Goal: Information Seeking & Learning: Compare options

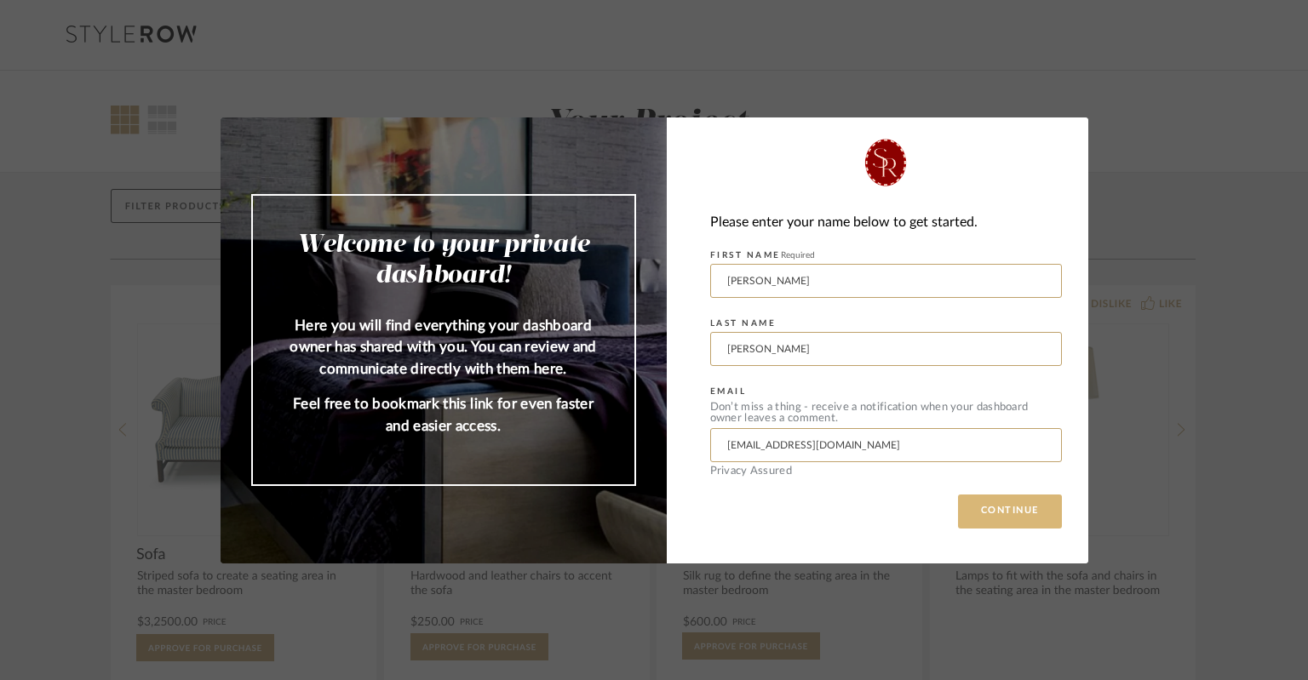
click at [988, 515] on button "CONTINUE" at bounding box center [1010, 512] width 104 height 34
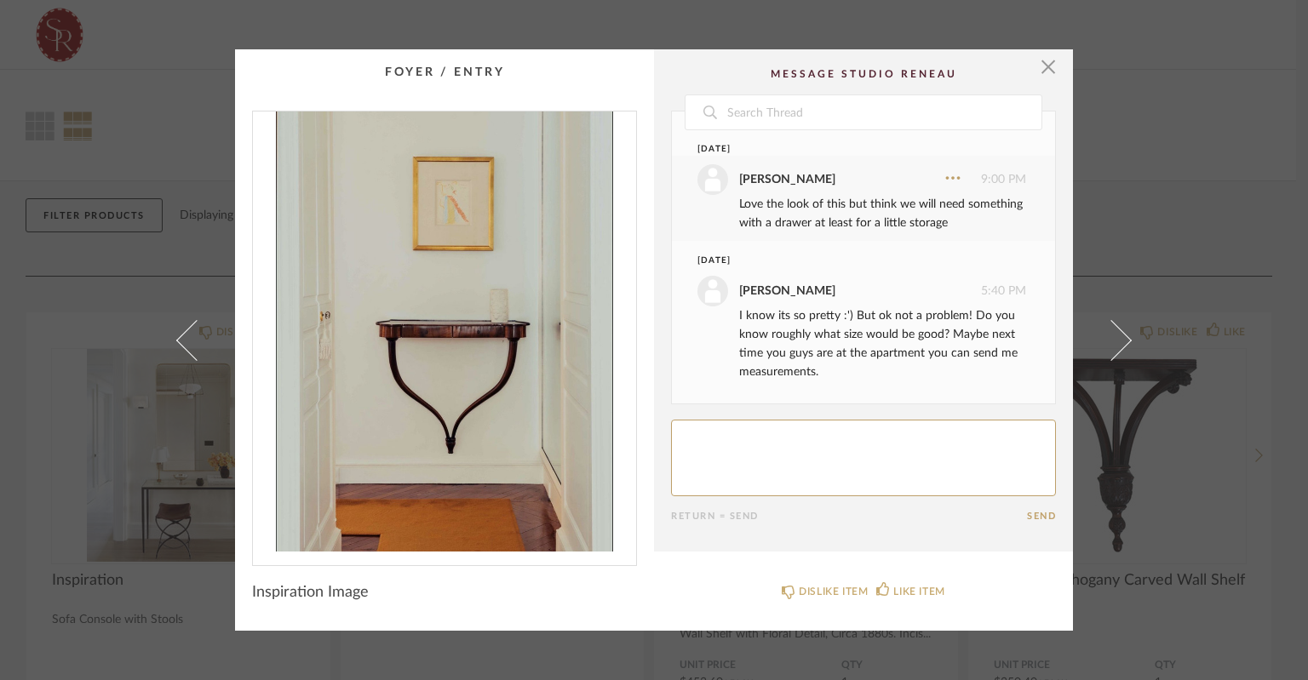
click at [787, 453] on textarea at bounding box center [863, 458] width 385 height 77
type textarea "Sounds good - we will measure next week, but you can hold off on sourcing other…"
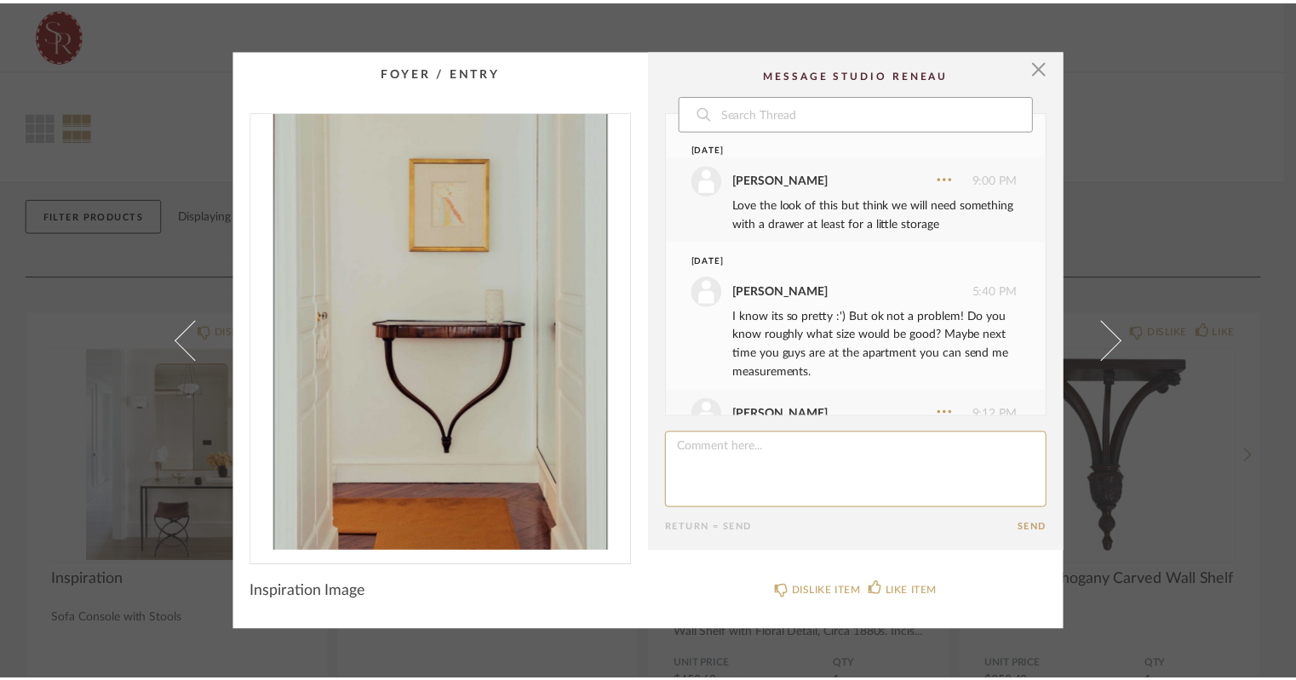
scroll to position [72, 0]
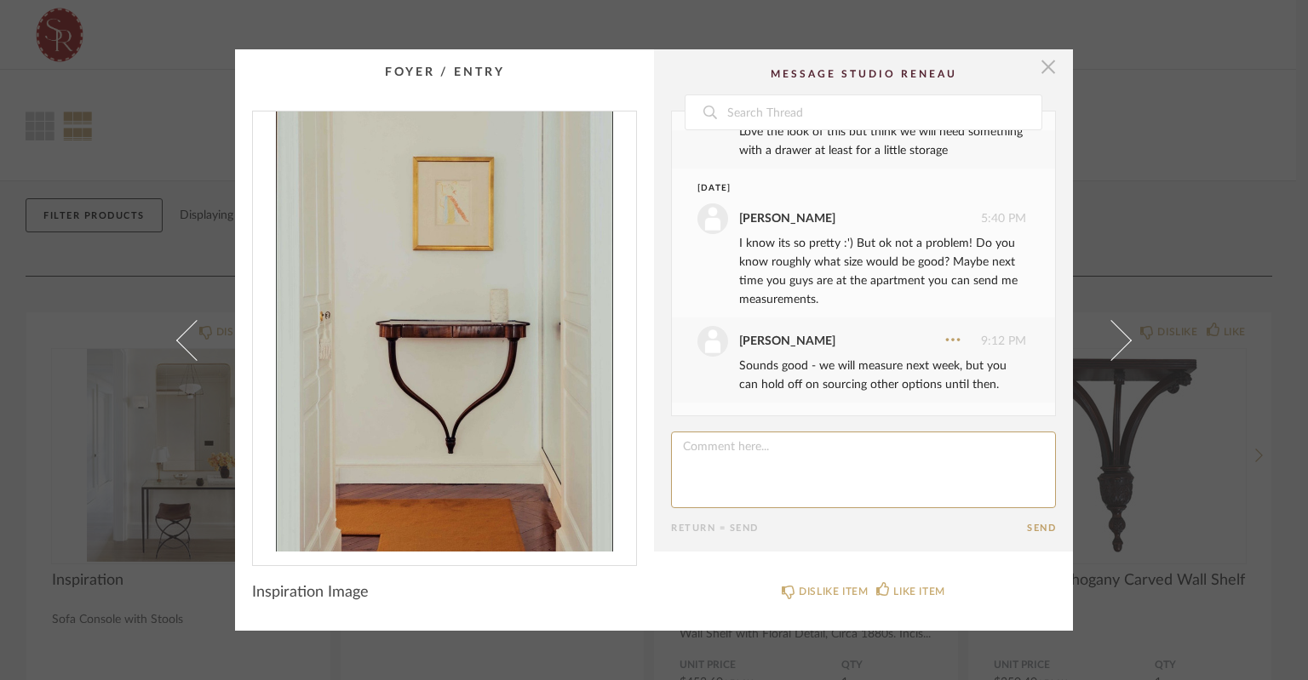
click at [1039, 74] on span "button" at bounding box center [1048, 66] width 34 height 34
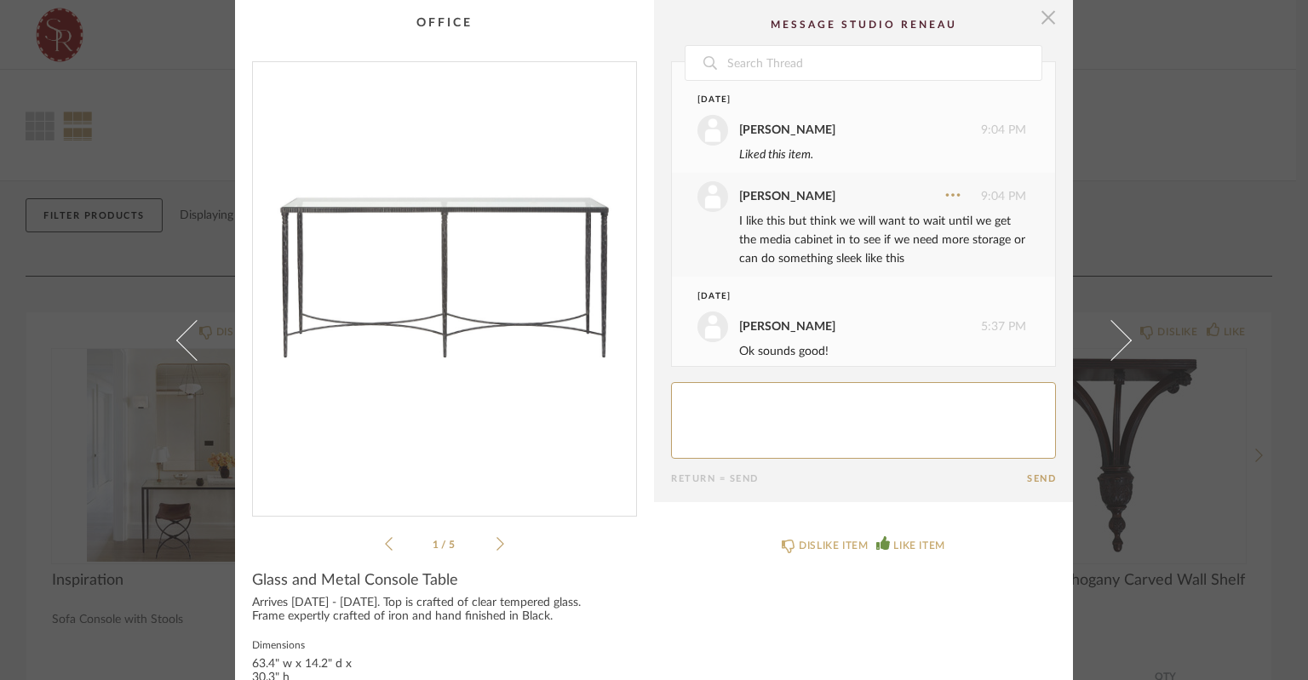
click at [1048, 17] on span "button" at bounding box center [1048, 17] width 34 height 34
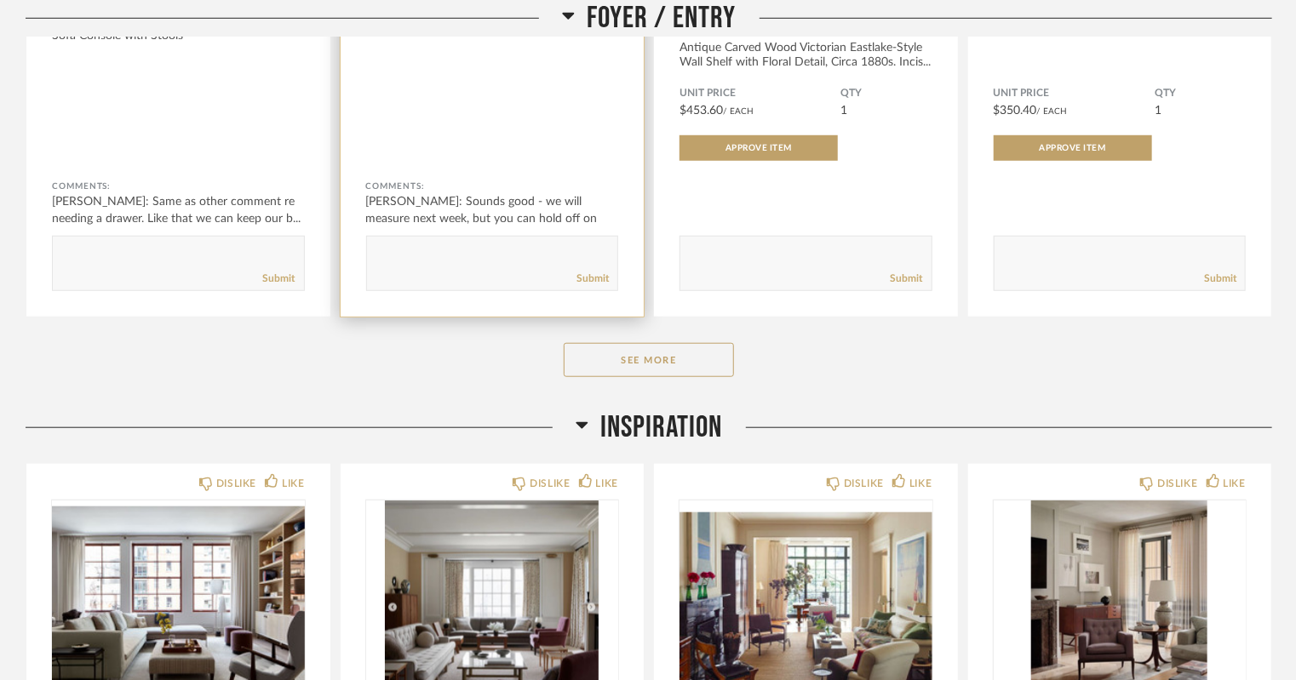
scroll to position [582, 0]
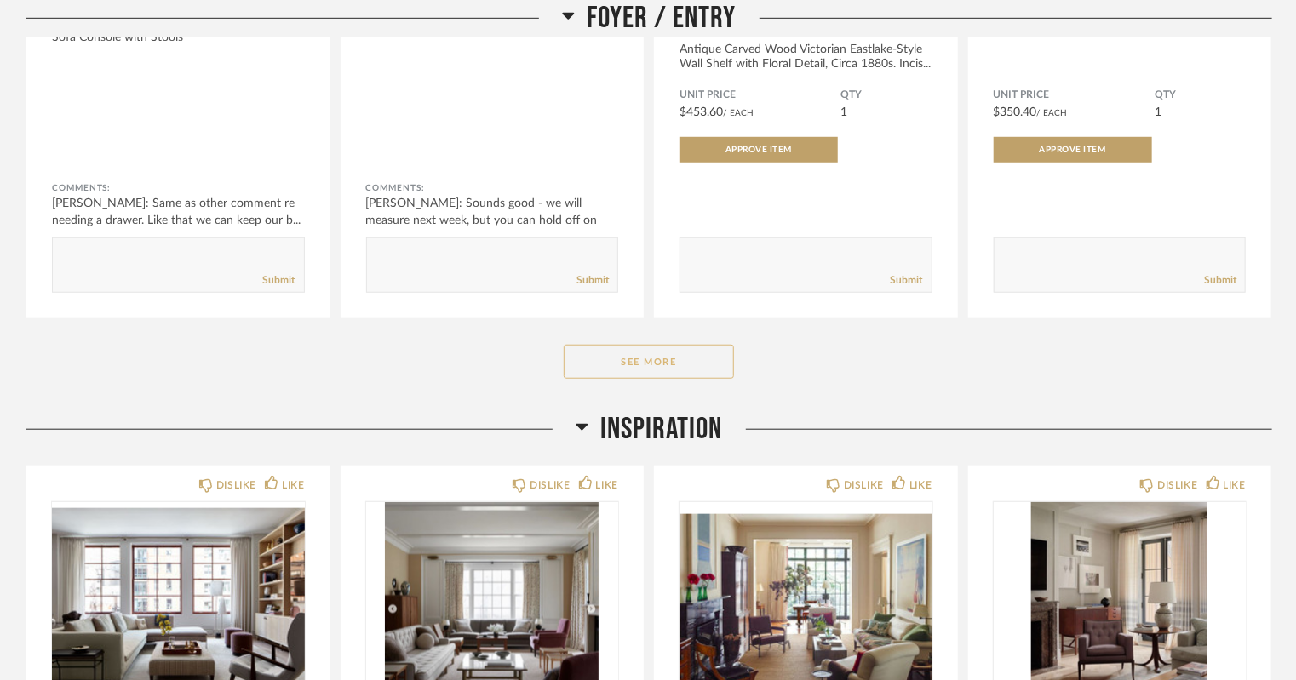
click at [627, 361] on button "See More" at bounding box center [649, 362] width 170 height 34
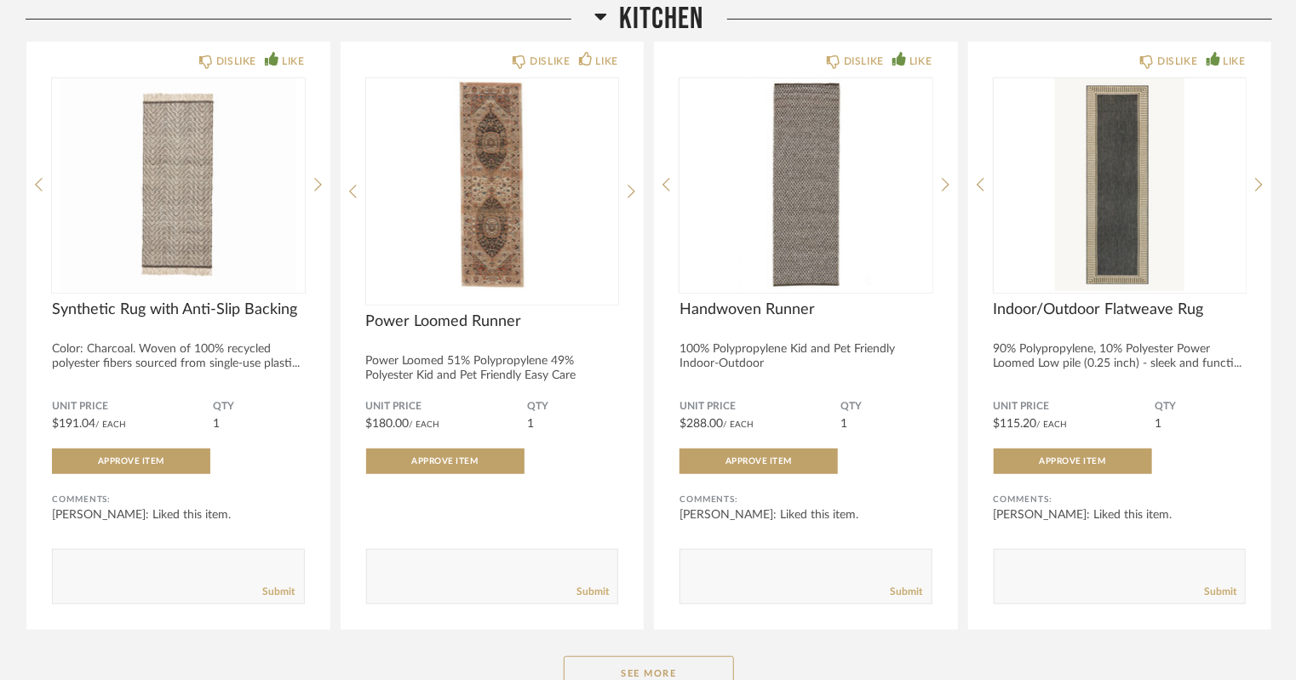
scroll to position [6763, 0]
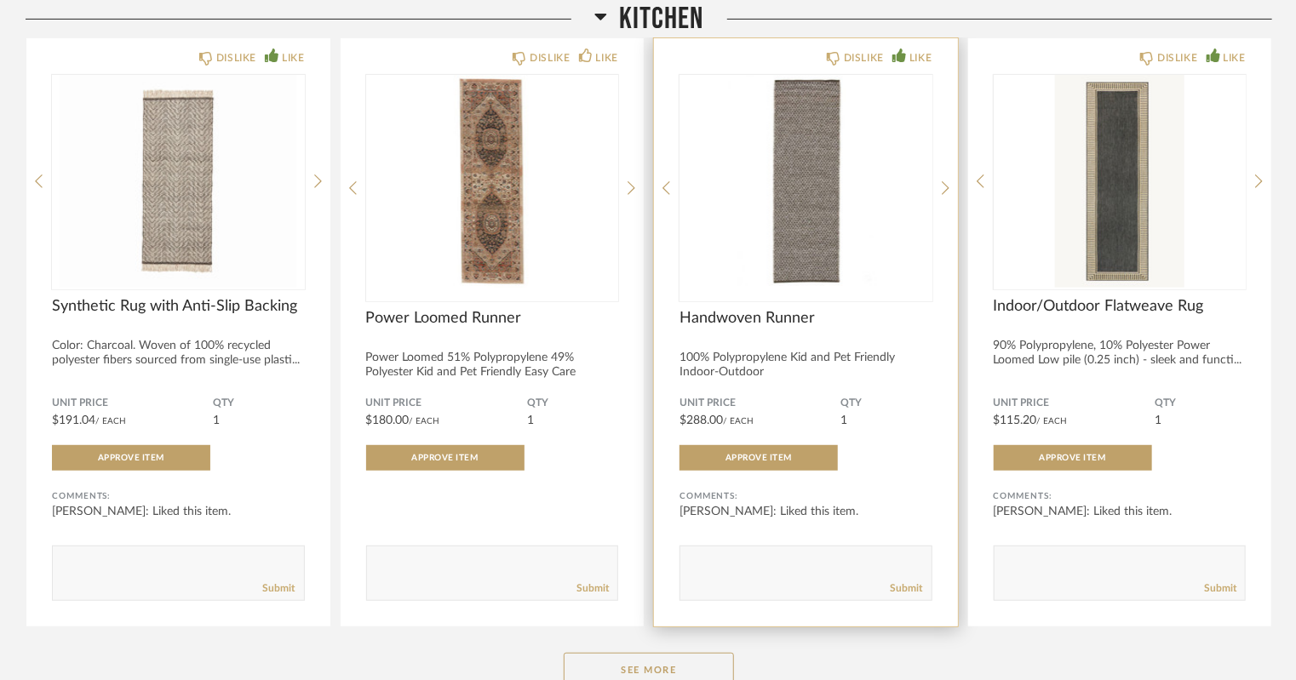
click at [810, 224] on img "0" at bounding box center [805, 181] width 253 height 213
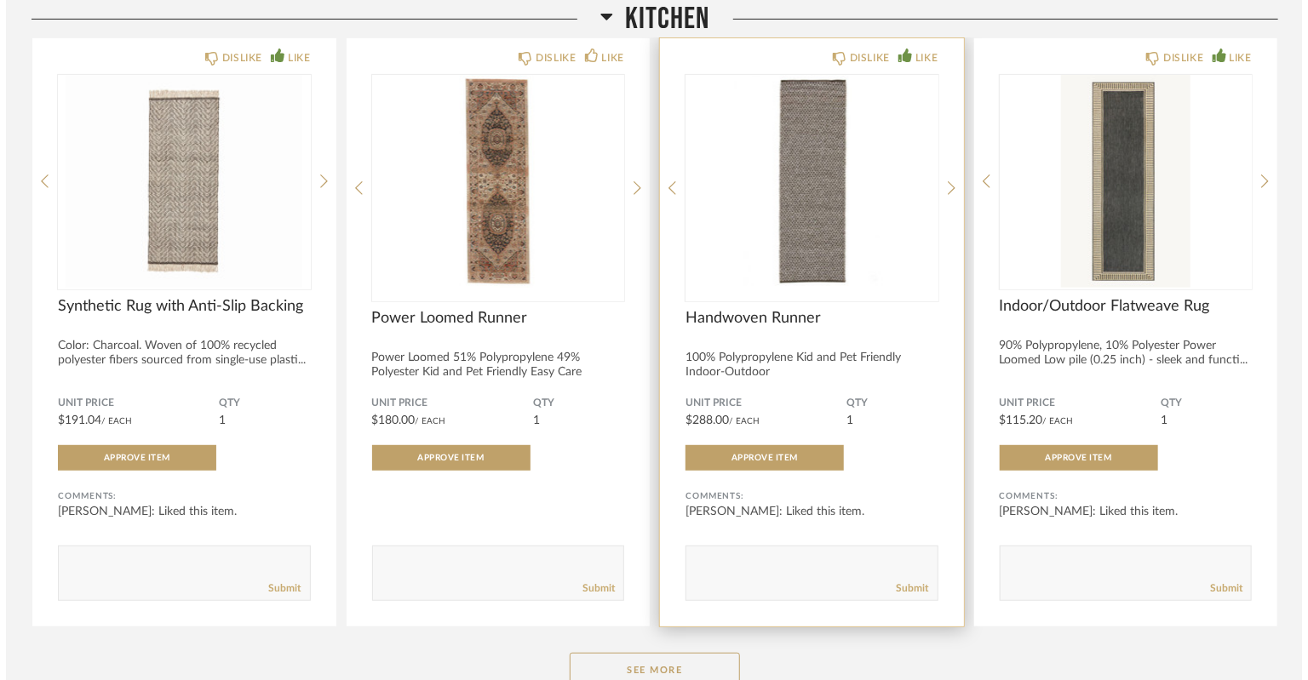
scroll to position [0, 0]
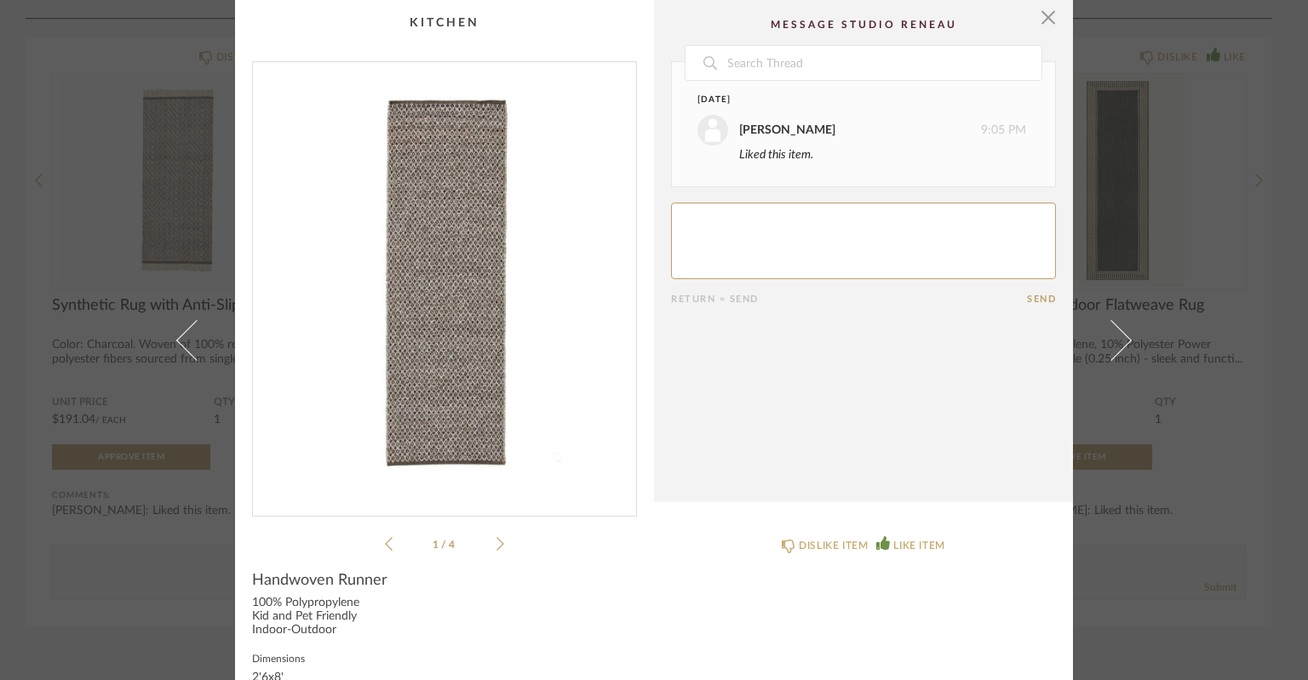
click at [487, 550] on li "1 / 4" at bounding box center [444, 544] width 104 height 20
click at [496, 547] on icon at bounding box center [500, 543] width 8 height 15
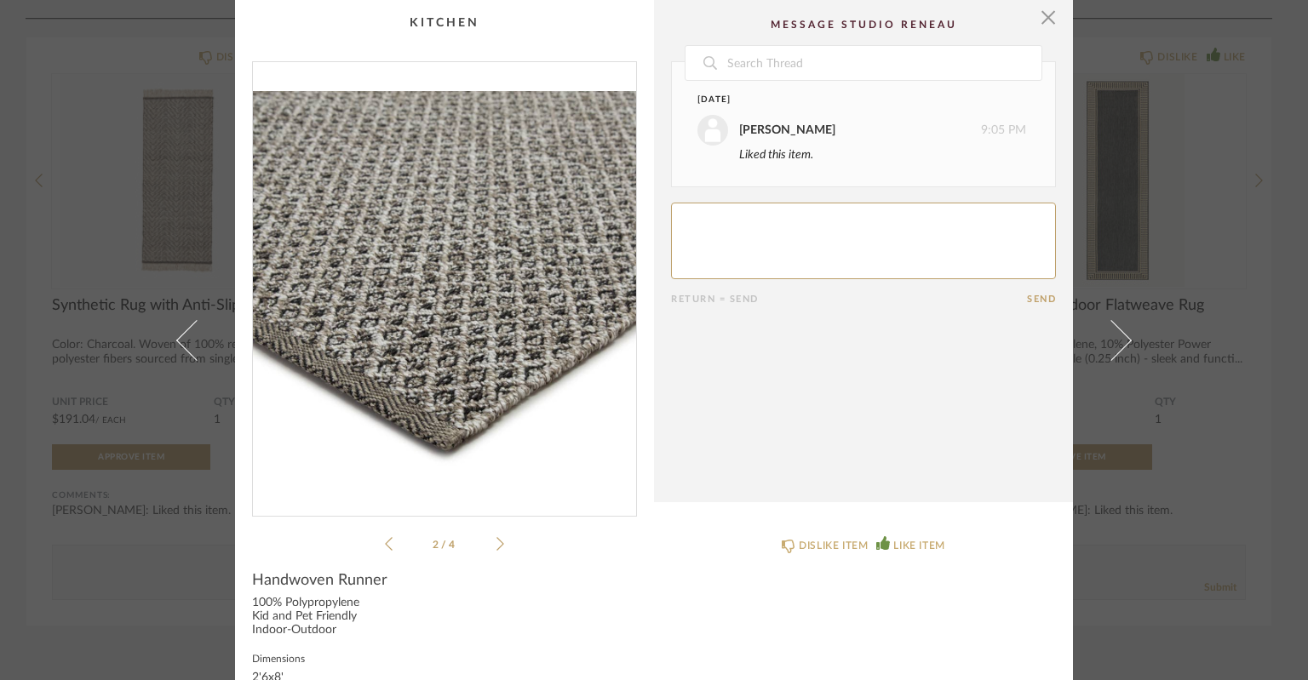
click at [496, 547] on icon at bounding box center [500, 543] width 8 height 15
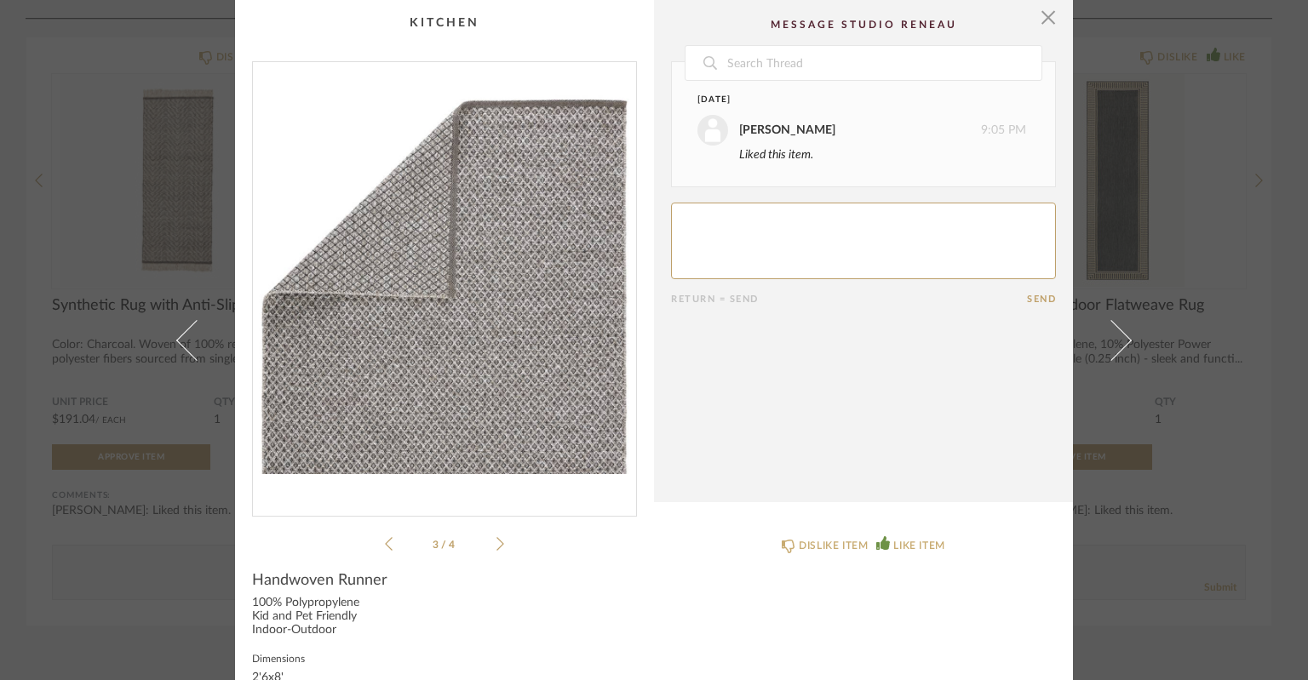
click at [496, 547] on icon at bounding box center [500, 543] width 8 height 15
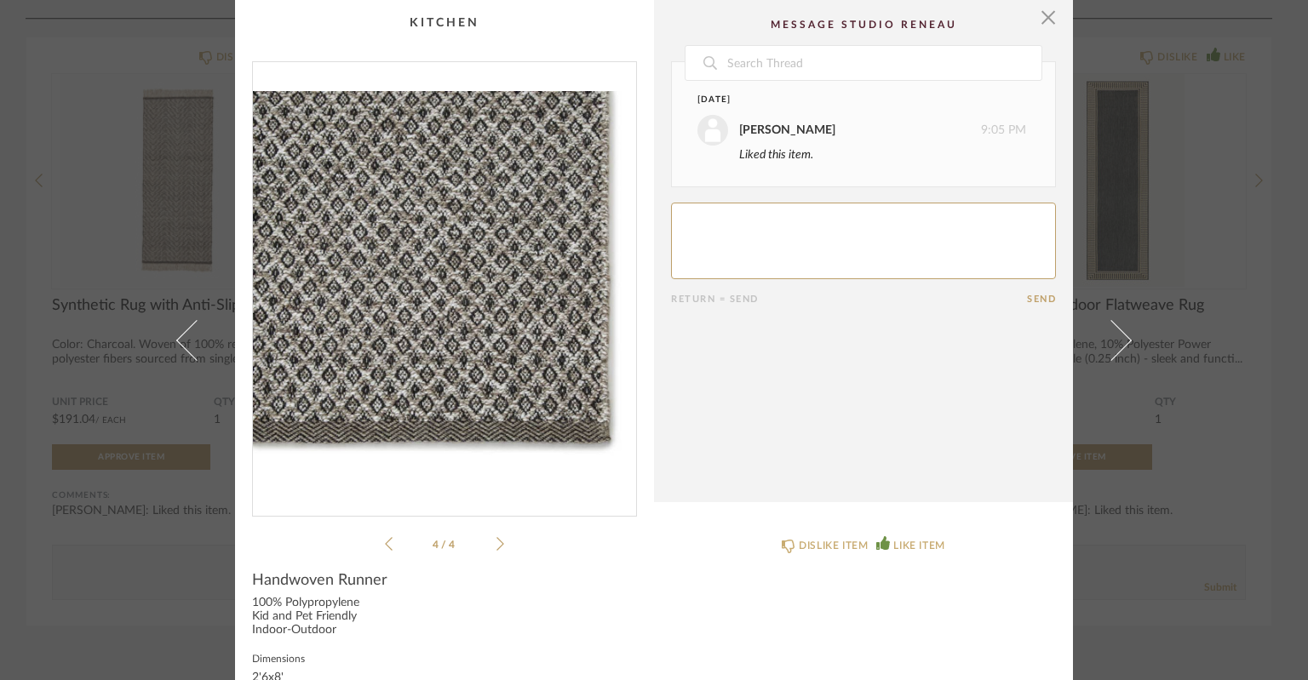
click at [496, 547] on icon at bounding box center [500, 543] width 8 height 15
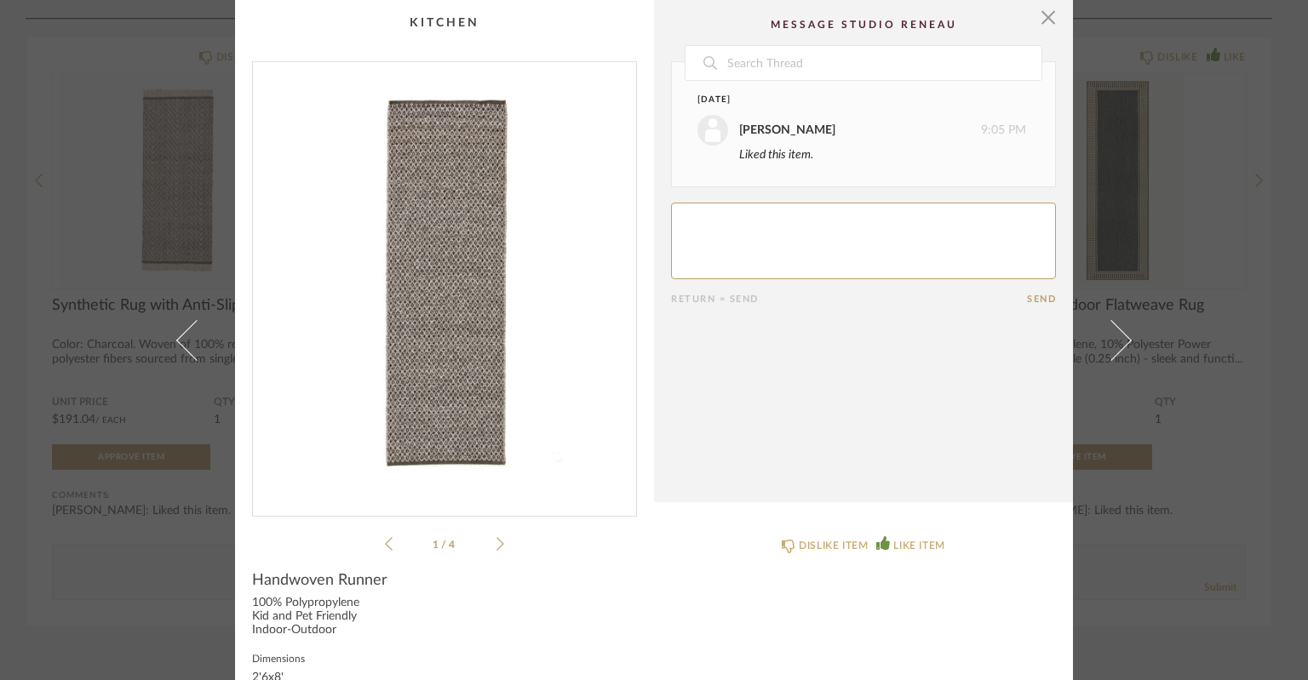
click at [496, 547] on icon at bounding box center [500, 543] width 8 height 15
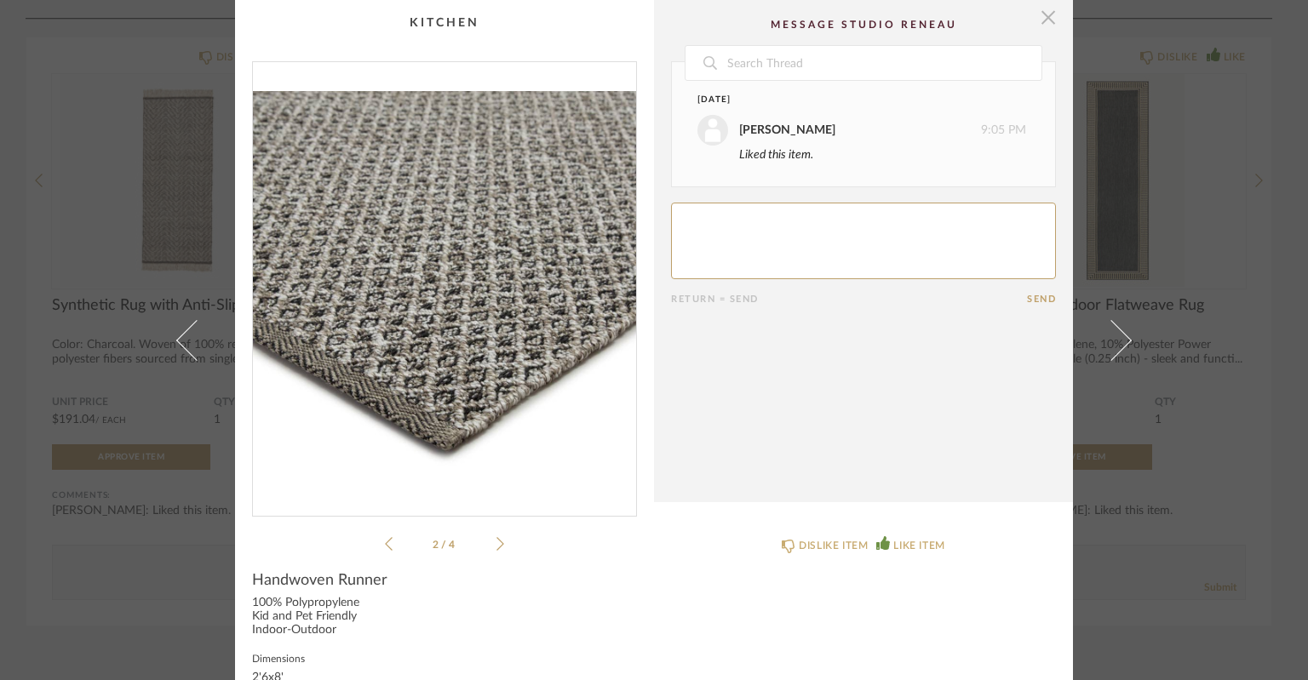
click at [1044, 16] on span "button" at bounding box center [1048, 17] width 34 height 34
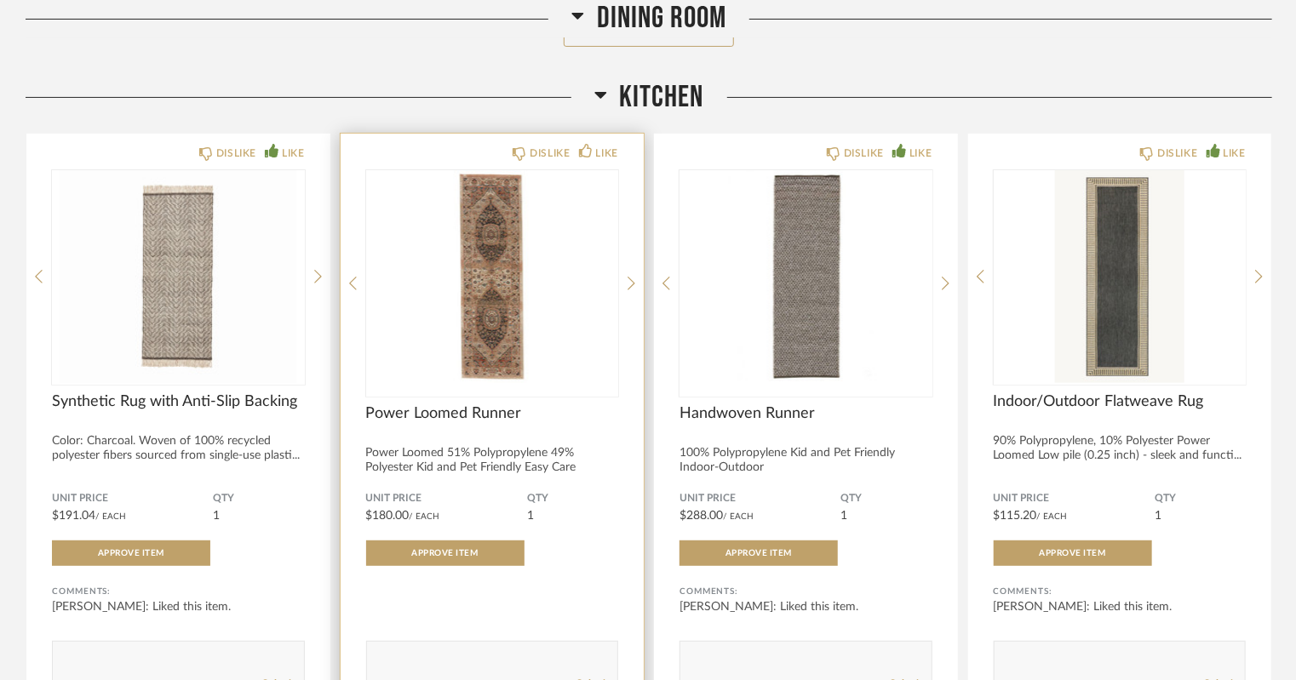
scroll to position [6657, 0]
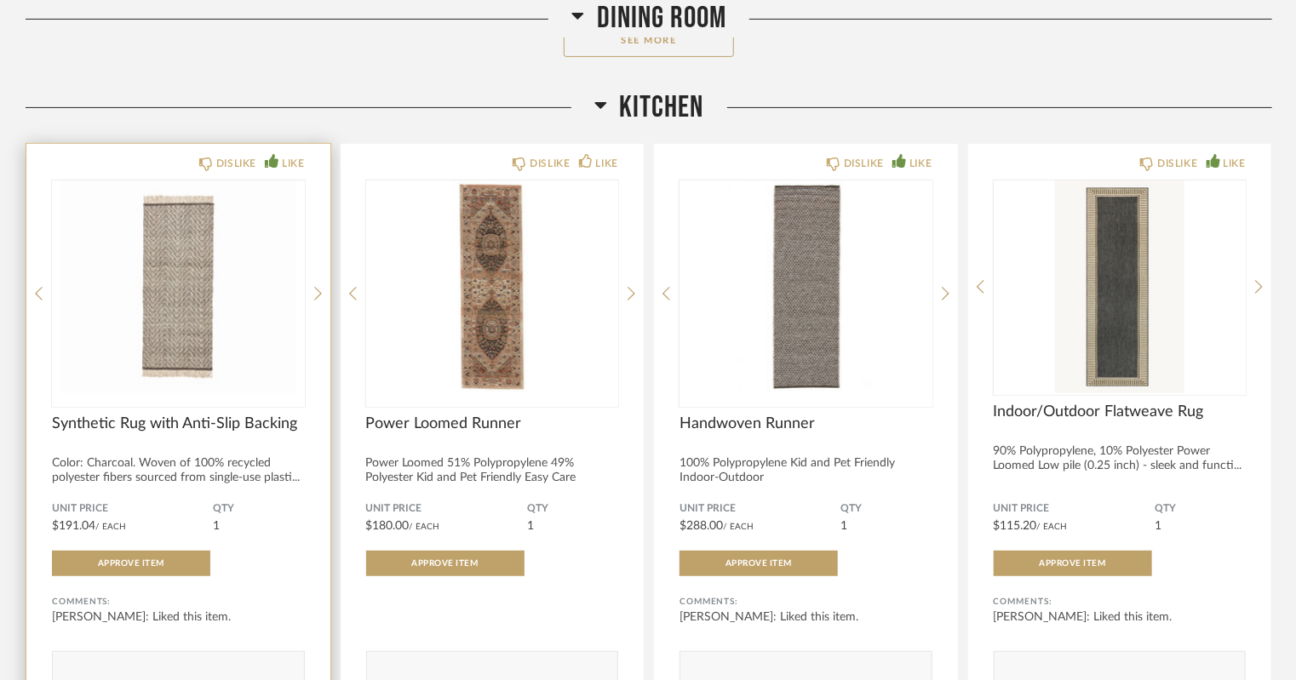
click at [209, 324] on img "0" at bounding box center [178, 286] width 253 height 213
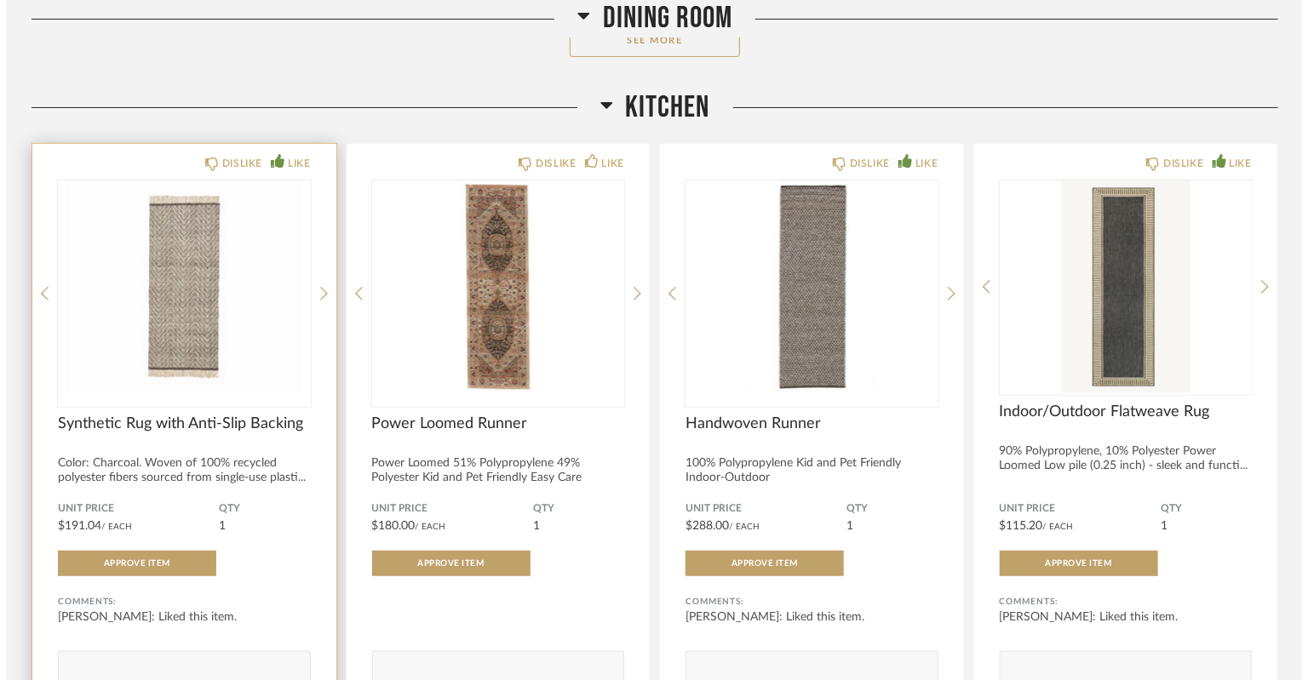
scroll to position [0, 0]
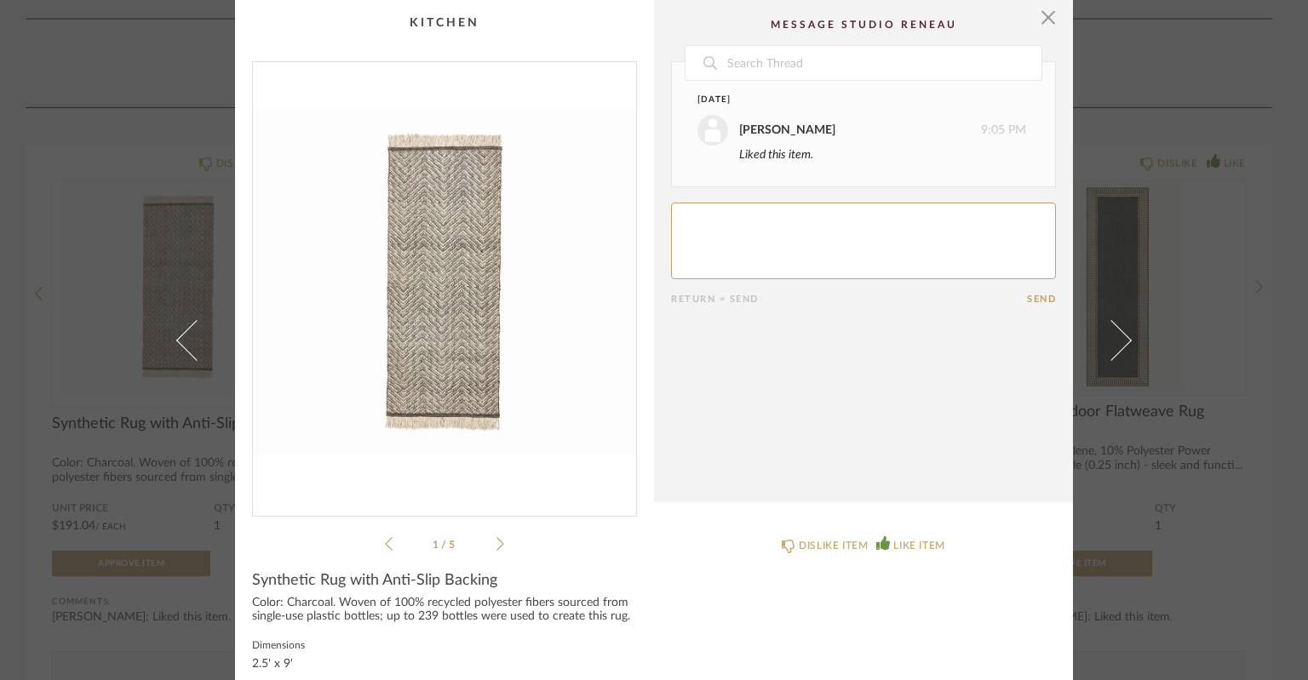
click at [496, 545] on icon at bounding box center [500, 544] width 8 height 14
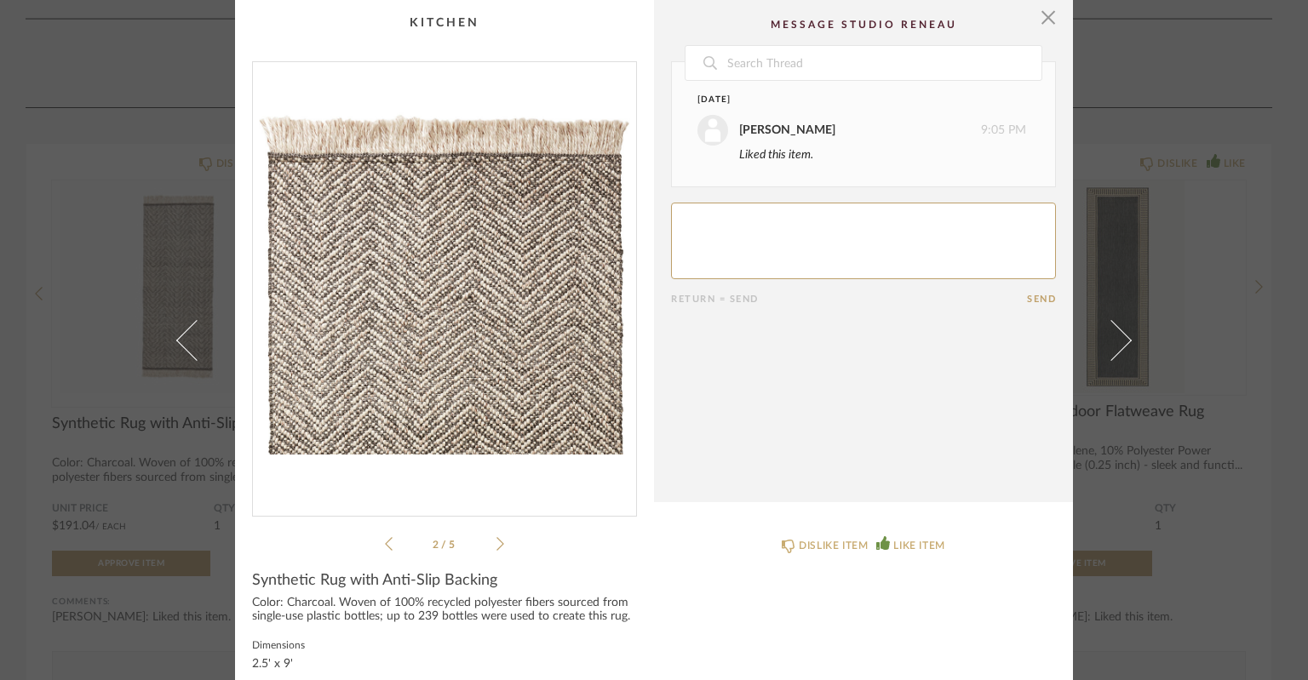
click at [496, 545] on icon at bounding box center [500, 544] width 8 height 14
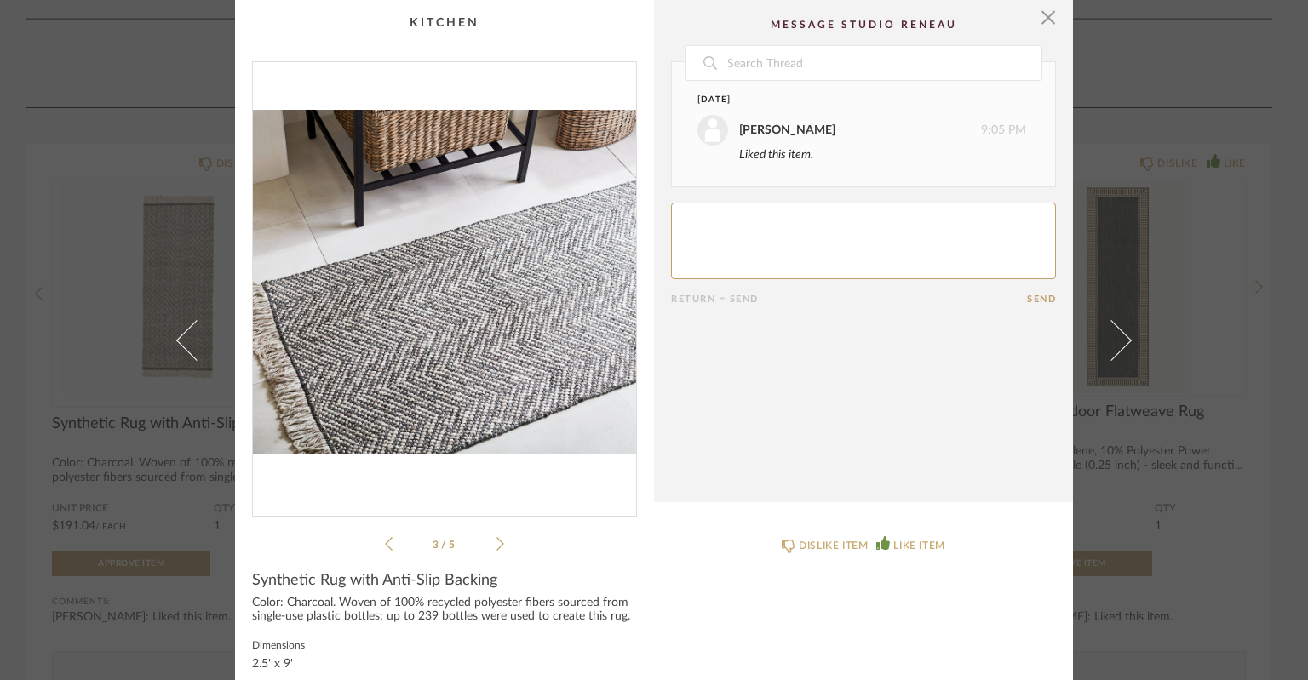
click at [496, 545] on icon at bounding box center [500, 544] width 8 height 14
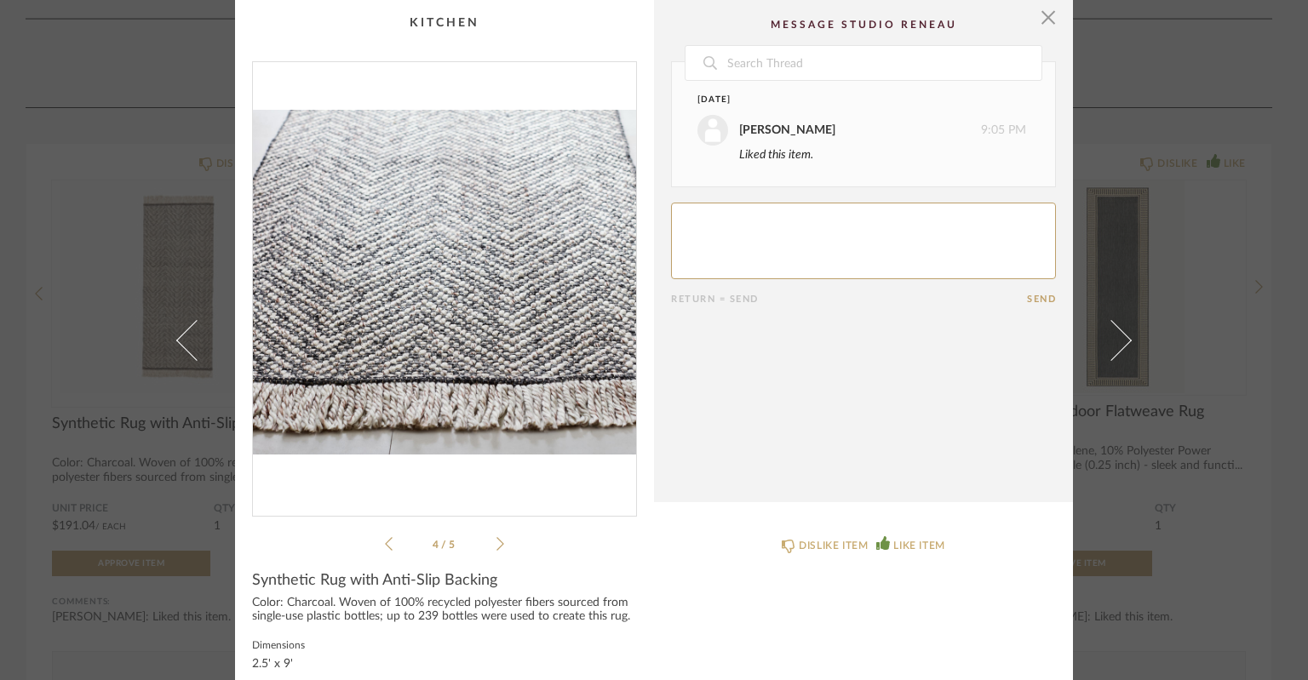
click at [496, 545] on icon at bounding box center [500, 544] width 8 height 14
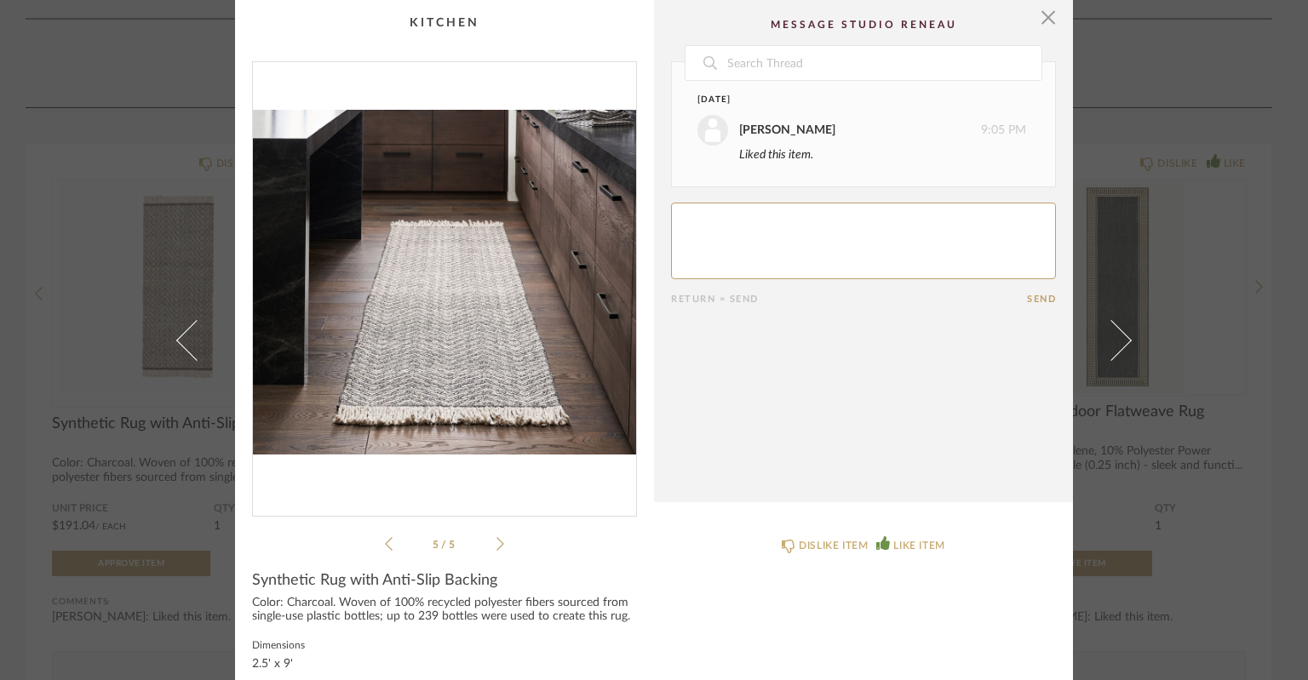
click at [496, 545] on icon at bounding box center [500, 544] width 8 height 14
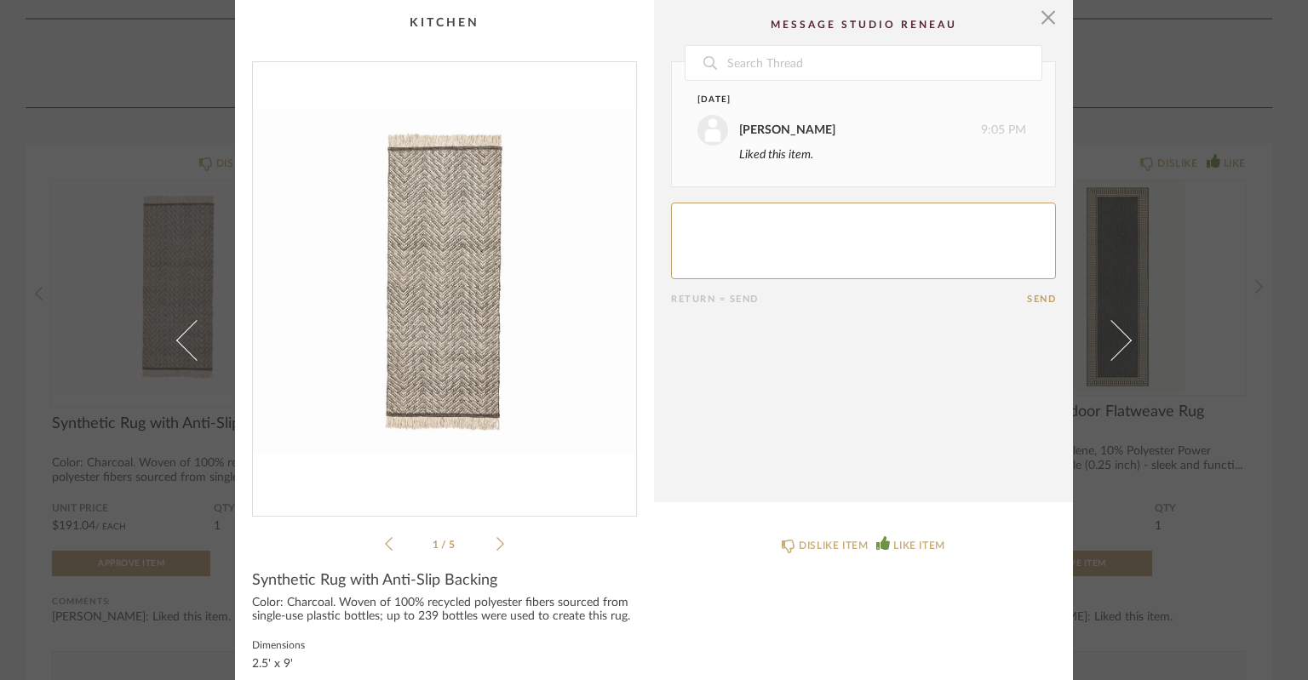
click at [496, 545] on icon at bounding box center [500, 544] width 8 height 14
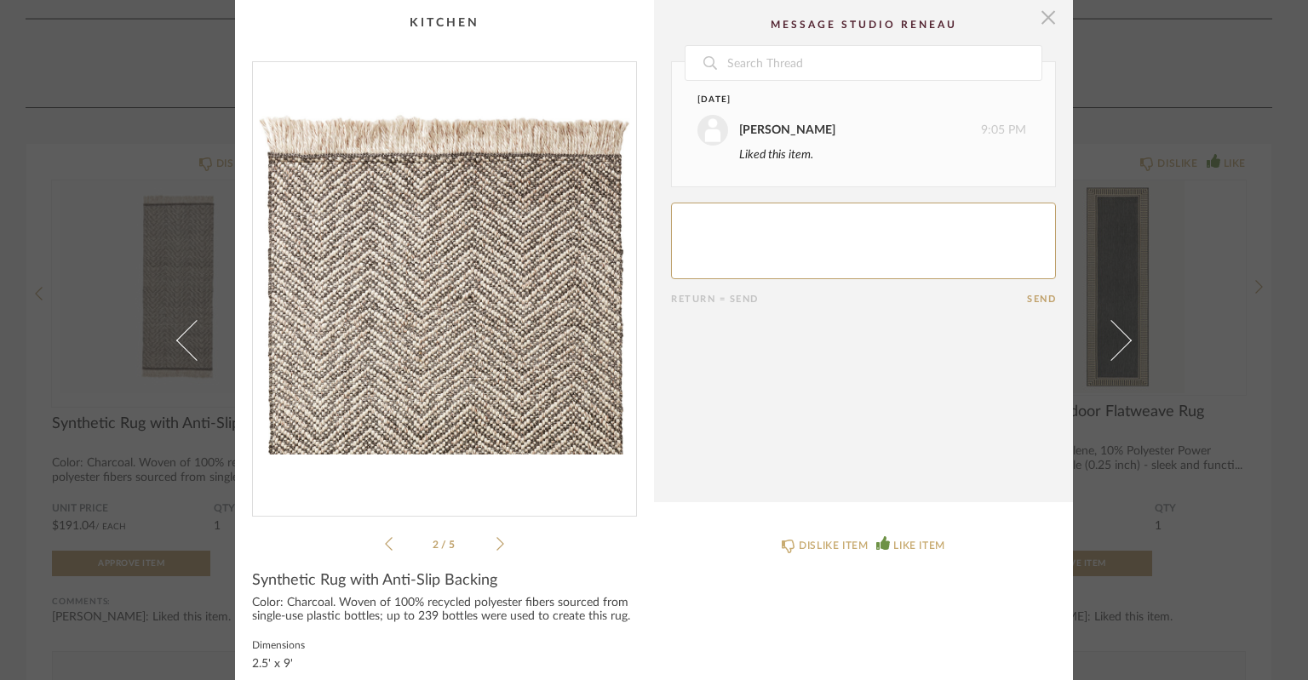
click at [1035, 15] on span "button" at bounding box center [1048, 17] width 34 height 34
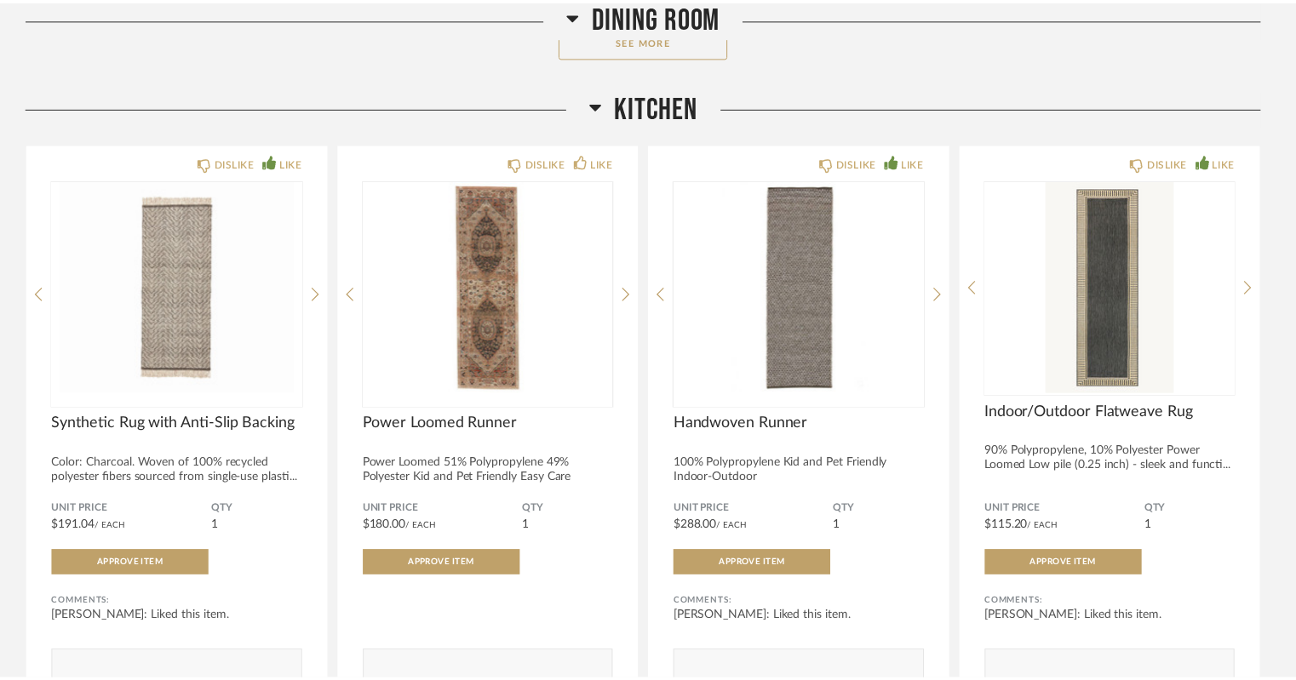
scroll to position [6657, 0]
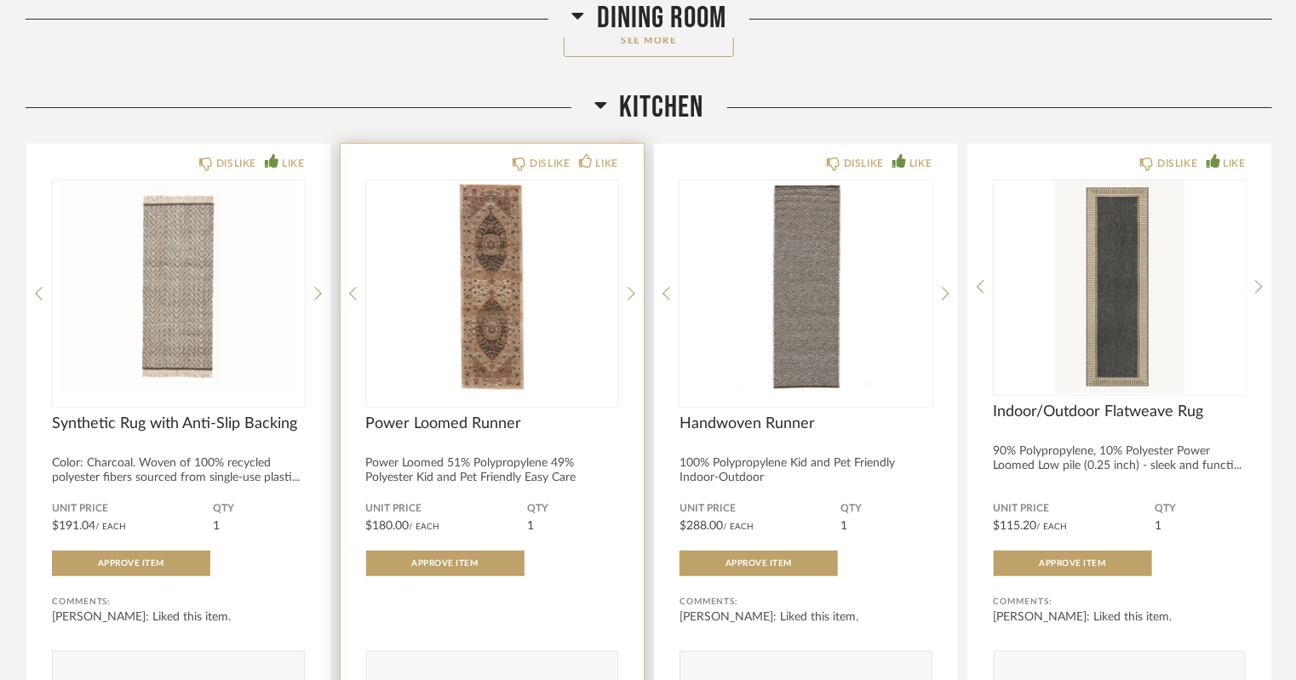
click at [510, 306] on img "0" at bounding box center [492, 286] width 253 height 213
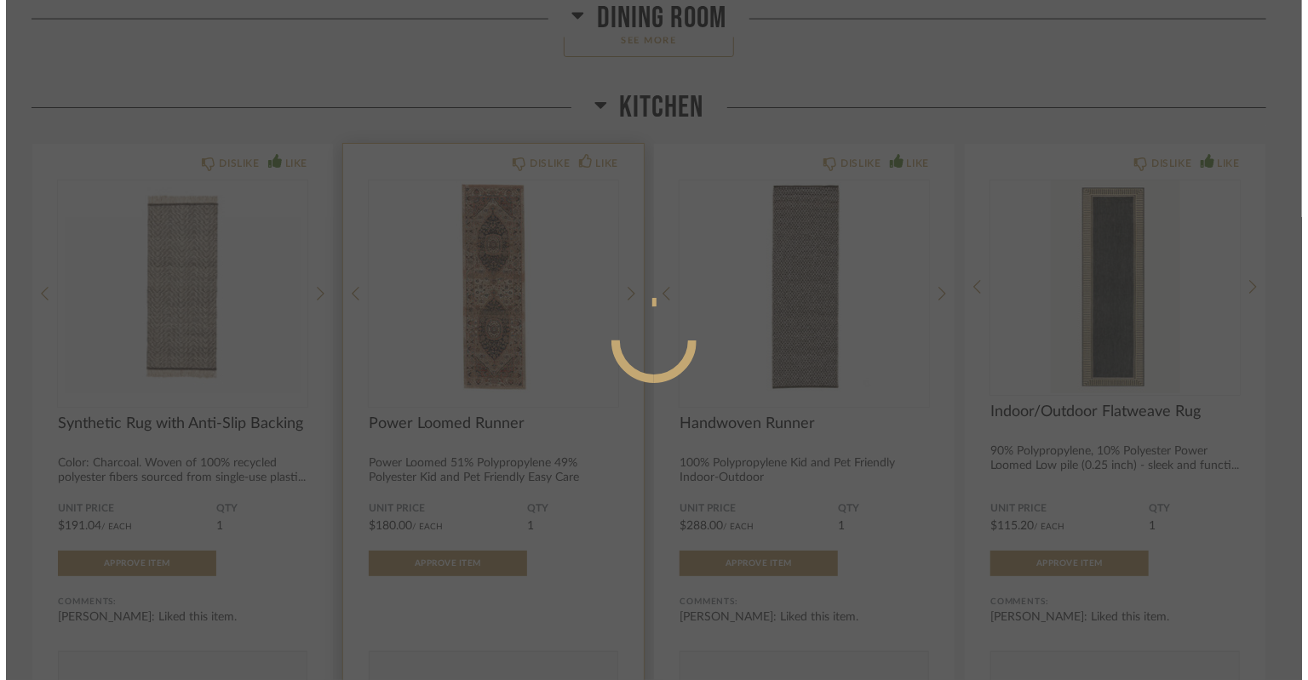
scroll to position [0, 0]
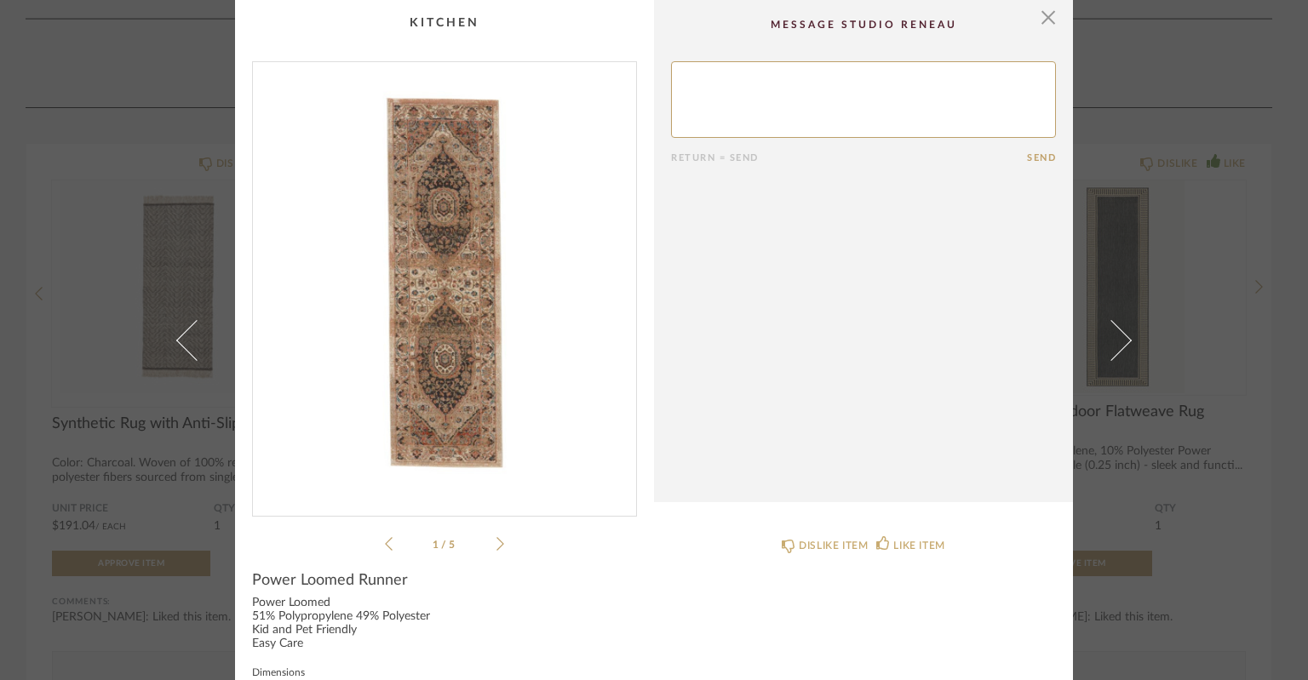
click at [496, 541] on icon at bounding box center [500, 543] width 8 height 15
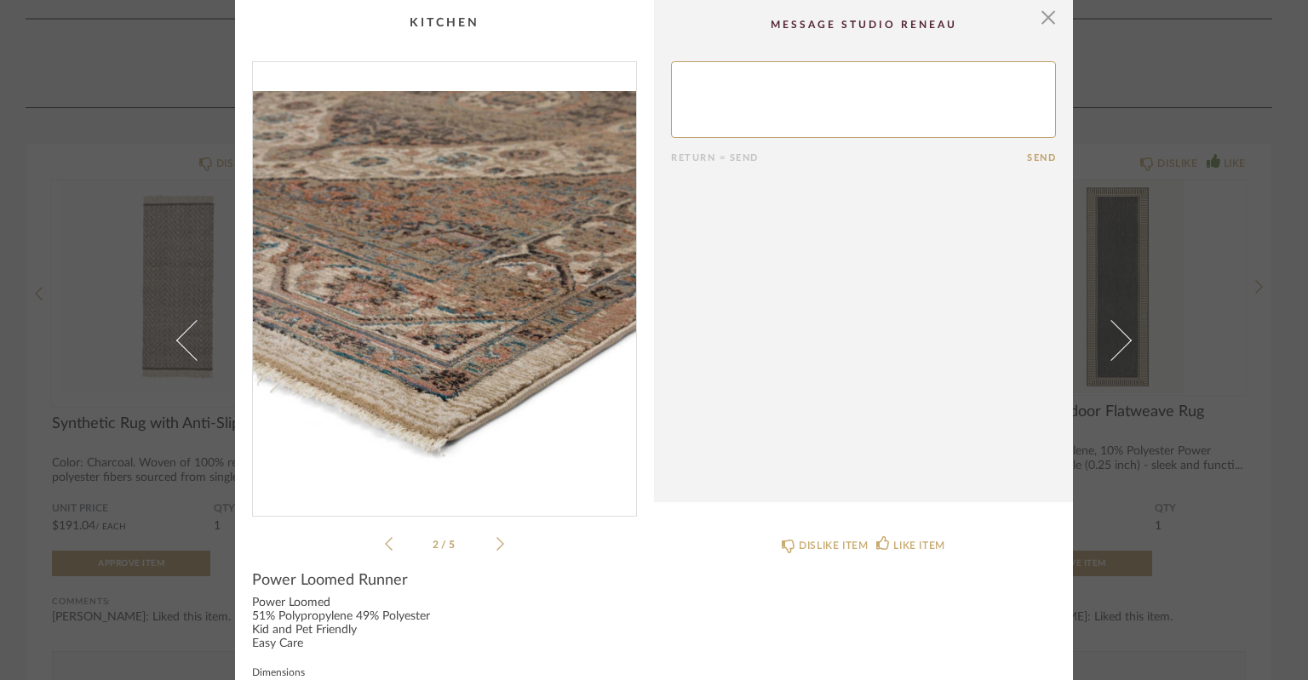
click at [496, 541] on icon at bounding box center [500, 543] width 8 height 15
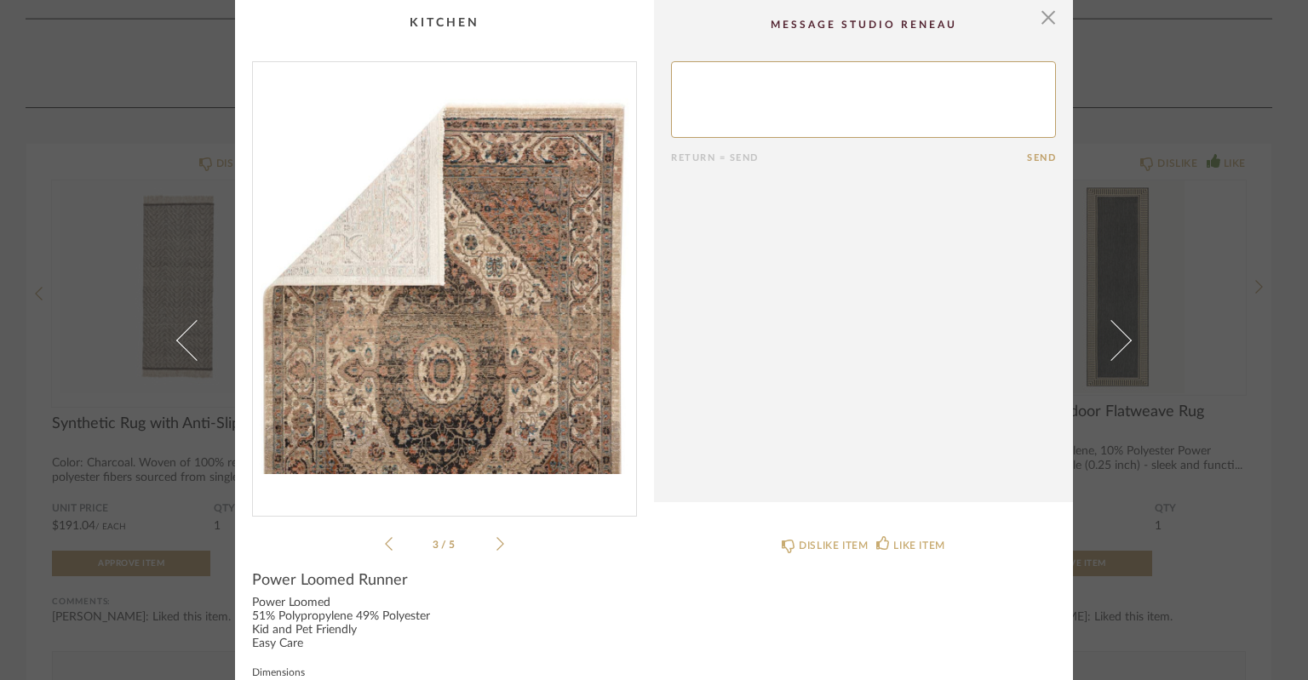
click at [496, 541] on icon at bounding box center [500, 543] width 8 height 15
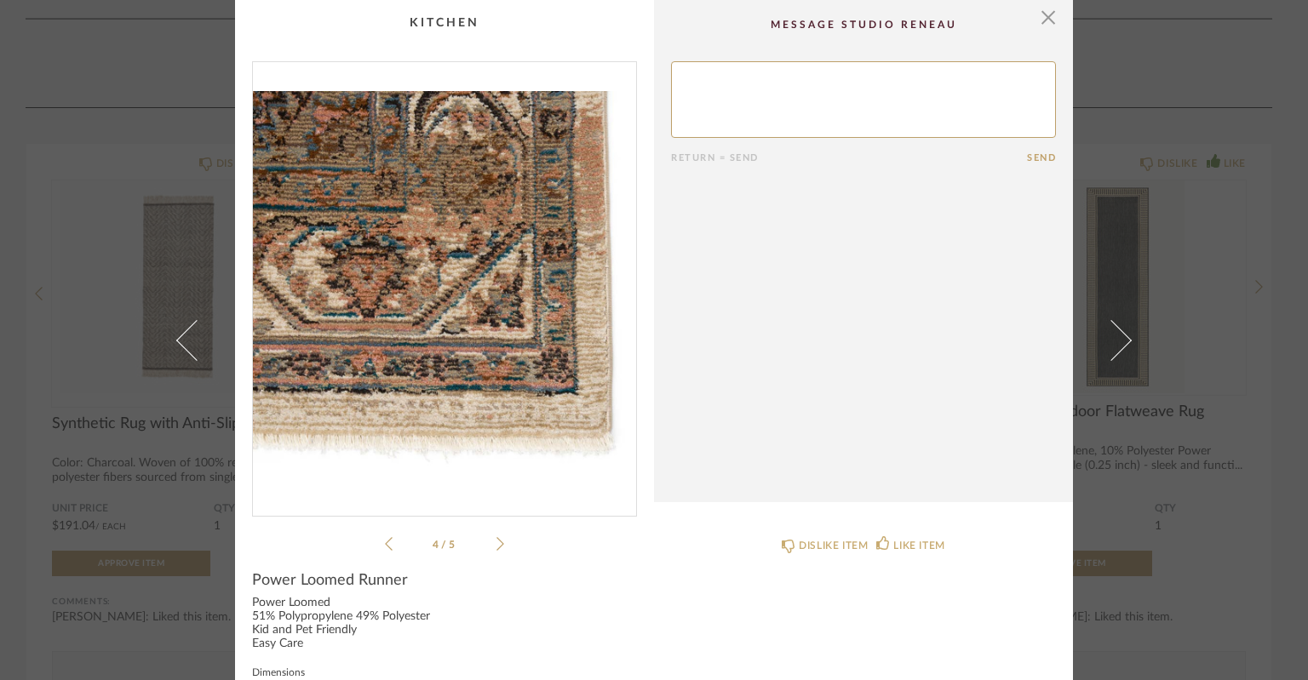
click at [496, 541] on icon at bounding box center [500, 543] width 8 height 15
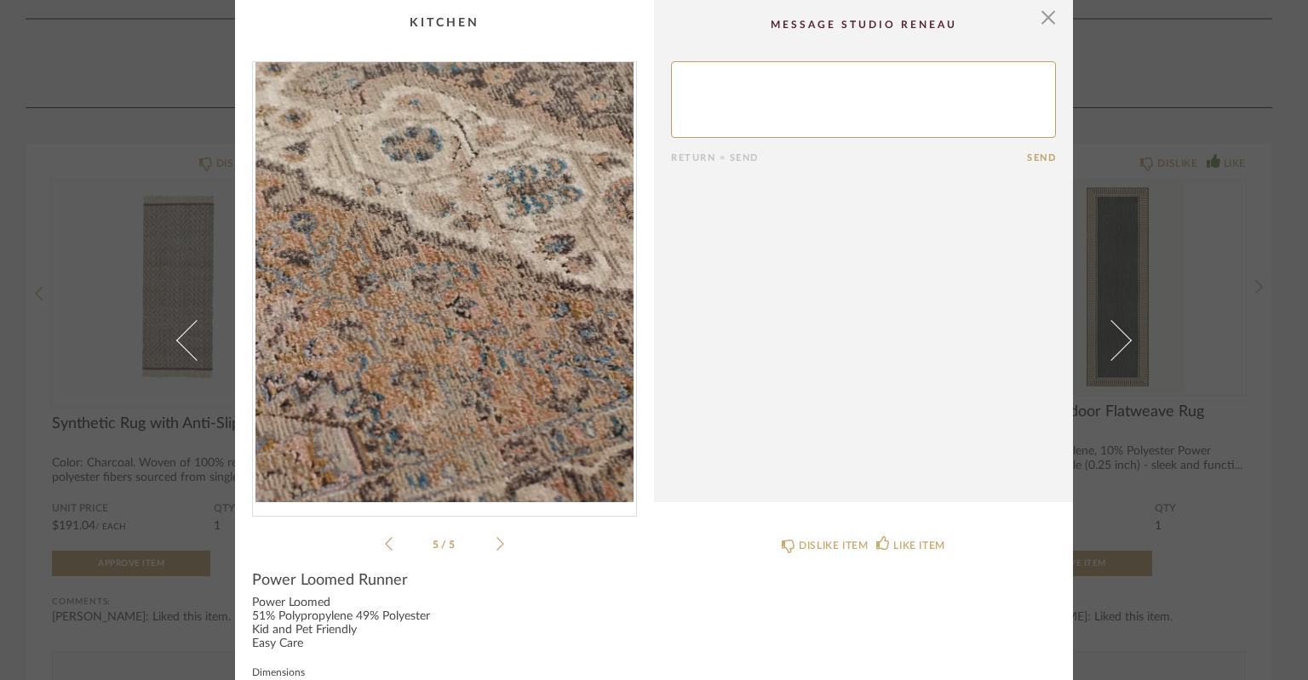
click at [496, 541] on icon at bounding box center [500, 543] width 8 height 15
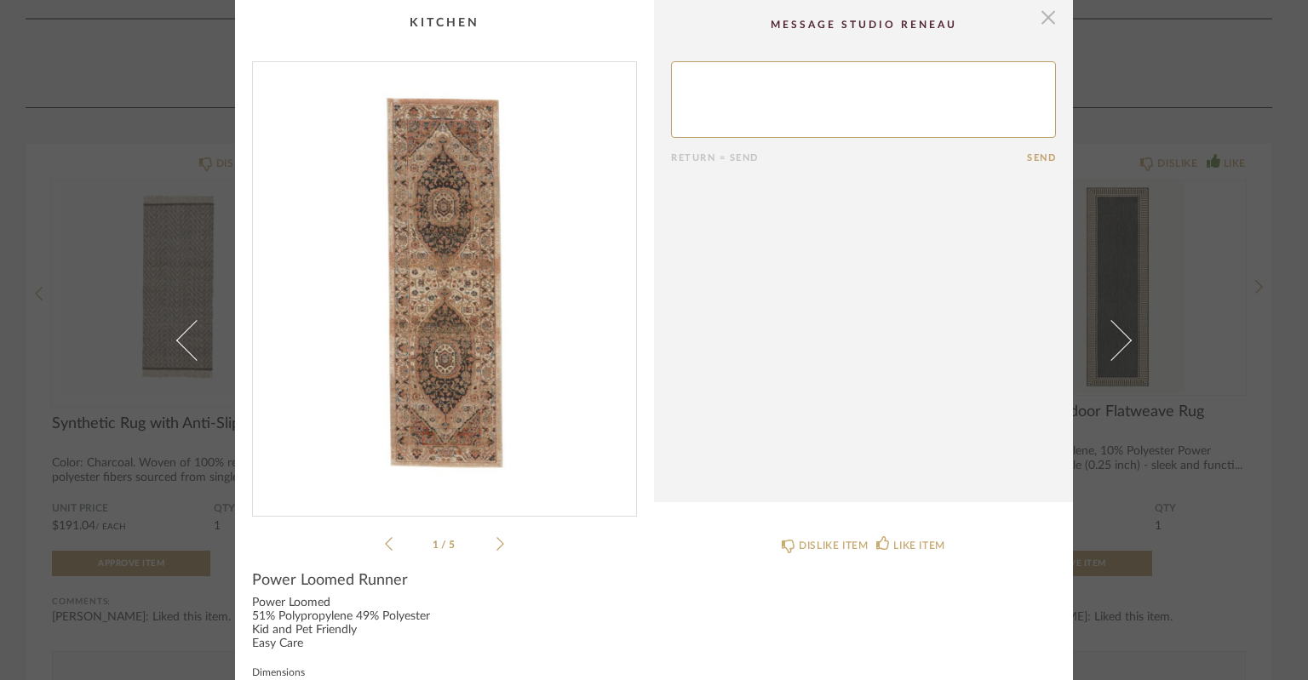
click at [1048, 18] on span "button" at bounding box center [1048, 17] width 34 height 34
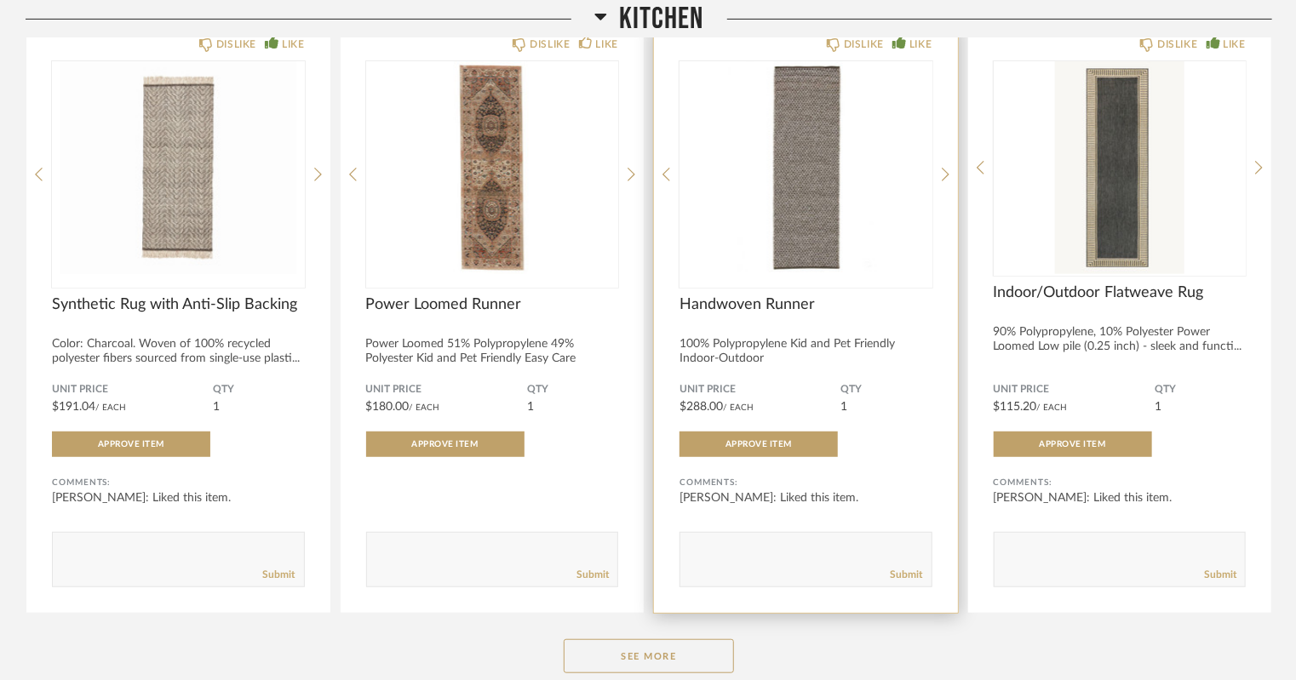
scroll to position [6779, 0]
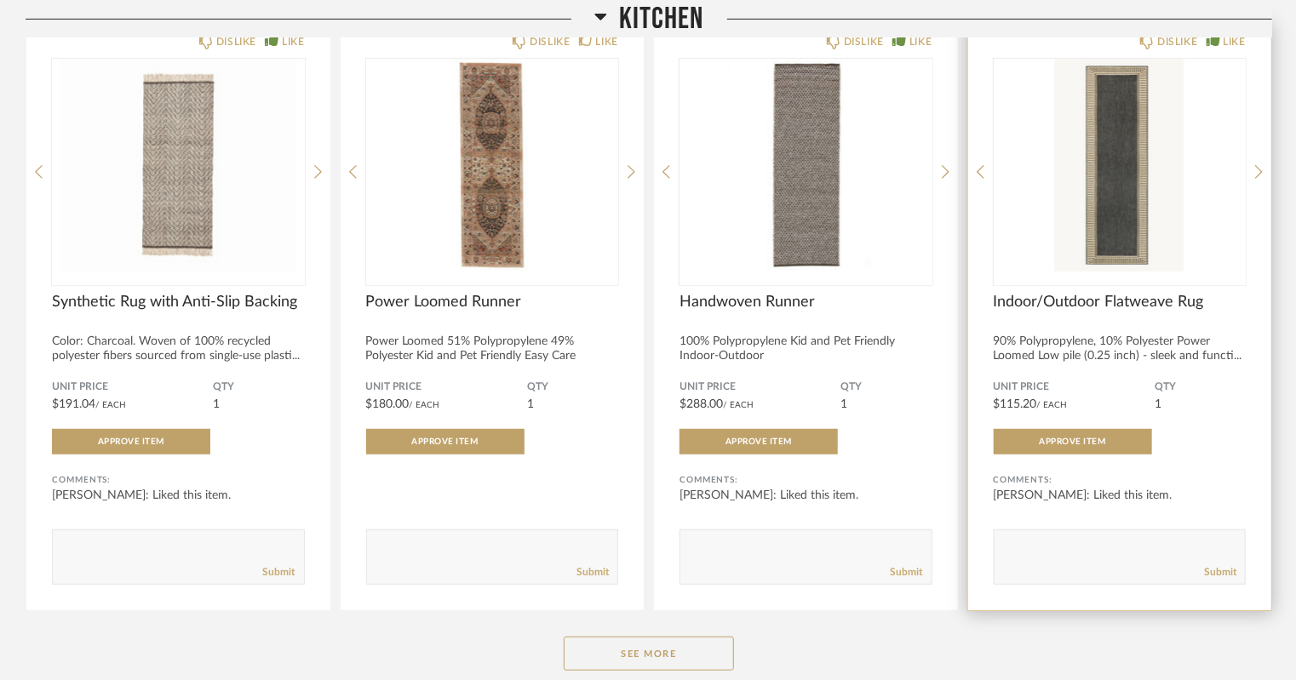
click at [1140, 200] on img "0" at bounding box center [1120, 165] width 253 height 213
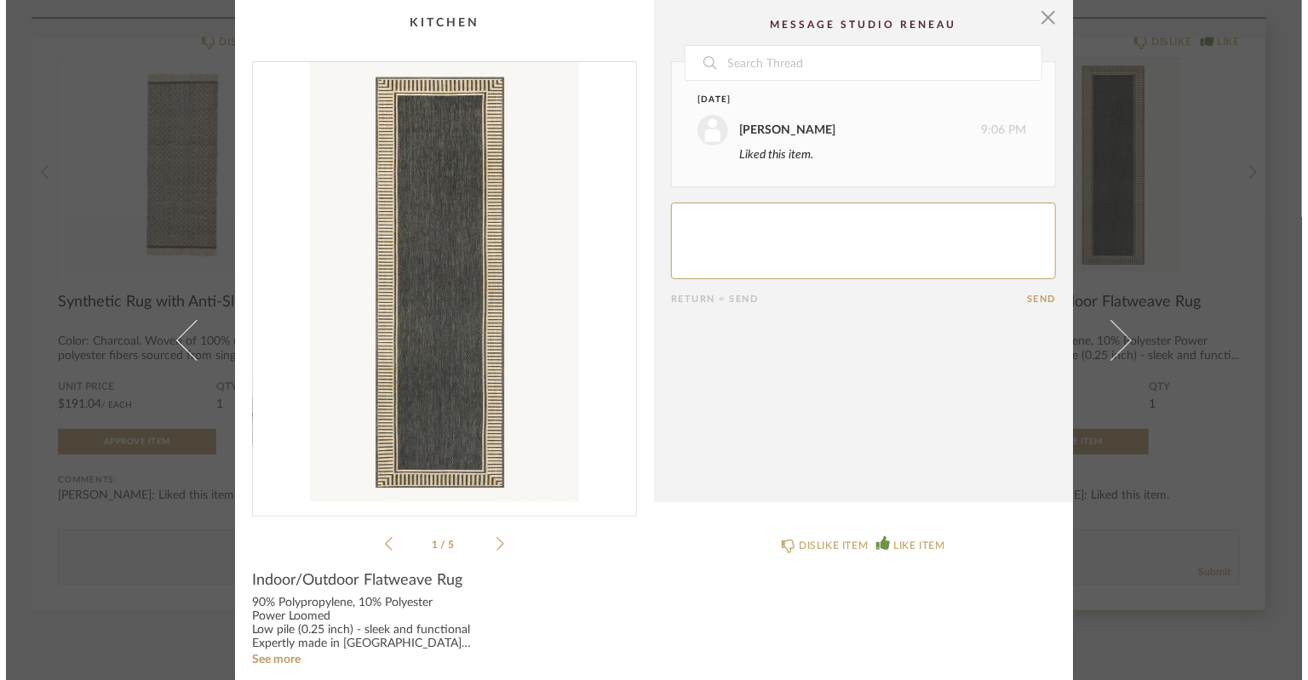
scroll to position [0, 0]
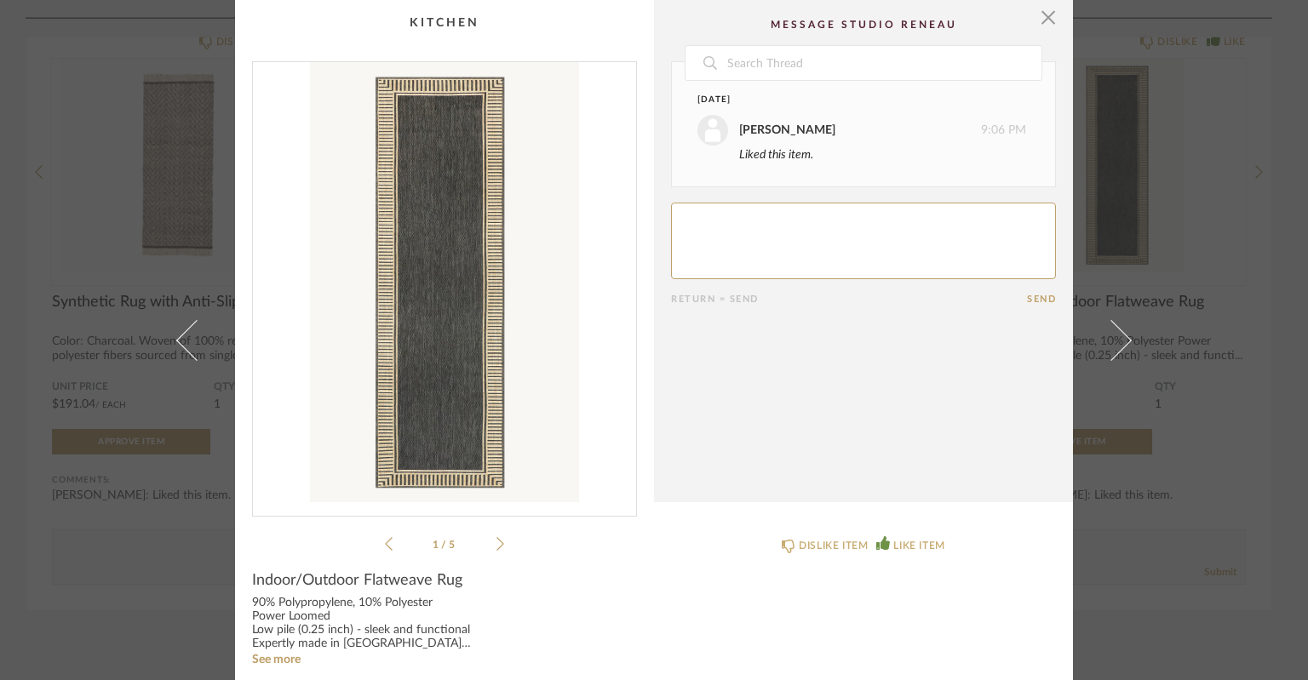
click at [497, 540] on icon at bounding box center [500, 543] width 8 height 15
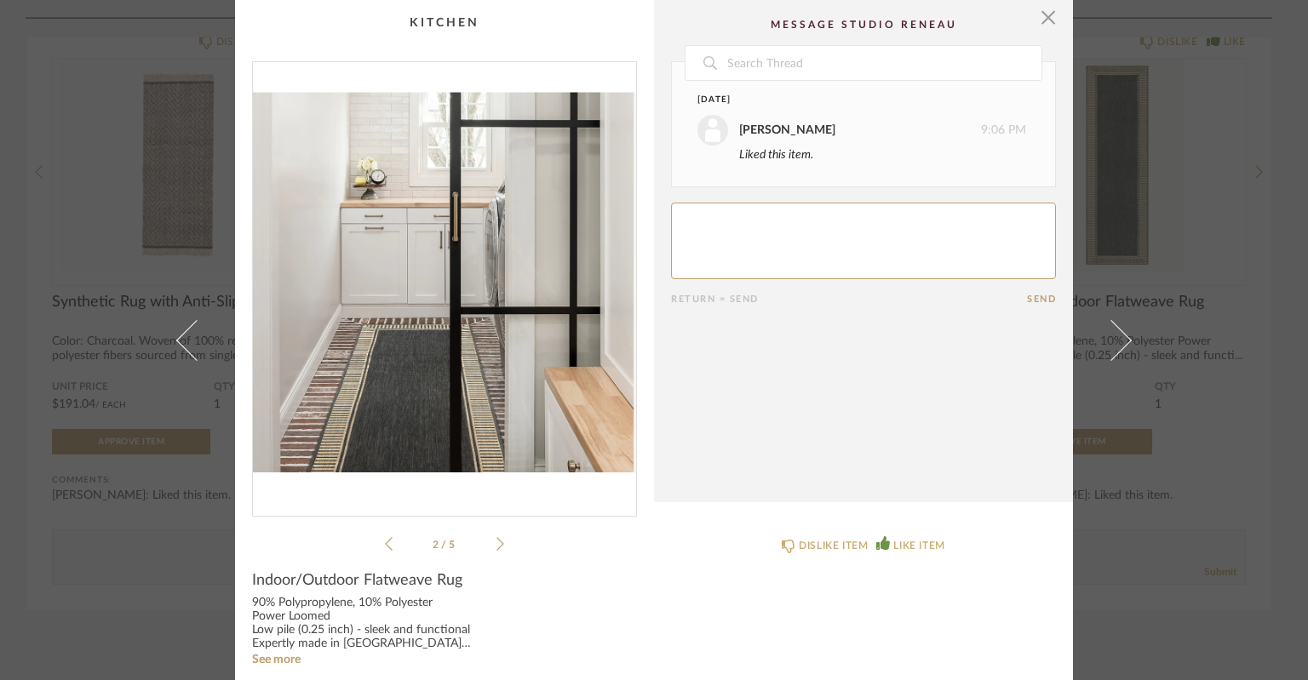
click at [497, 540] on icon at bounding box center [500, 543] width 8 height 15
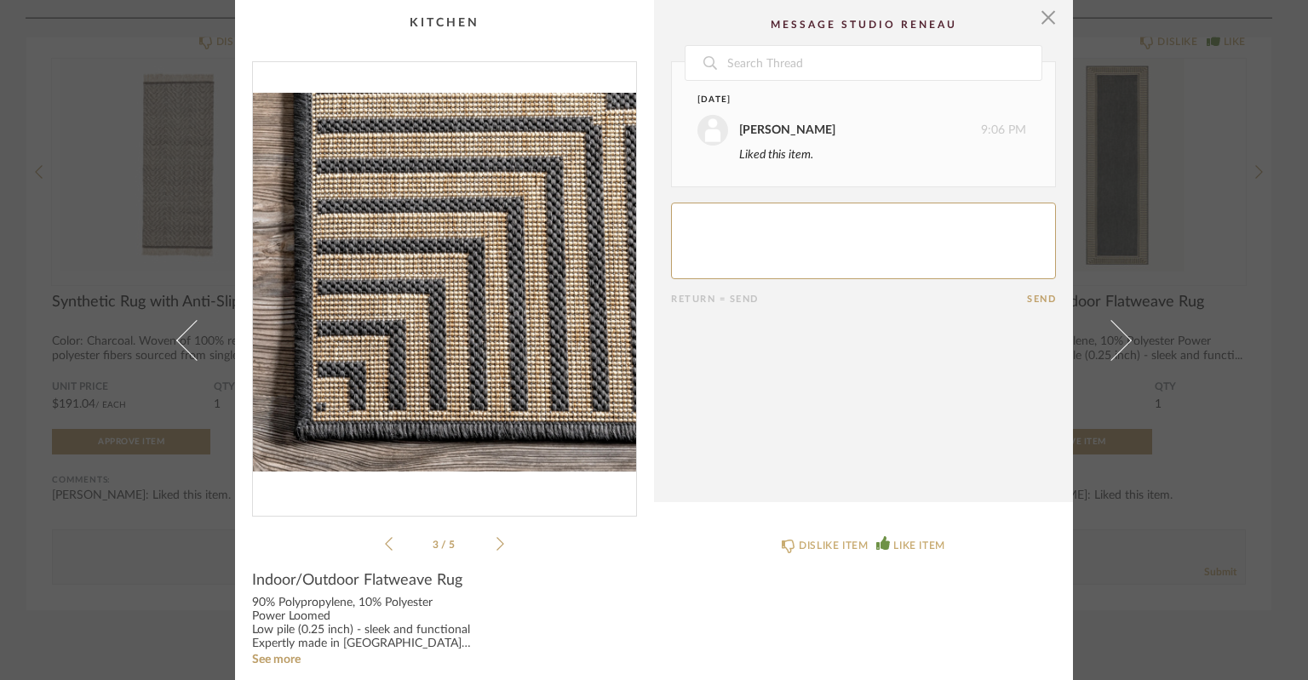
click at [497, 540] on icon at bounding box center [500, 543] width 8 height 15
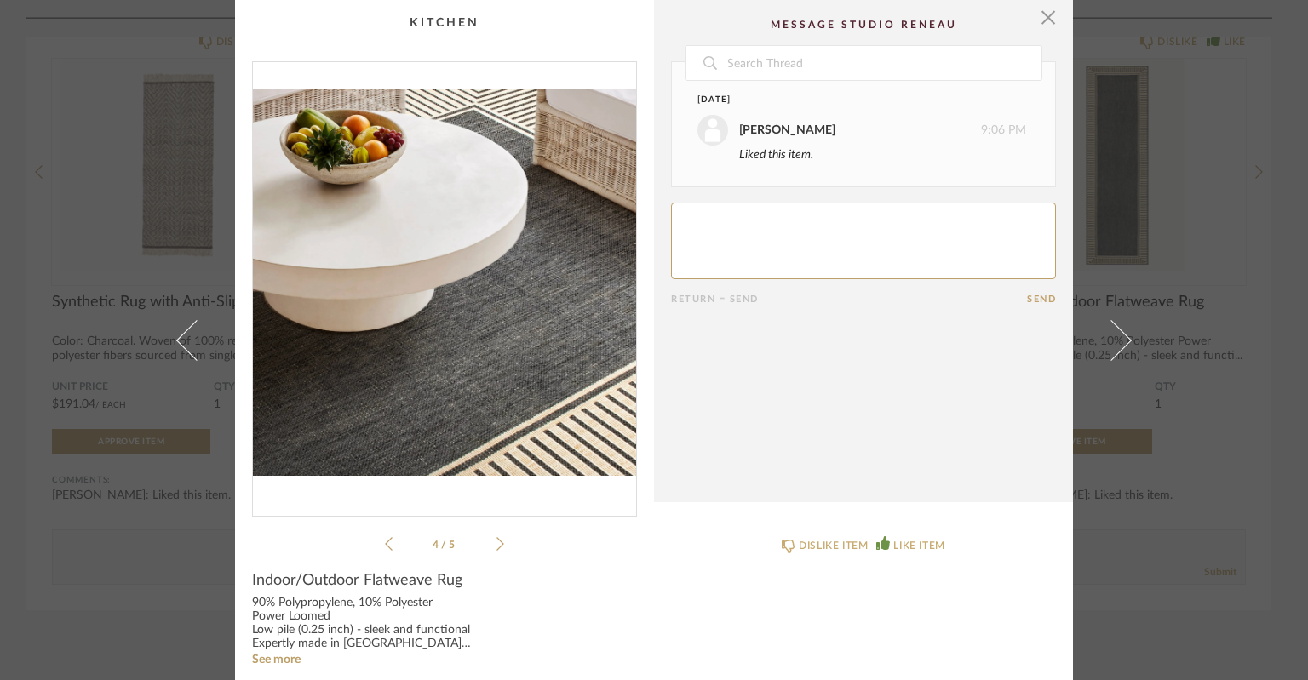
click at [497, 540] on icon at bounding box center [500, 543] width 8 height 15
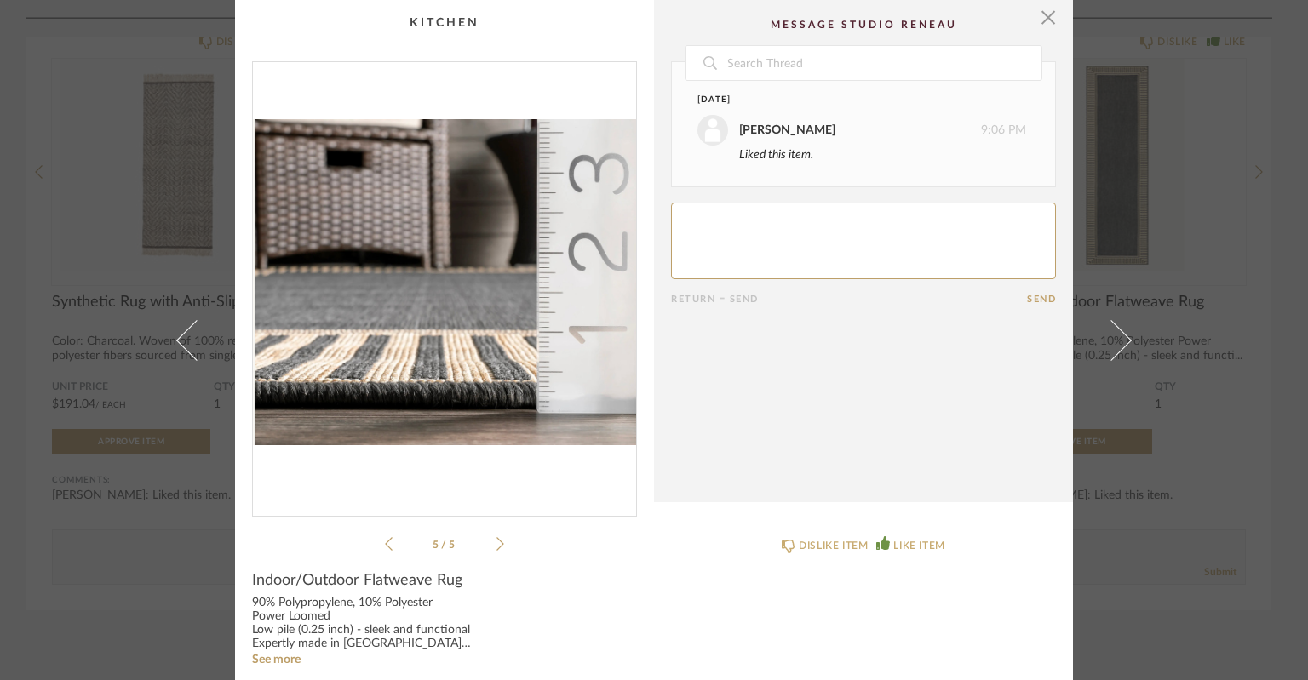
click at [497, 540] on icon at bounding box center [500, 543] width 8 height 15
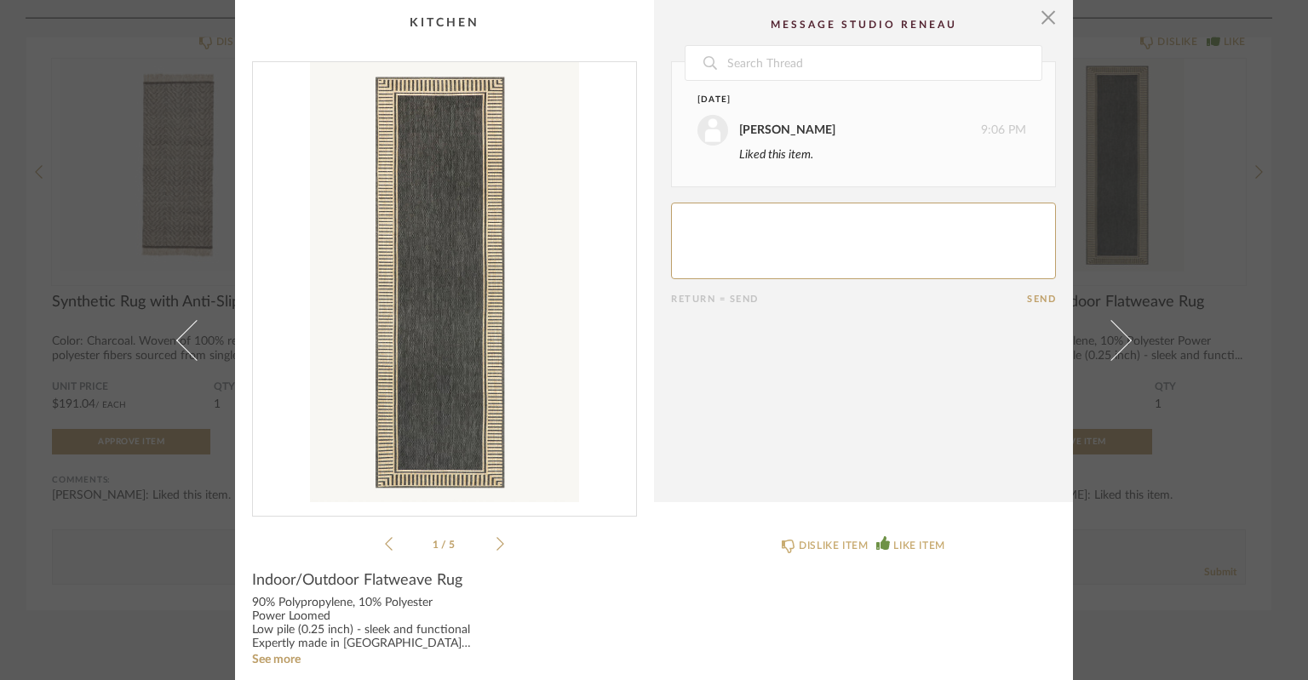
click at [497, 540] on icon at bounding box center [500, 543] width 8 height 15
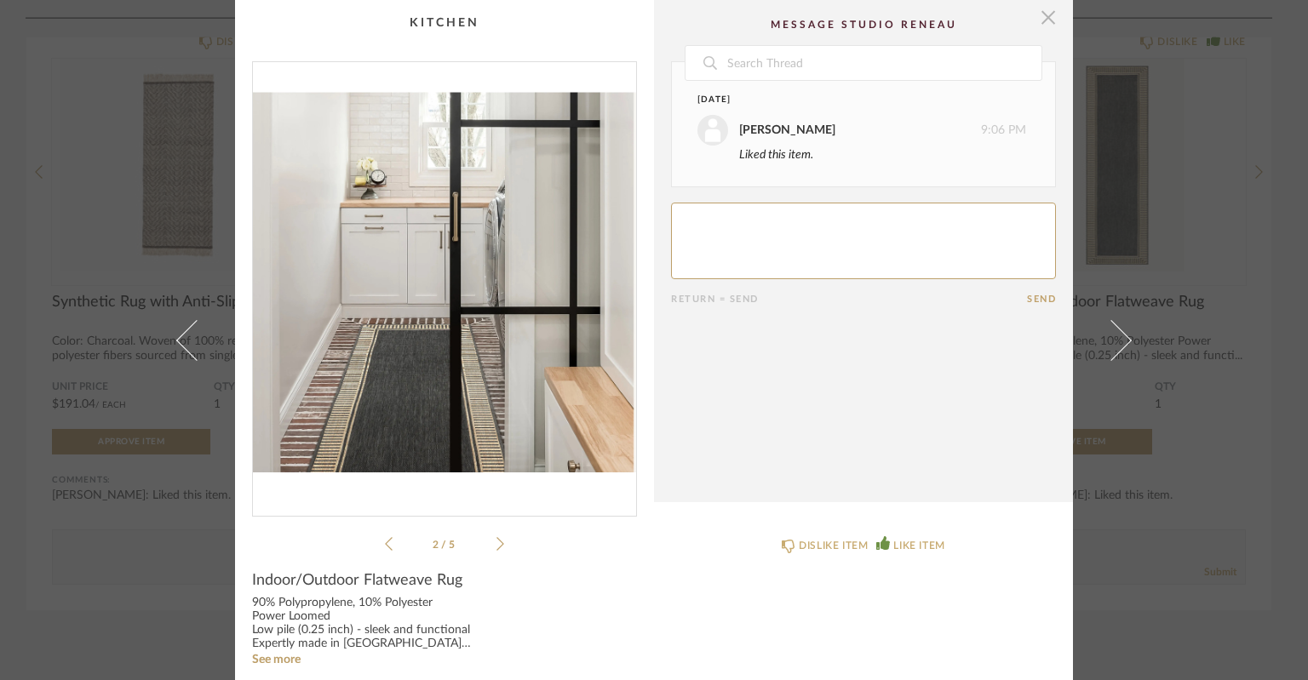
click at [1045, 17] on span "button" at bounding box center [1048, 17] width 34 height 34
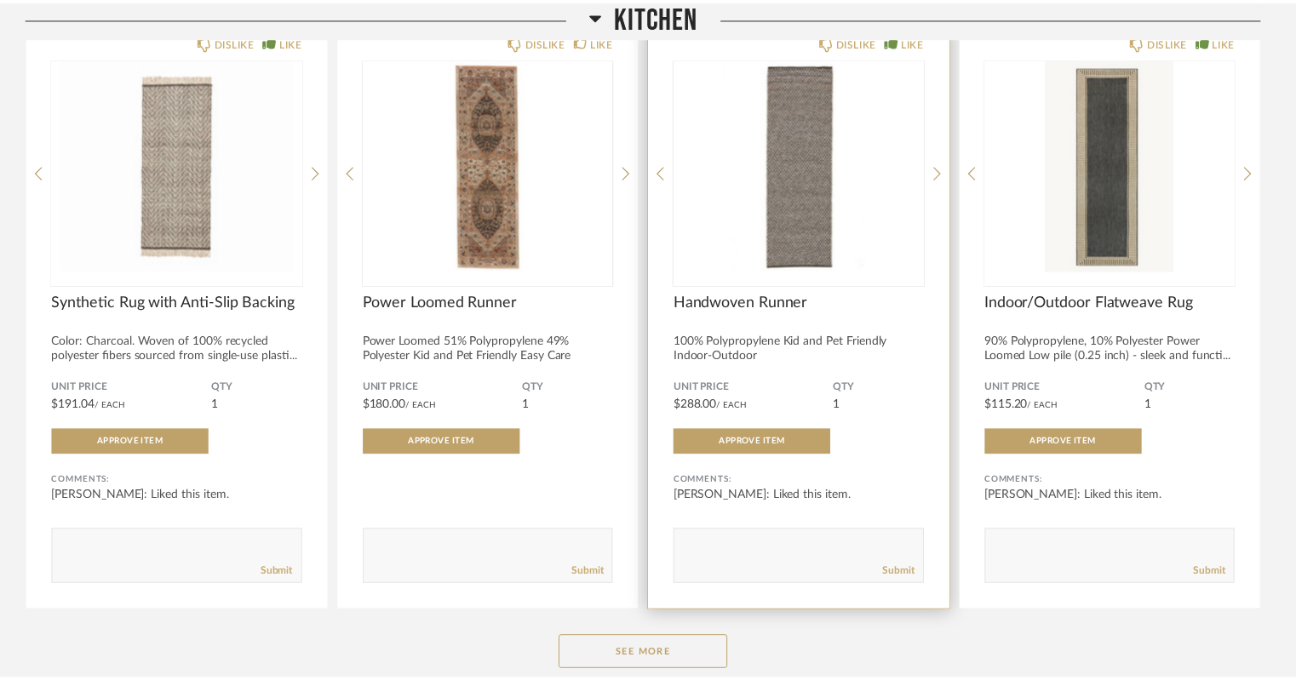
scroll to position [6779, 0]
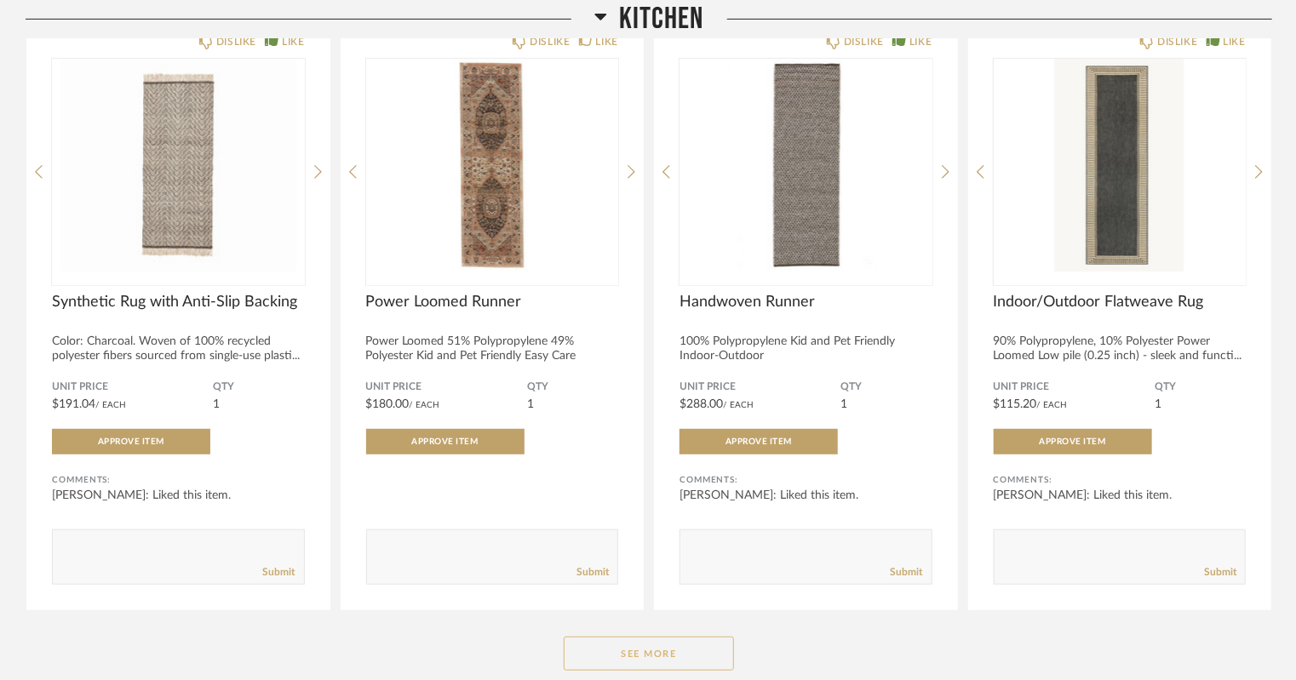
click at [644, 656] on button "See More" at bounding box center [649, 654] width 170 height 34
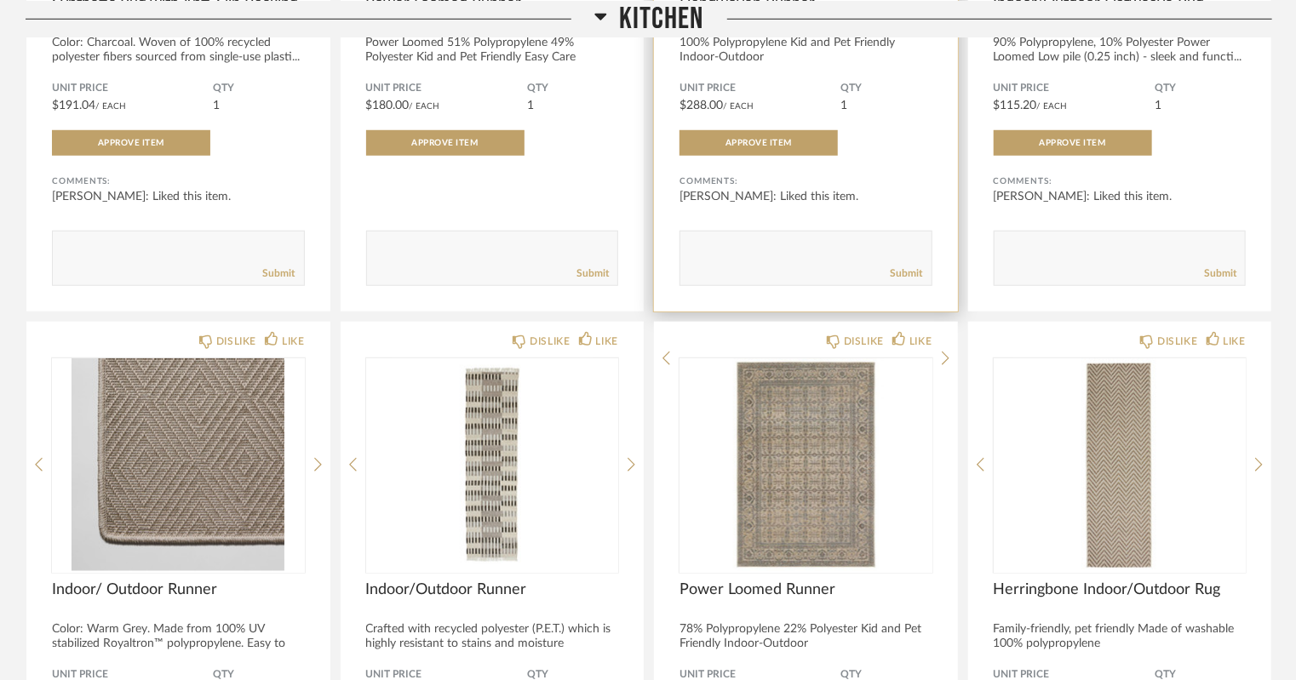
scroll to position [7249, 0]
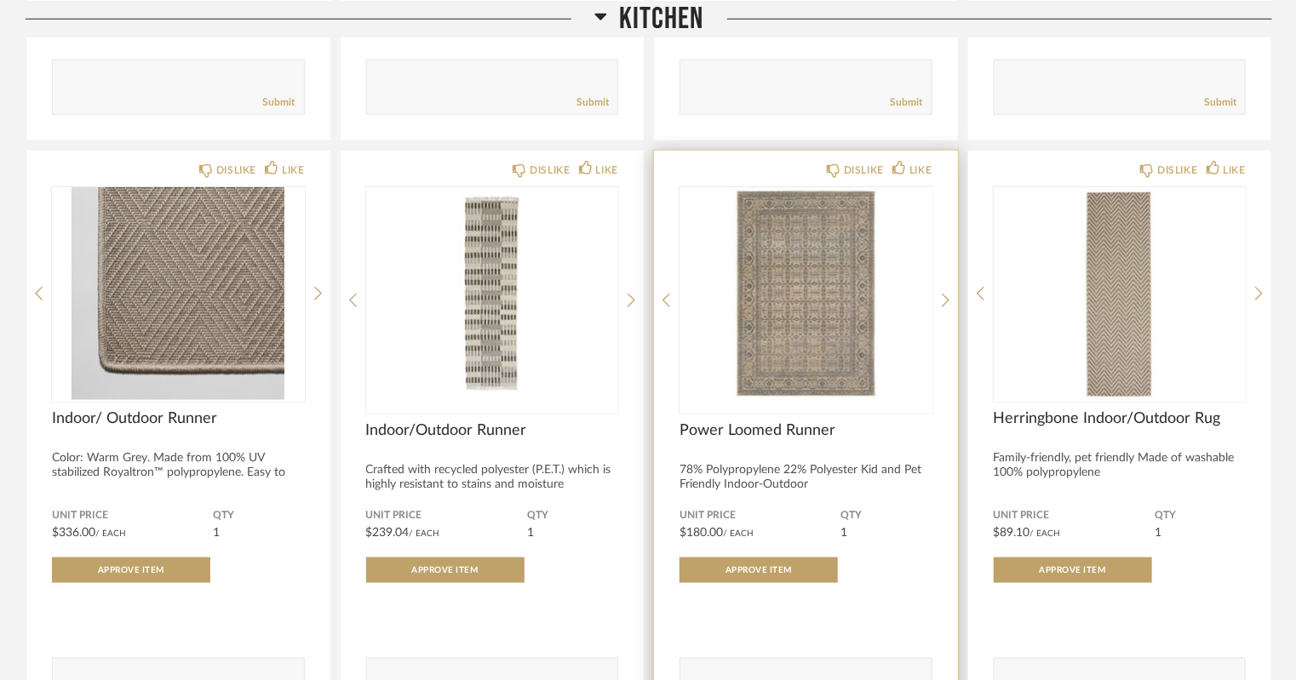
click at [805, 312] on img "0" at bounding box center [805, 293] width 253 height 213
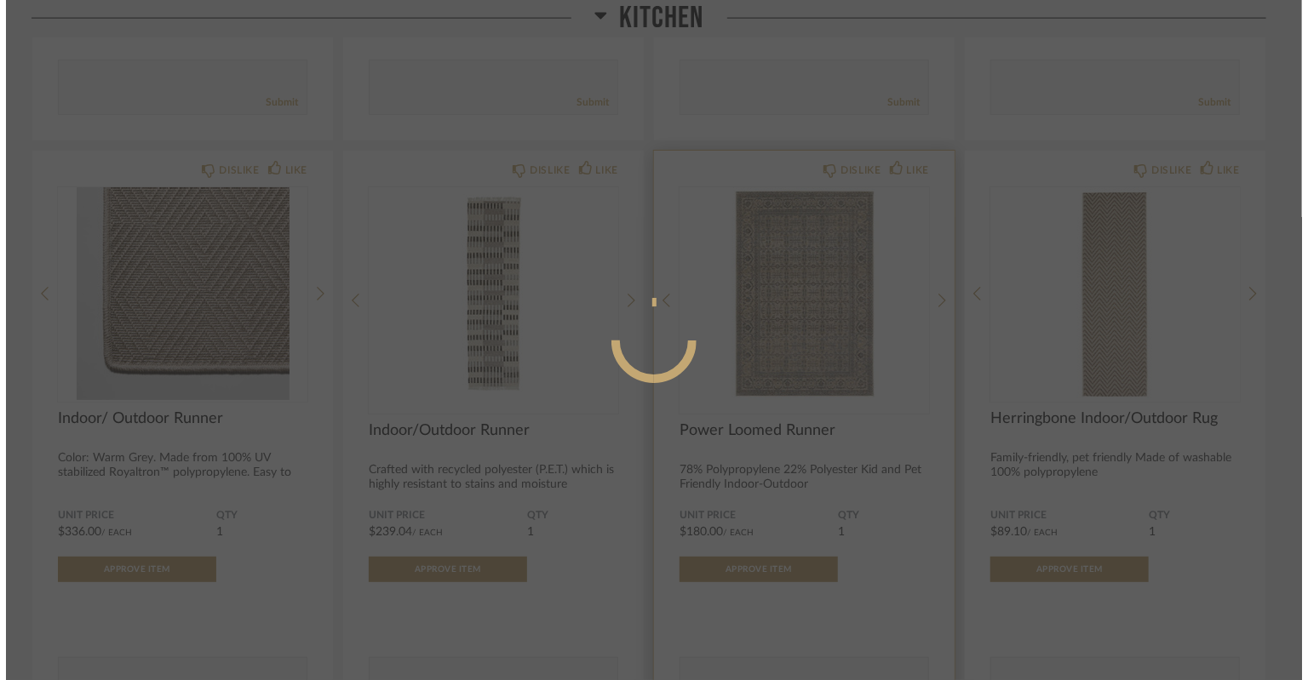
scroll to position [0, 0]
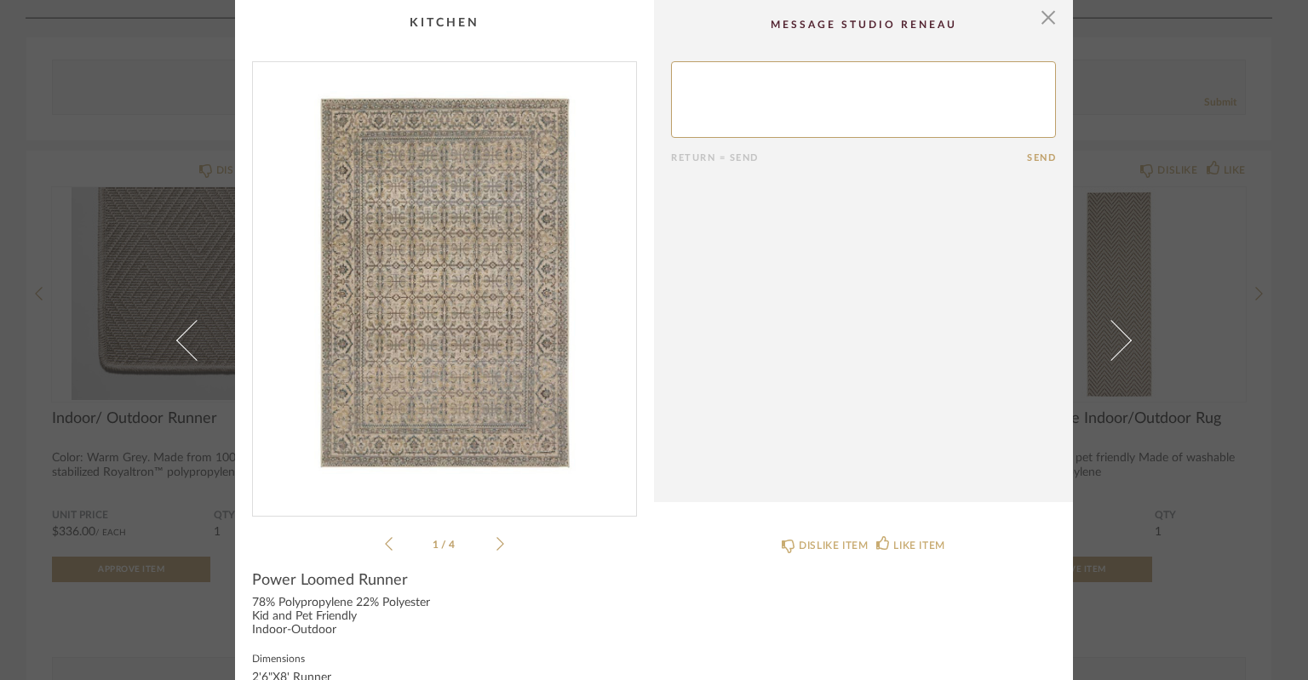
click at [489, 545] on li "1 / 4" at bounding box center [444, 544] width 104 height 20
click at [496, 549] on icon at bounding box center [500, 543] width 8 height 15
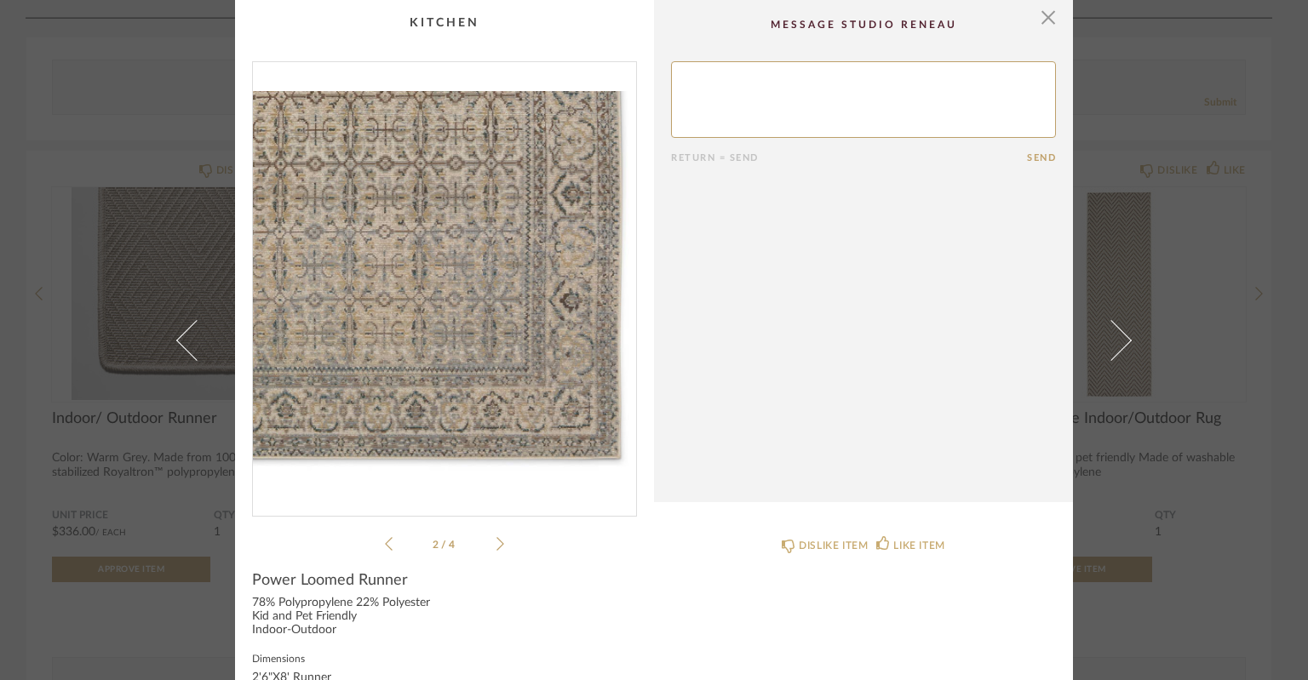
click at [496, 549] on icon at bounding box center [500, 543] width 8 height 15
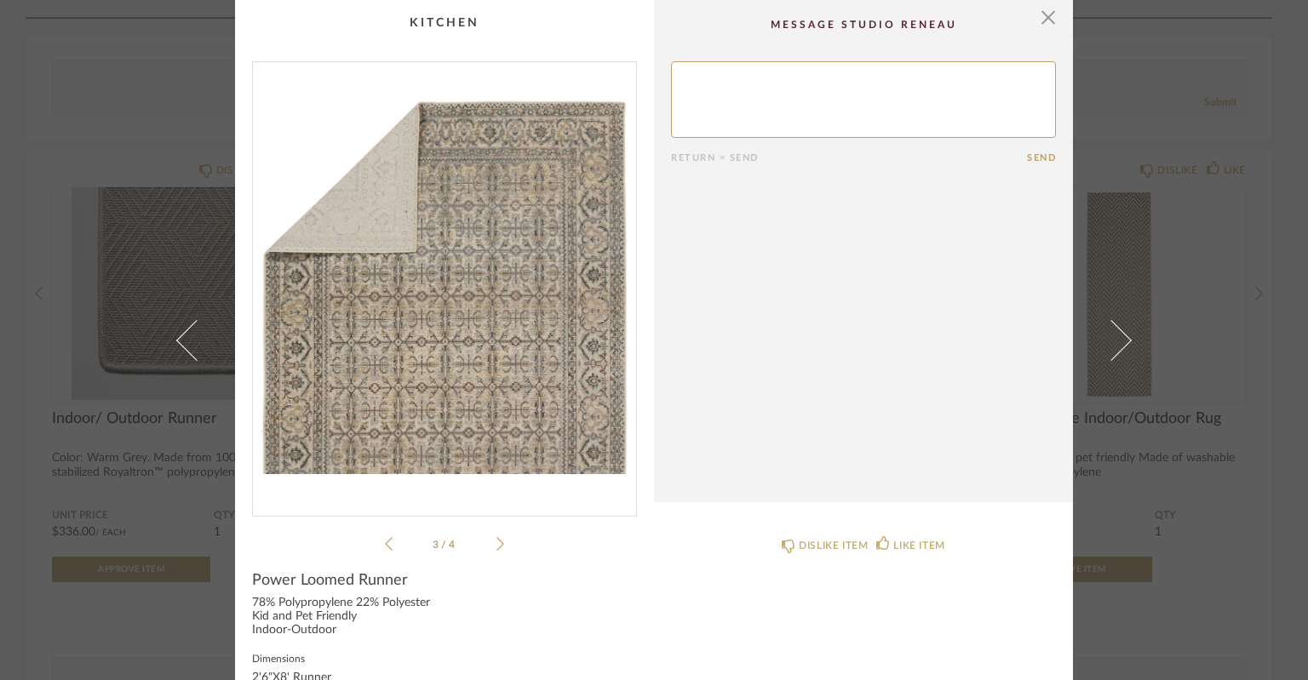
click at [496, 549] on icon at bounding box center [500, 543] width 8 height 15
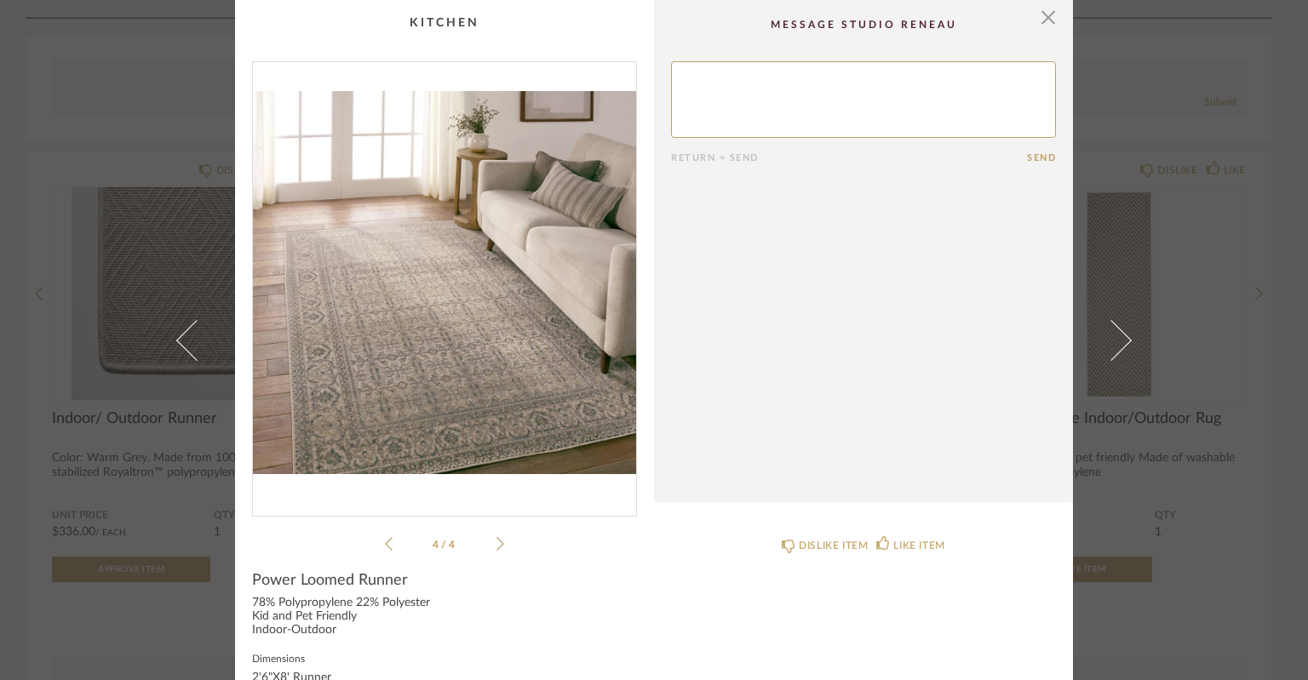
click at [1052, 21] on cpp-summary-comments "Return = Send Send" at bounding box center [863, 251] width 419 height 502
click at [1047, 9] on span "button" at bounding box center [1048, 17] width 34 height 34
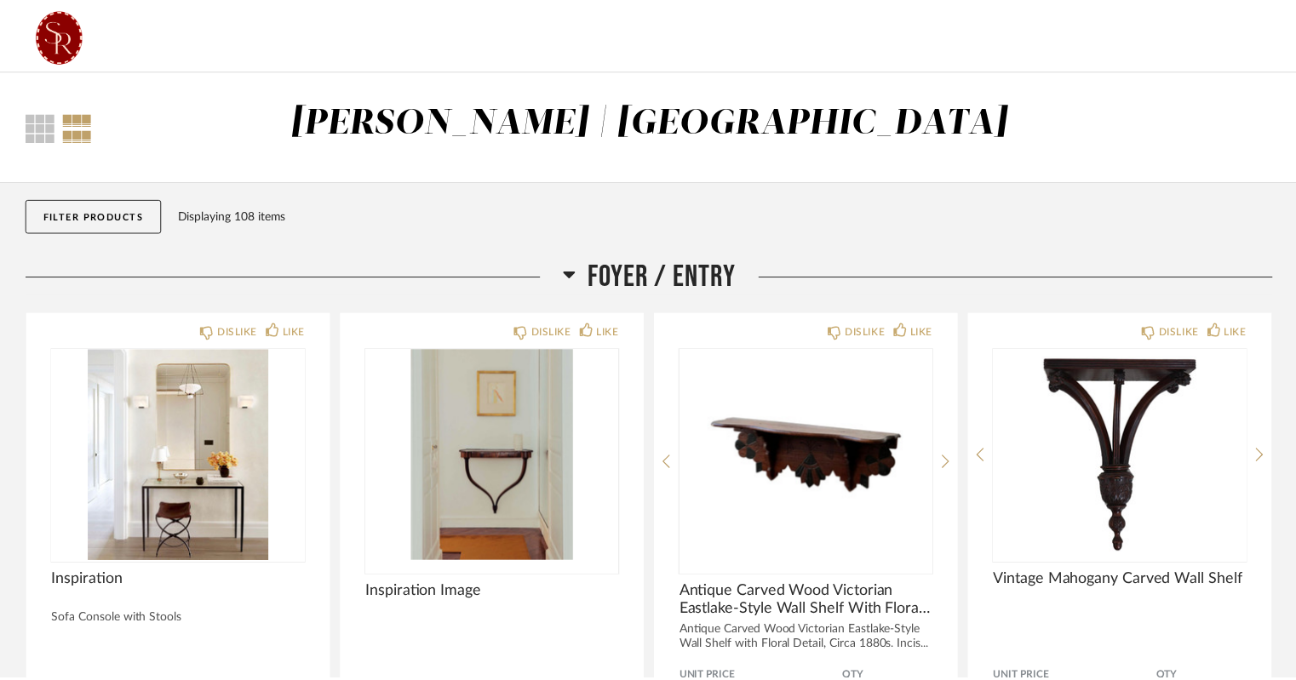
scroll to position [7249, 0]
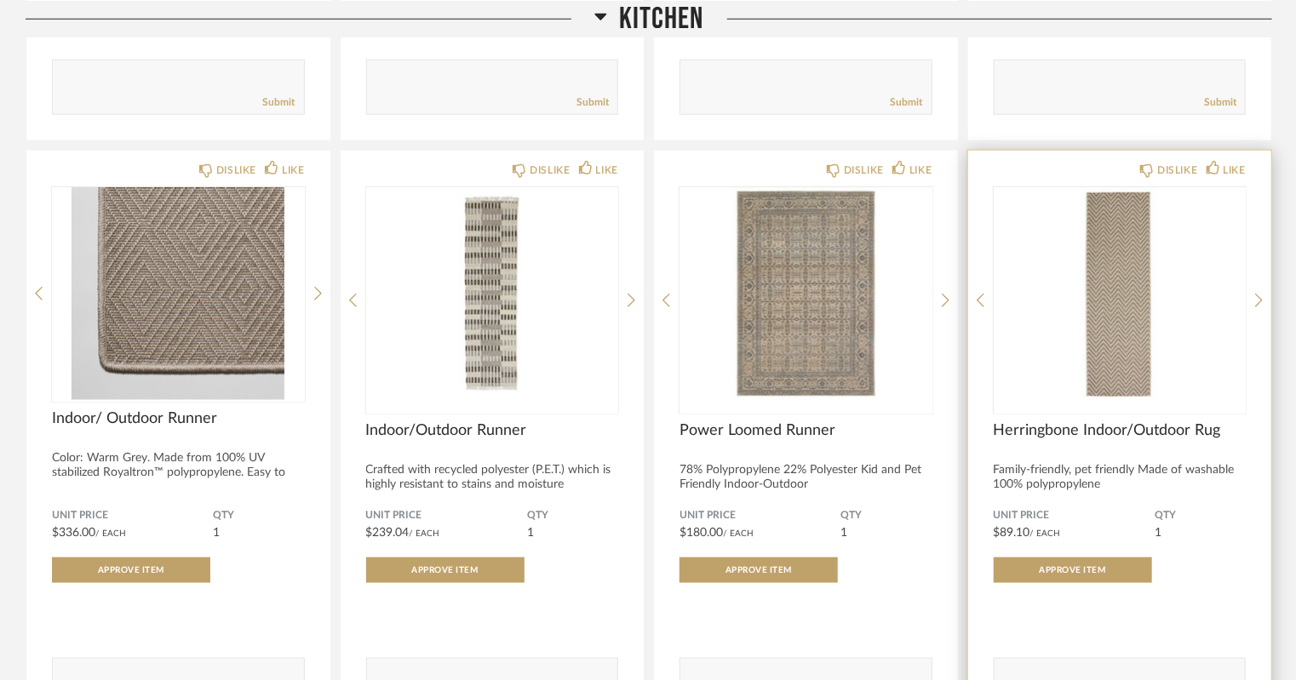
click at [1116, 306] on img "0" at bounding box center [1120, 293] width 253 height 213
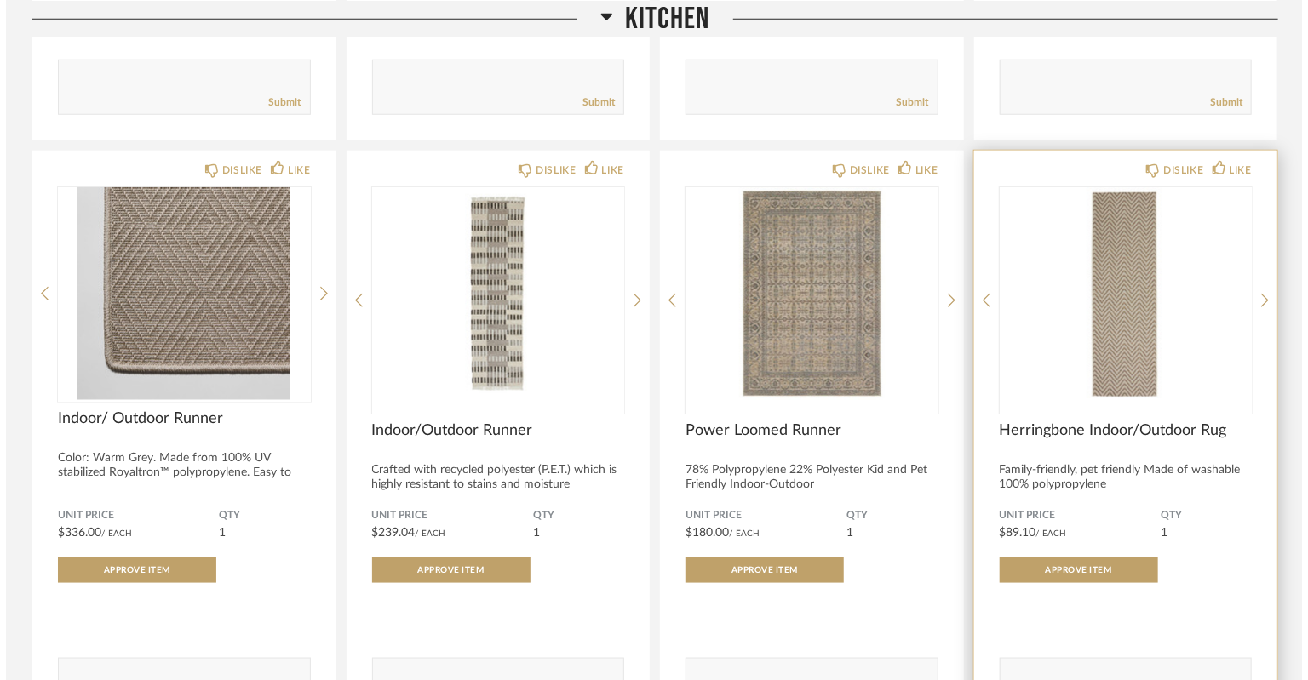
scroll to position [0, 0]
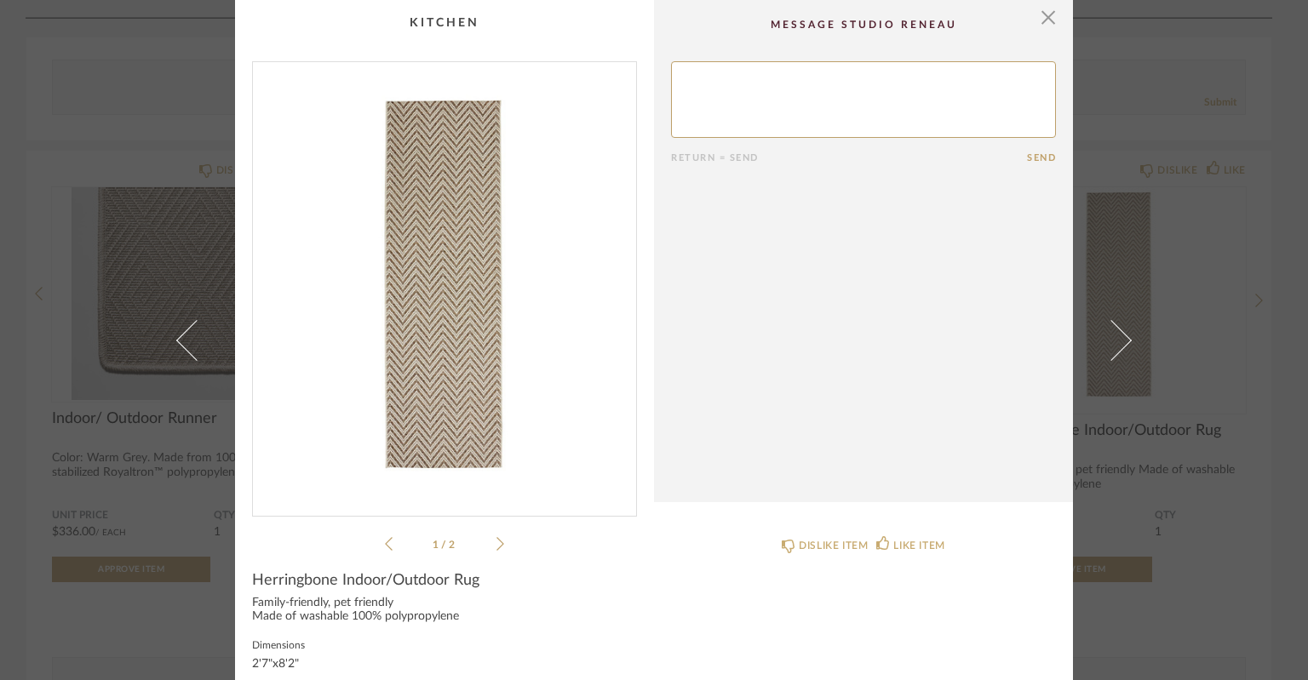
click at [496, 544] on icon at bounding box center [500, 543] width 8 height 15
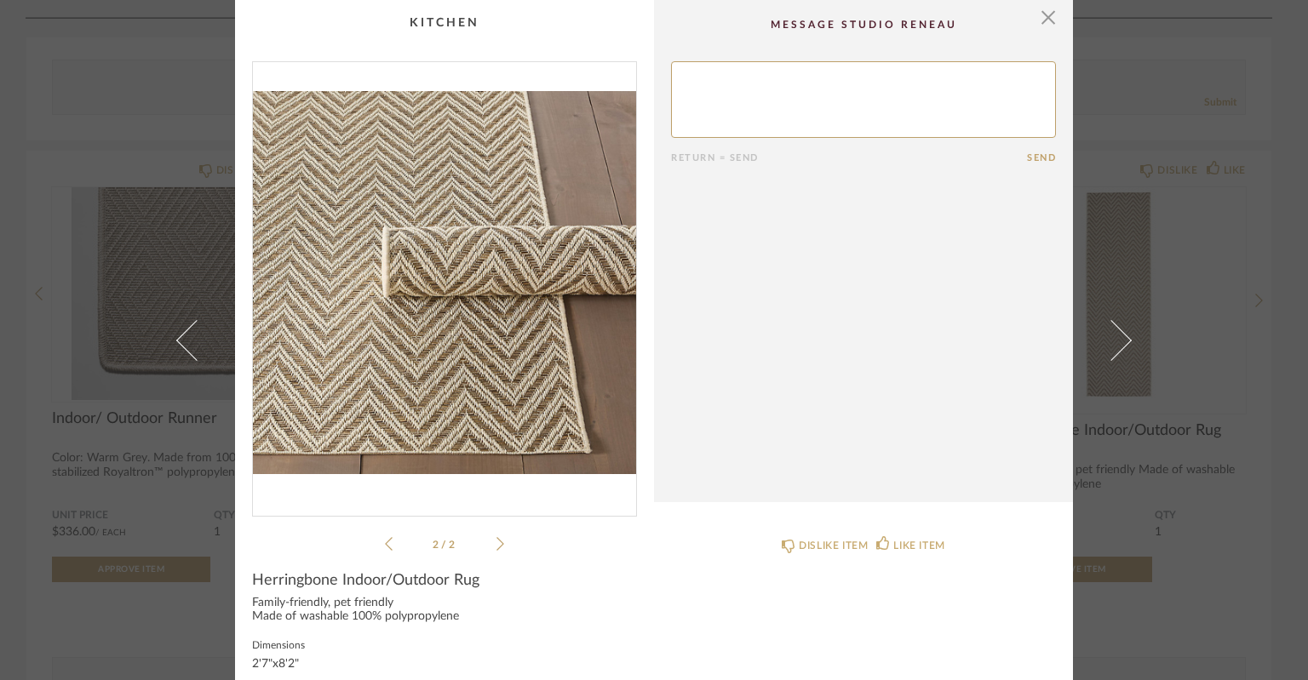
click at [496, 544] on icon at bounding box center [500, 543] width 8 height 15
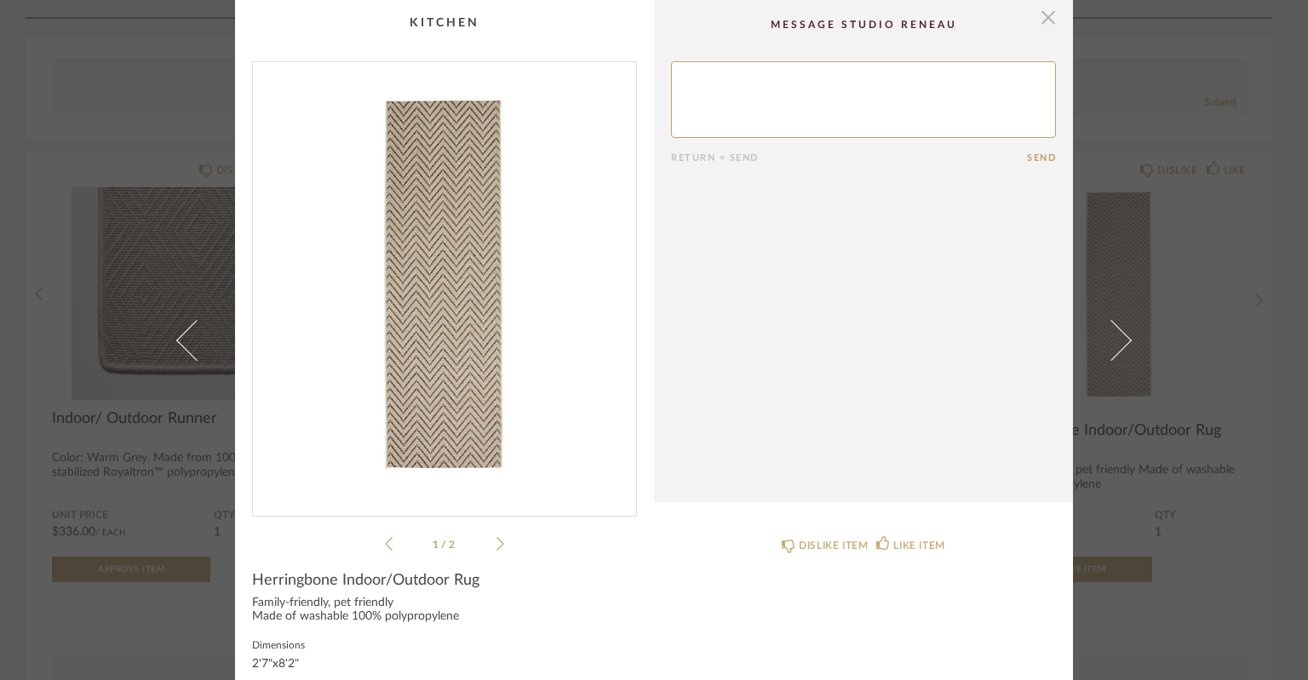
click at [1048, 17] on span "button" at bounding box center [1048, 17] width 34 height 34
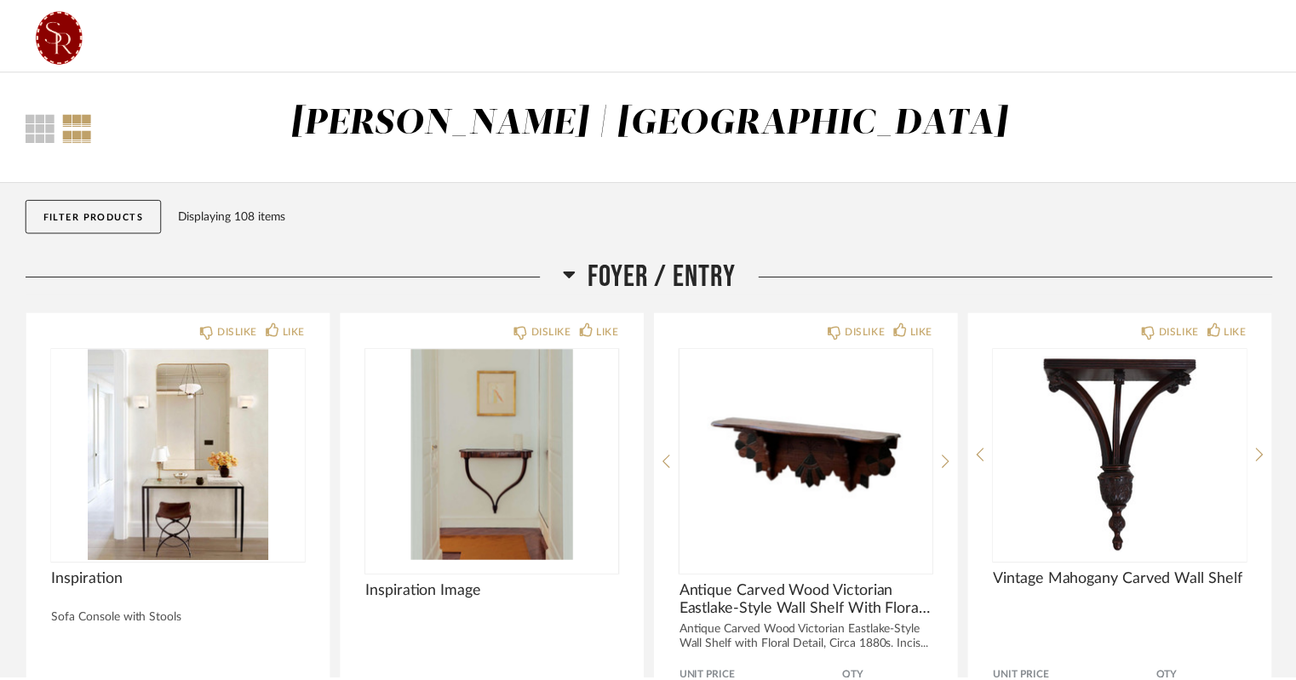
scroll to position [7249, 0]
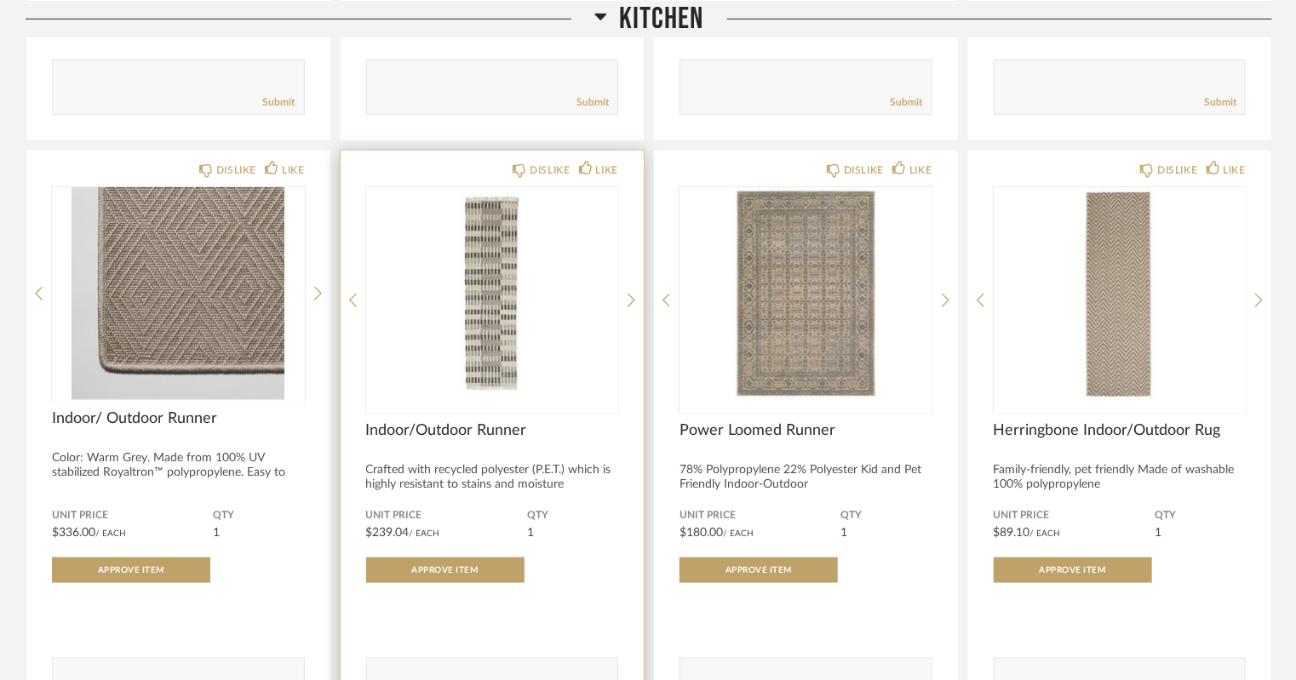
click at [473, 316] on img "0" at bounding box center [492, 293] width 253 height 213
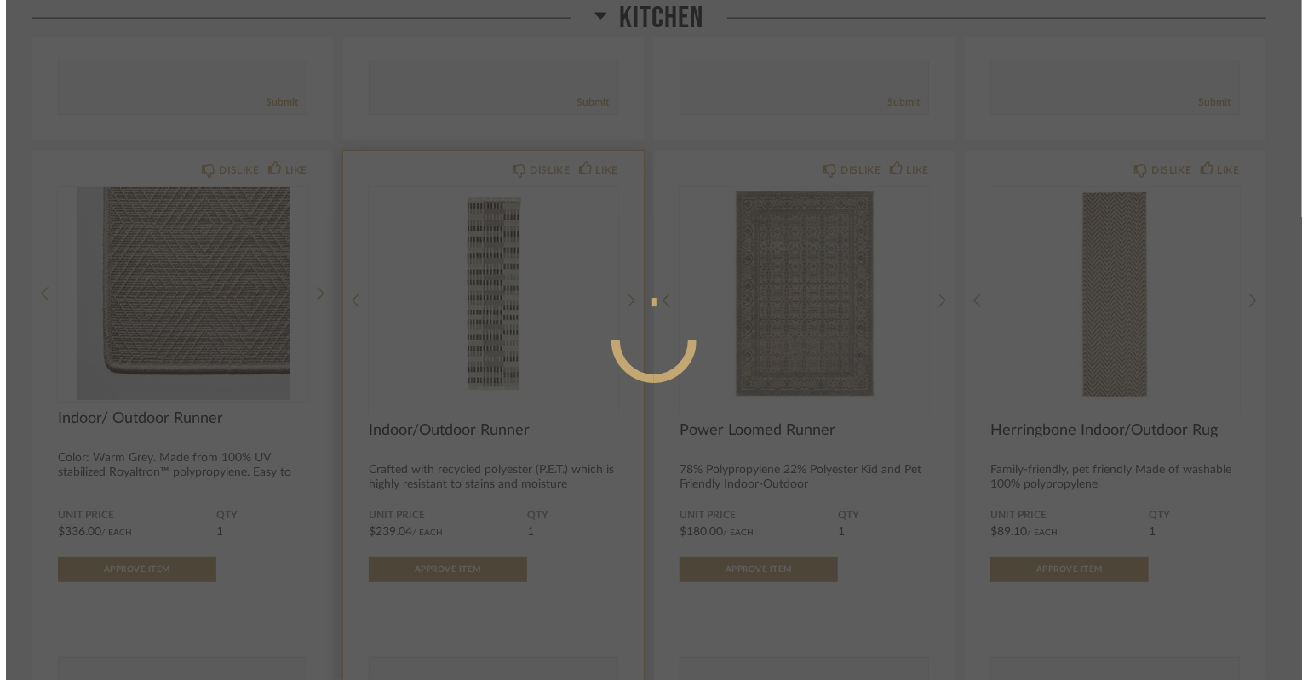
scroll to position [0, 0]
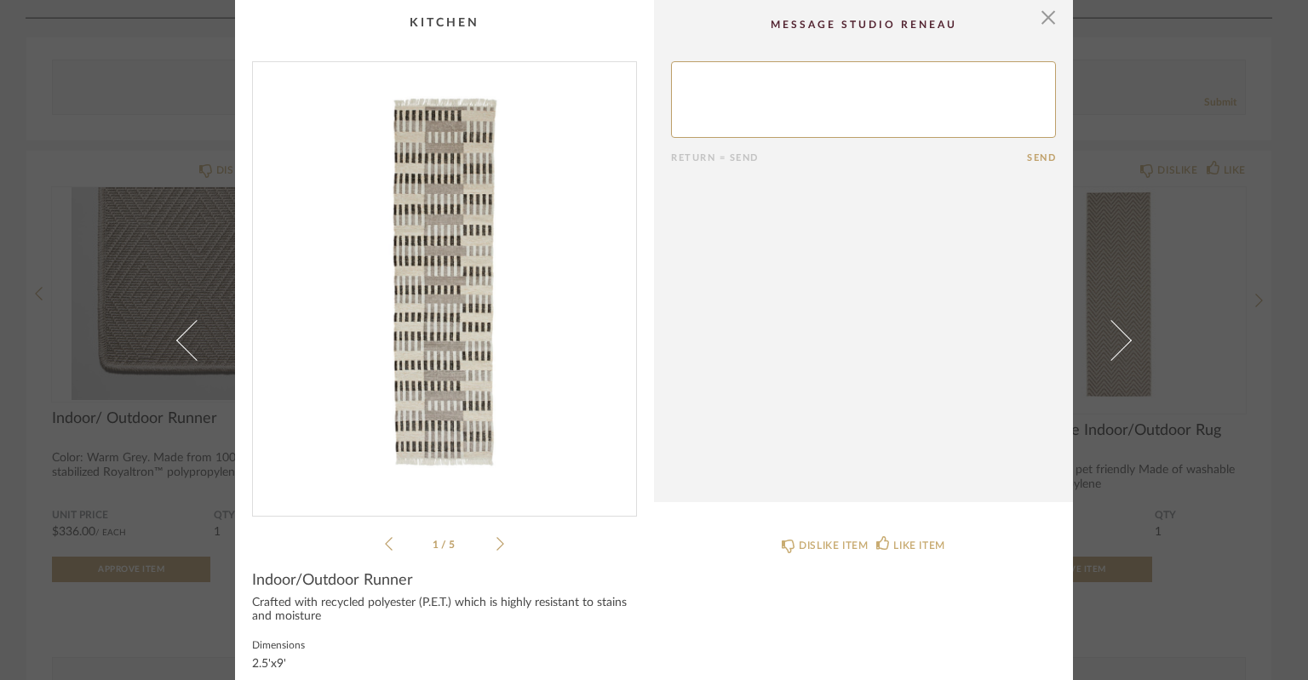
click at [496, 541] on icon at bounding box center [500, 543] width 8 height 15
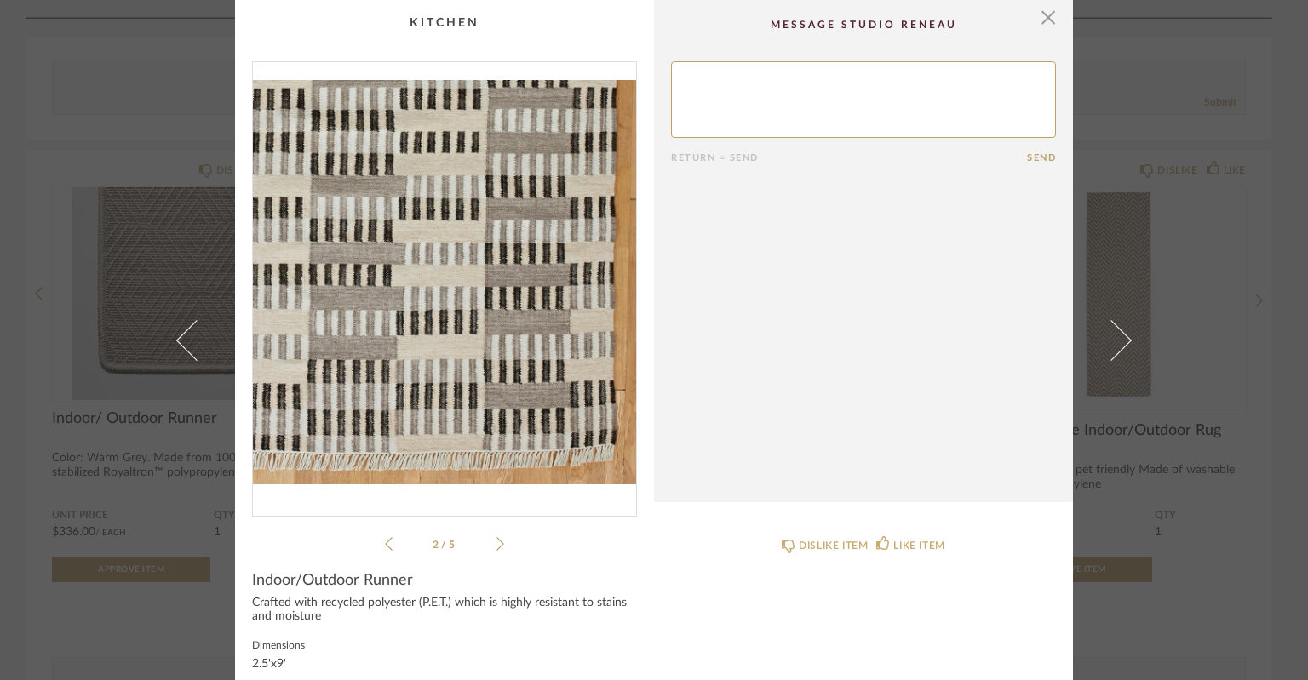
click at [496, 541] on icon at bounding box center [500, 543] width 8 height 15
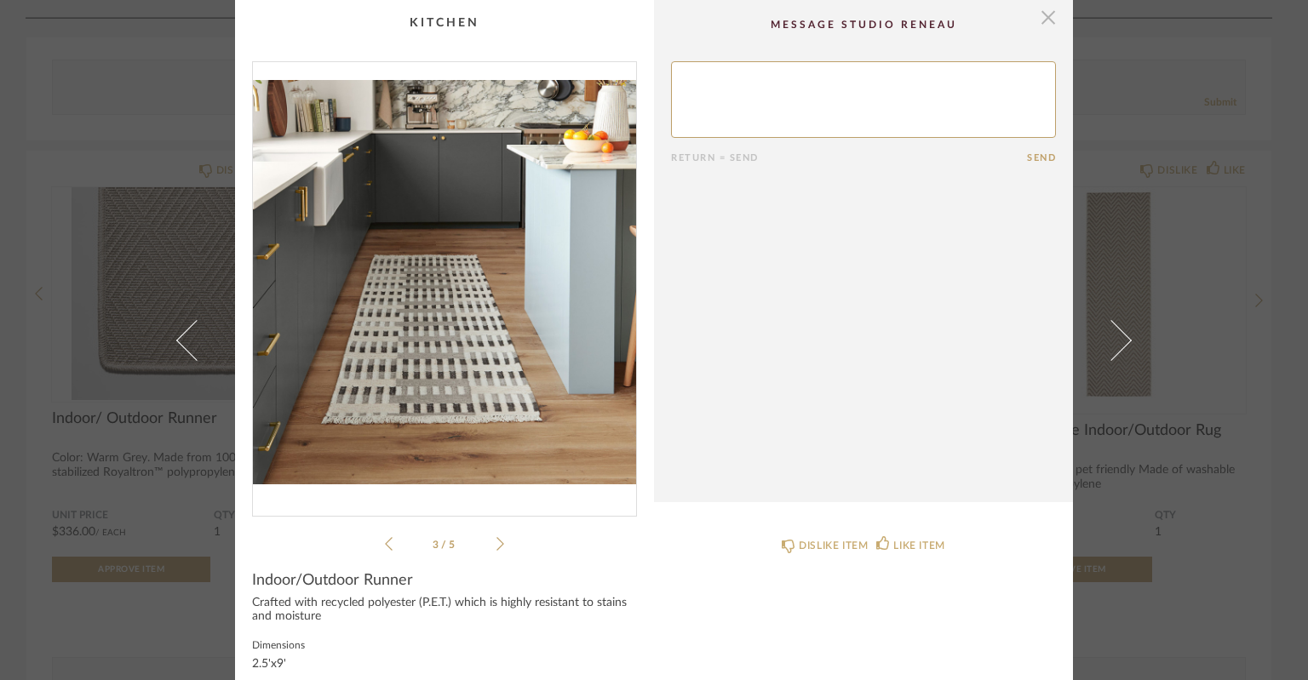
click at [1046, 20] on span "button" at bounding box center [1048, 17] width 34 height 34
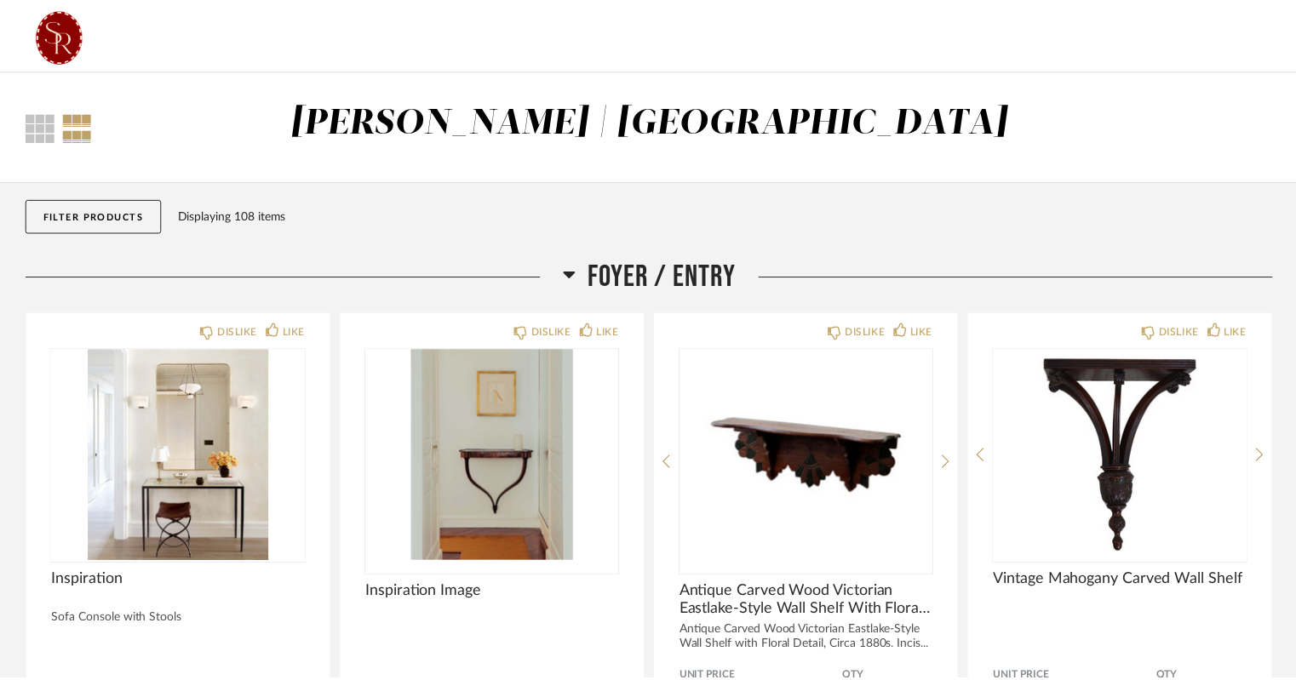
scroll to position [7249, 0]
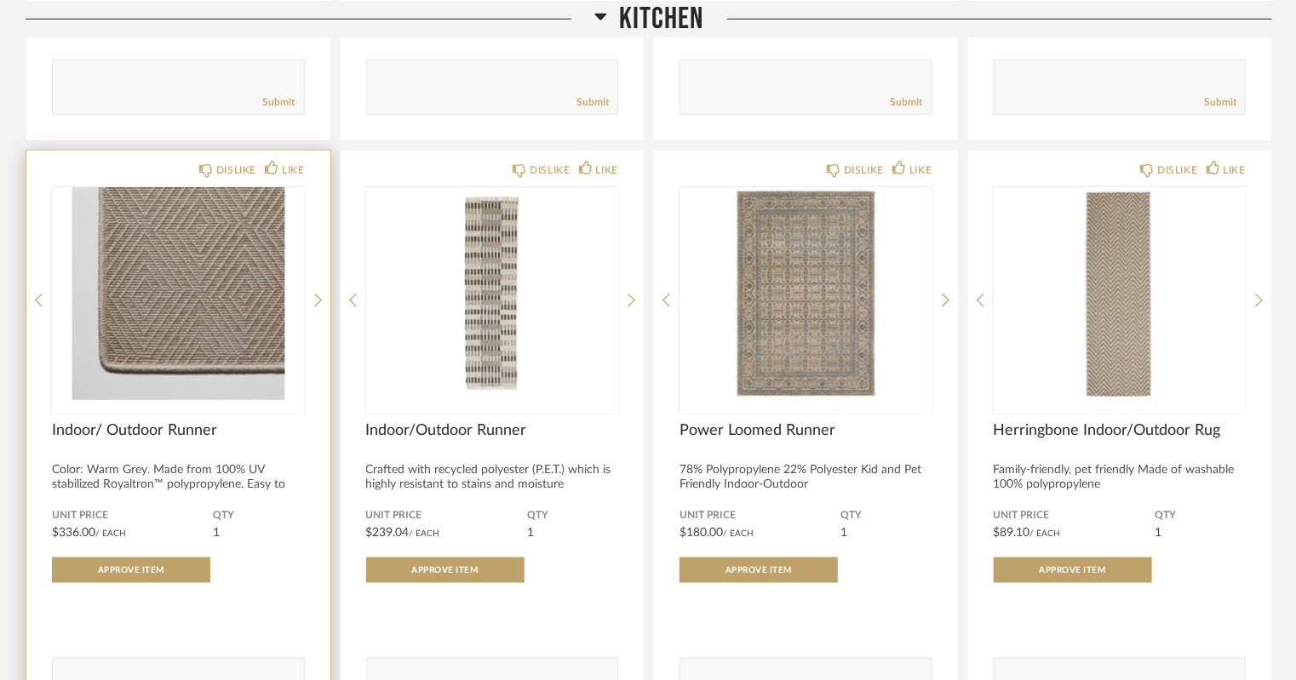
click at [0, 0] on img at bounding box center [0, 0] width 0 height 0
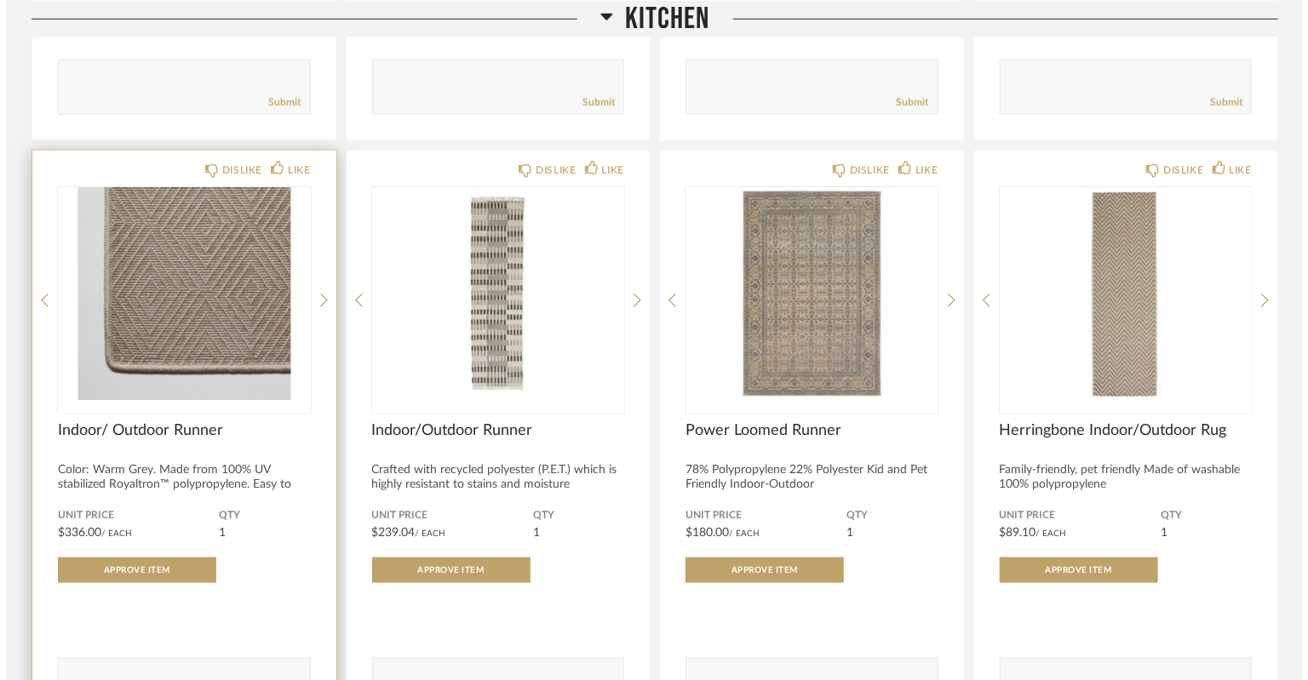
scroll to position [0, 0]
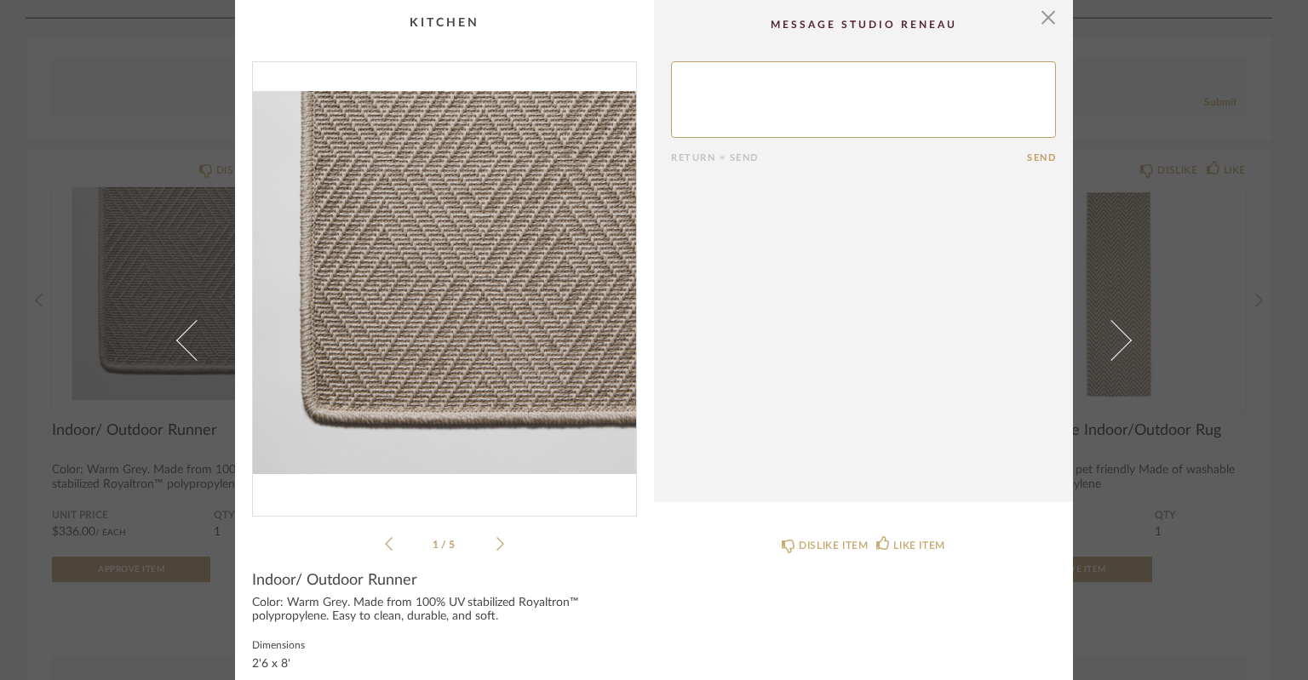
click at [496, 544] on icon at bounding box center [500, 543] width 8 height 15
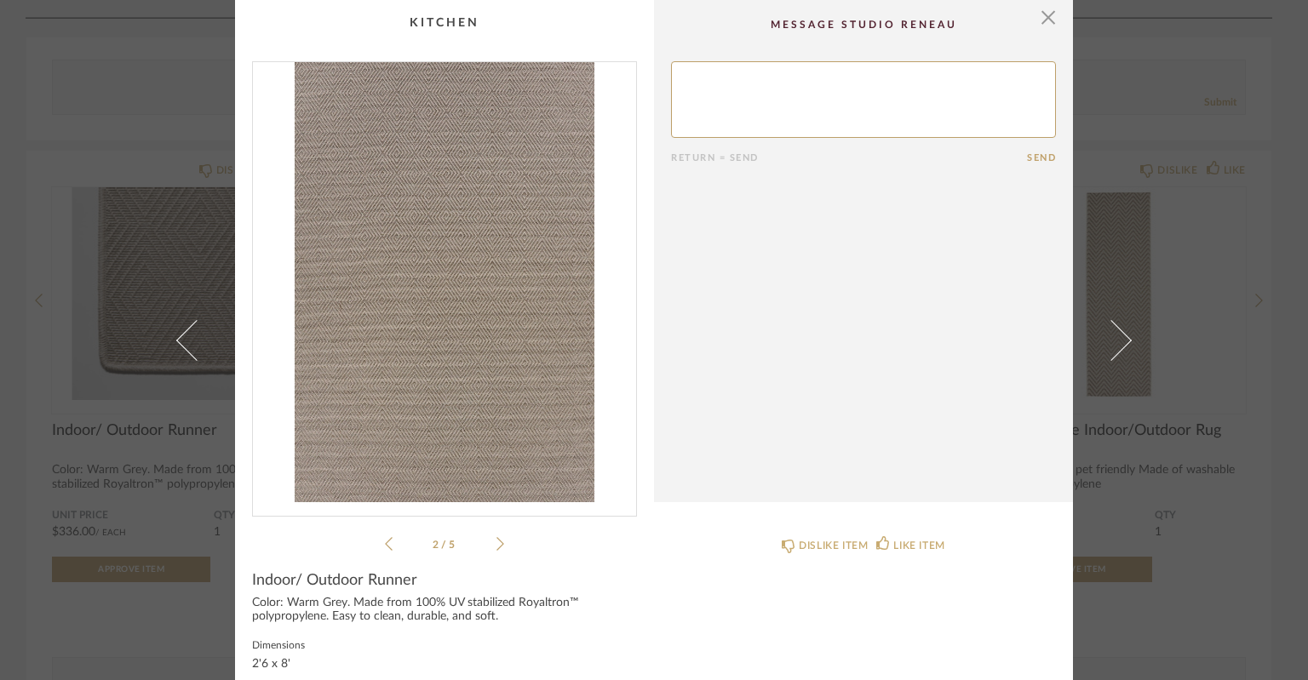
click at [496, 544] on icon at bounding box center [500, 543] width 8 height 15
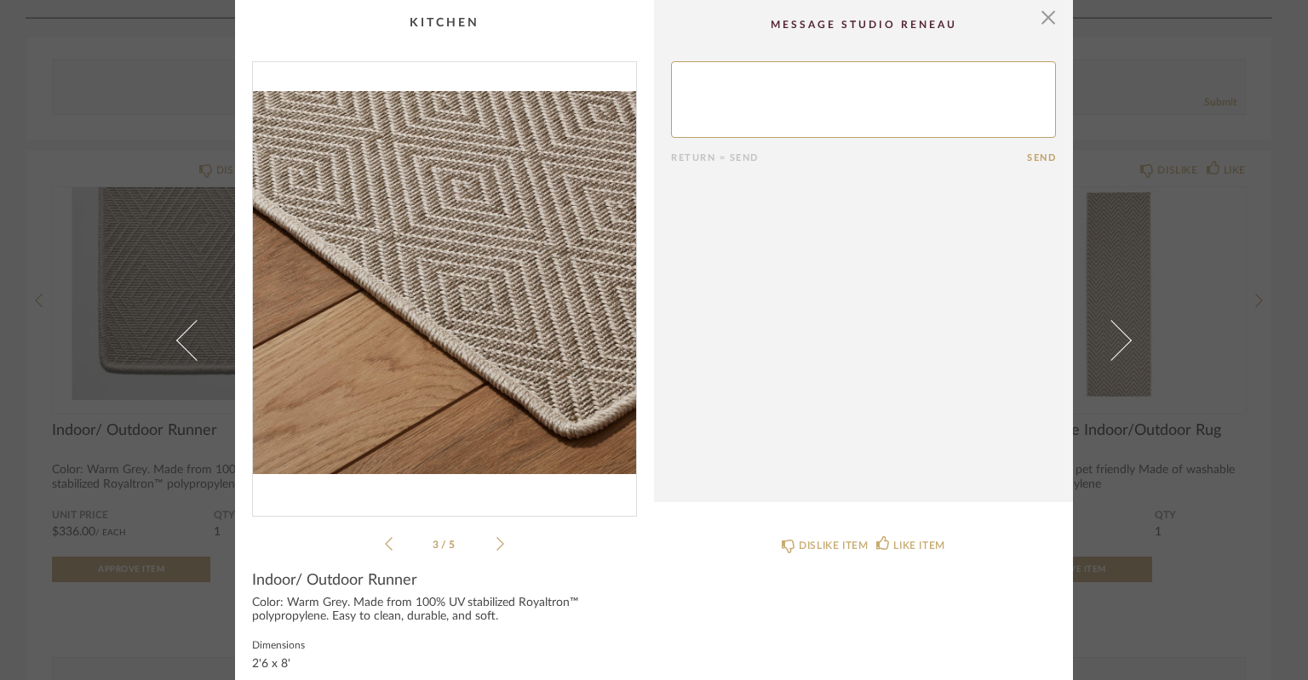
click at [496, 544] on icon at bounding box center [500, 543] width 8 height 15
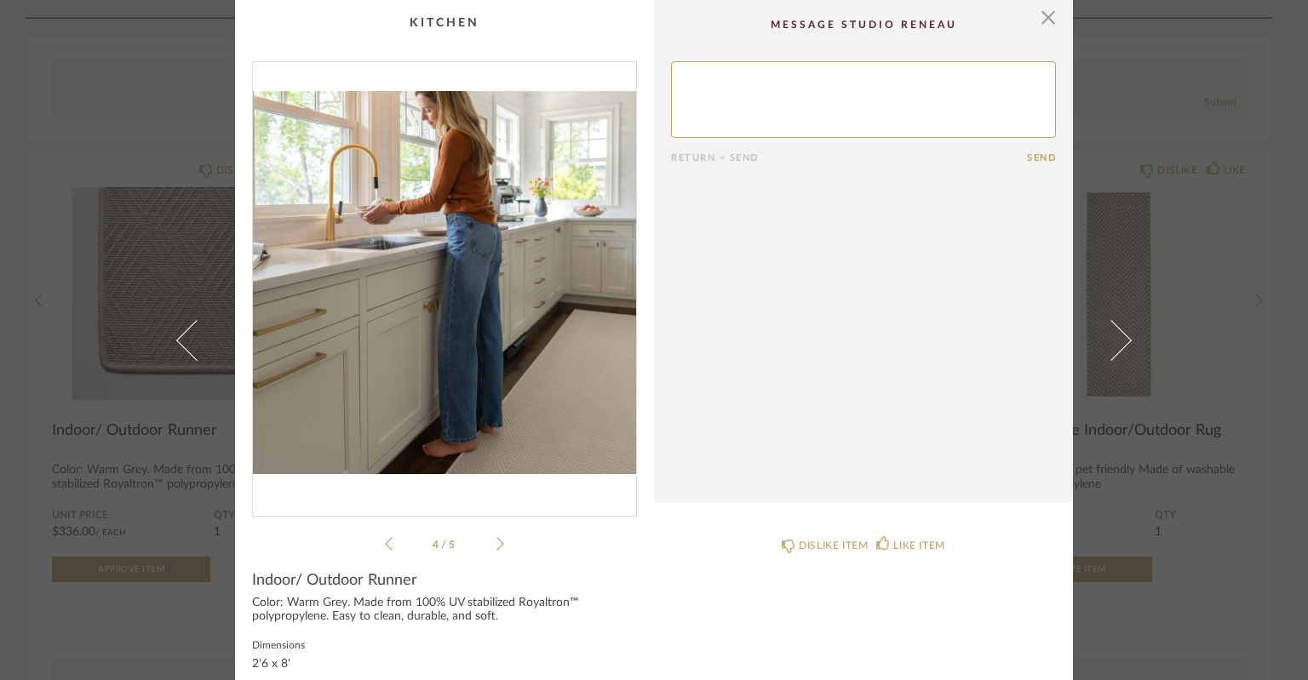
click at [496, 544] on icon at bounding box center [500, 543] width 8 height 15
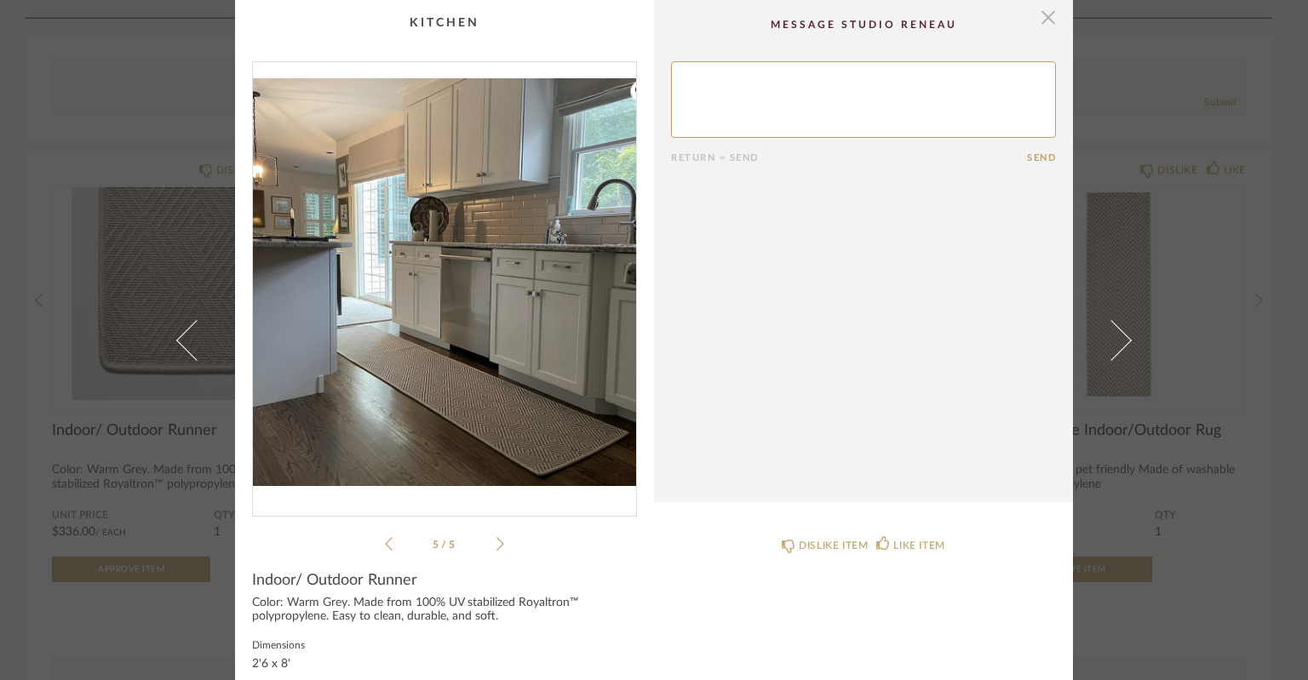
click at [1044, 23] on span "button" at bounding box center [1048, 17] width 34 height 34
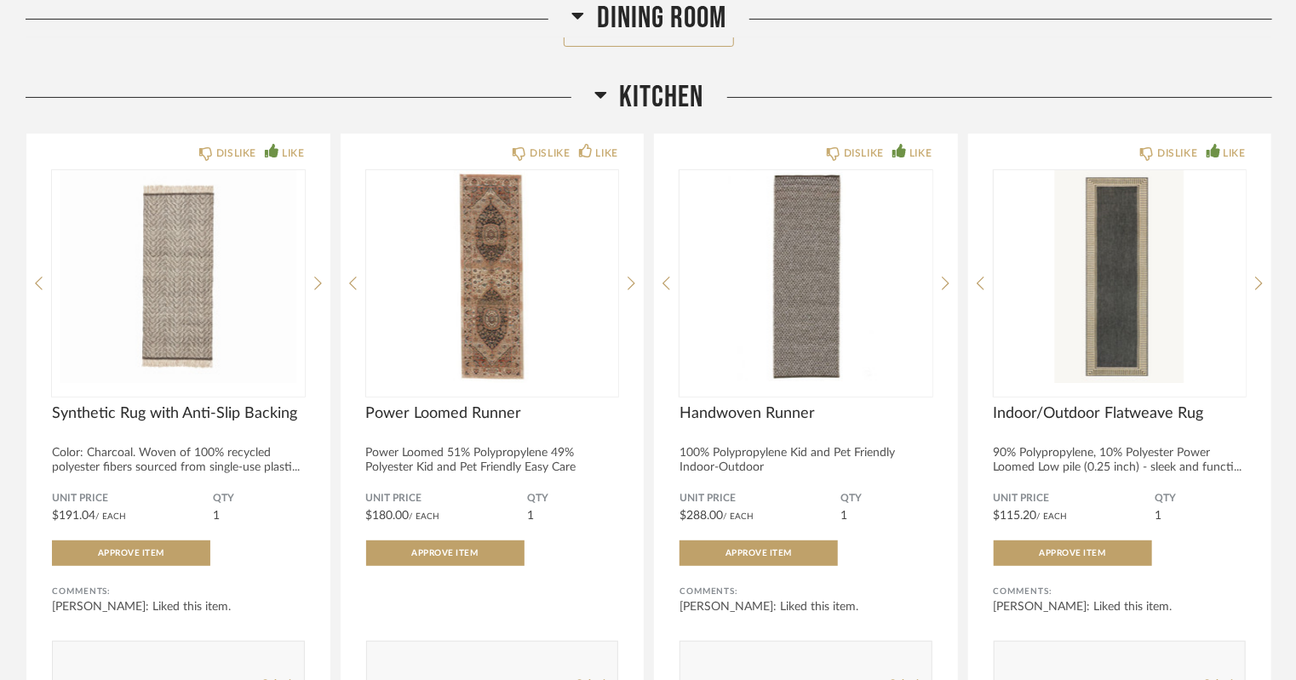
scroll to position [6664, 0]
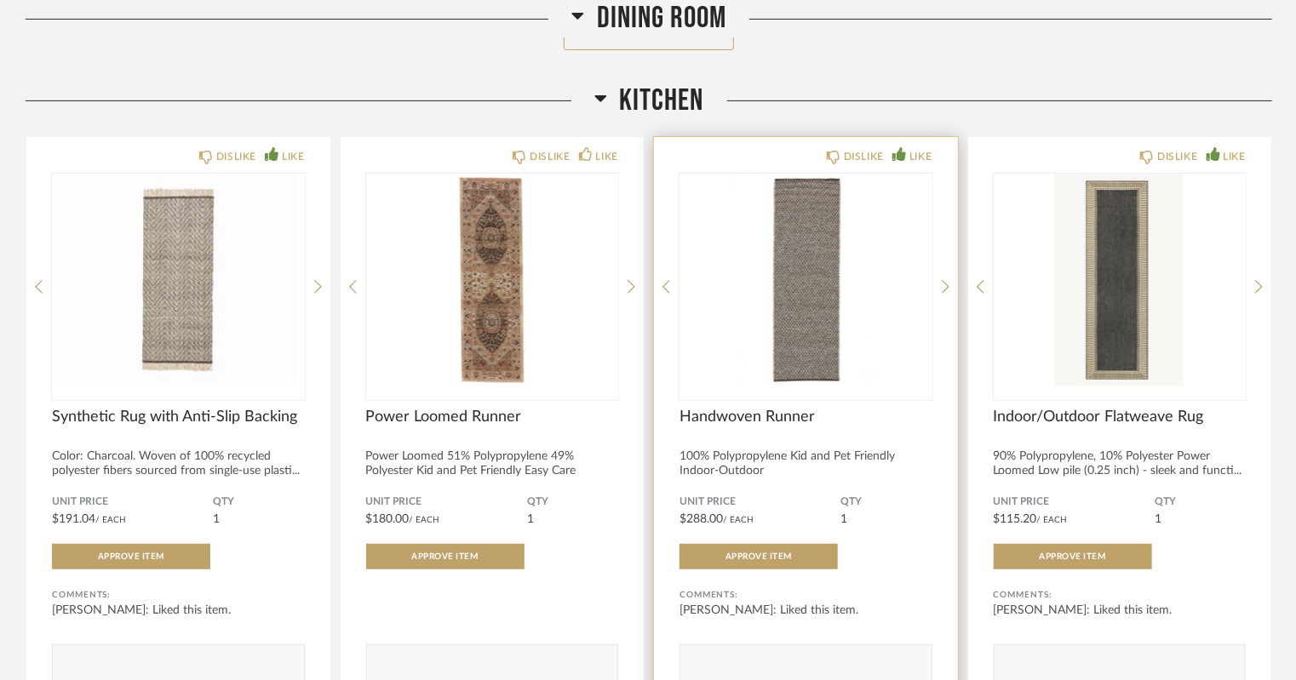
click at [805, 318] on img "0" at bounding box center [805, 280] width 253 height 213
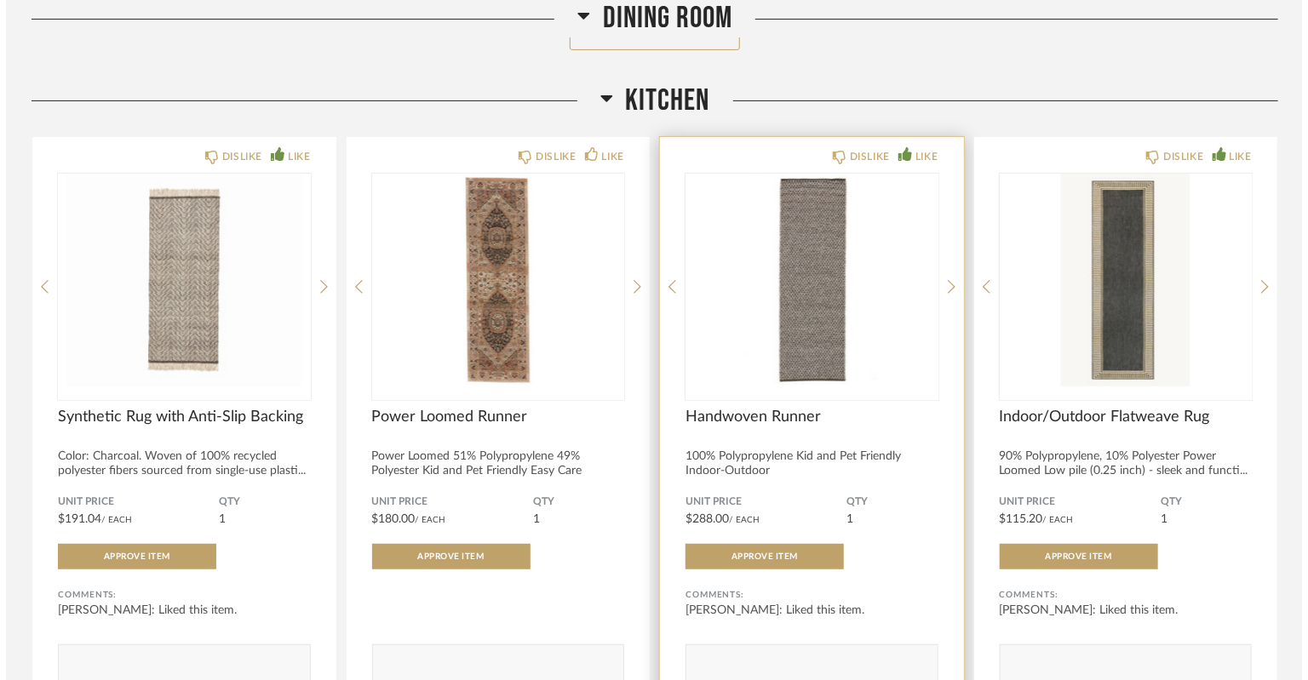
scroll to position [0, 0]
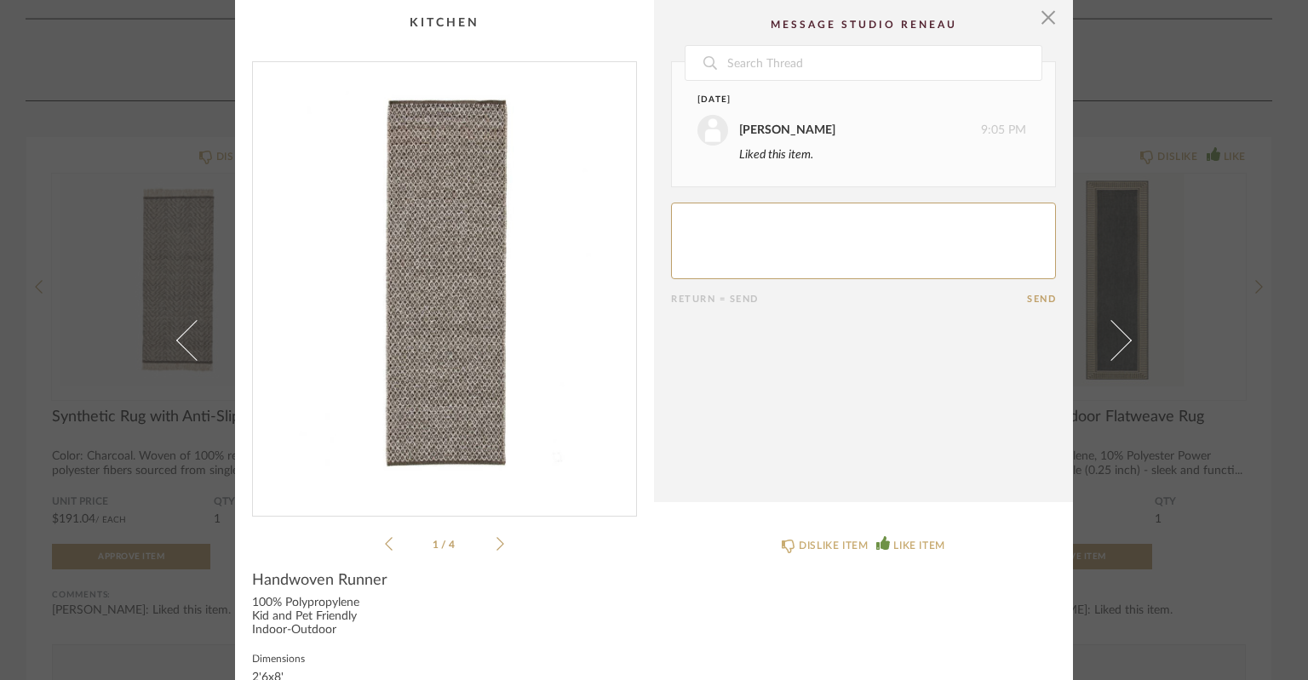
click at [496, 544] on icon at bounding box center [500, 543] width 8 height 15
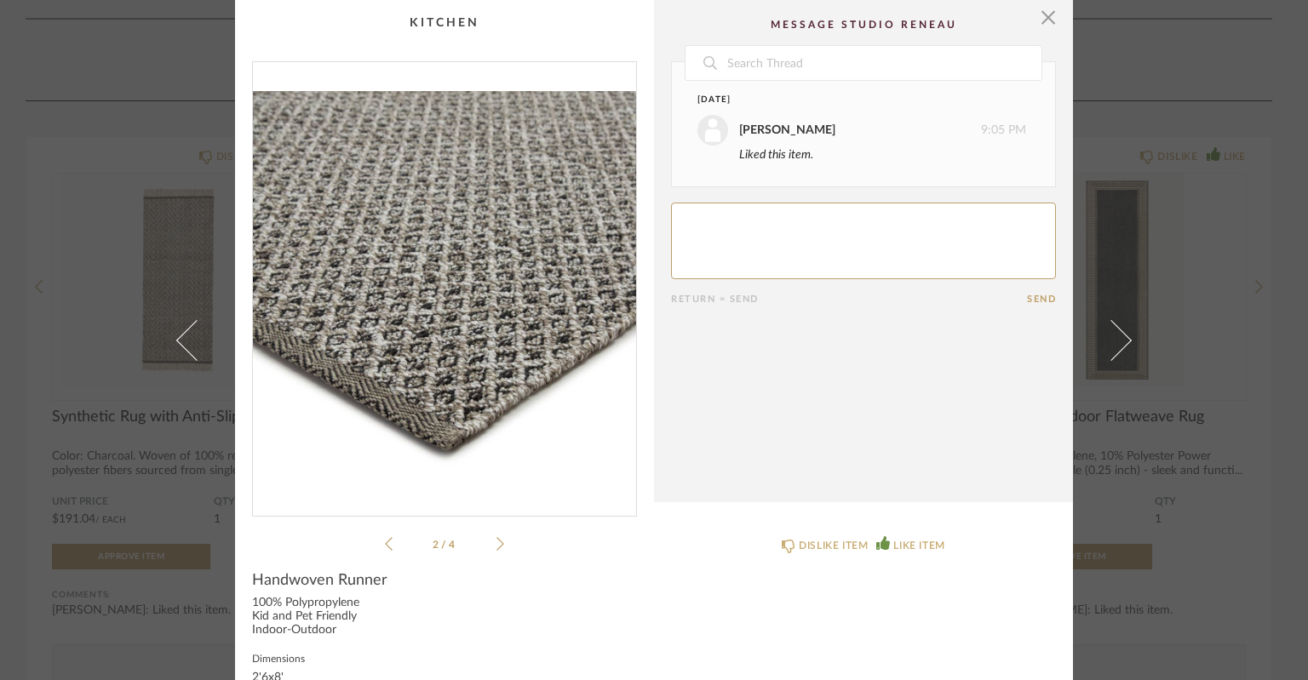
click at [496, 544] on icon at bounding box center [500, 543] width 8 height 15
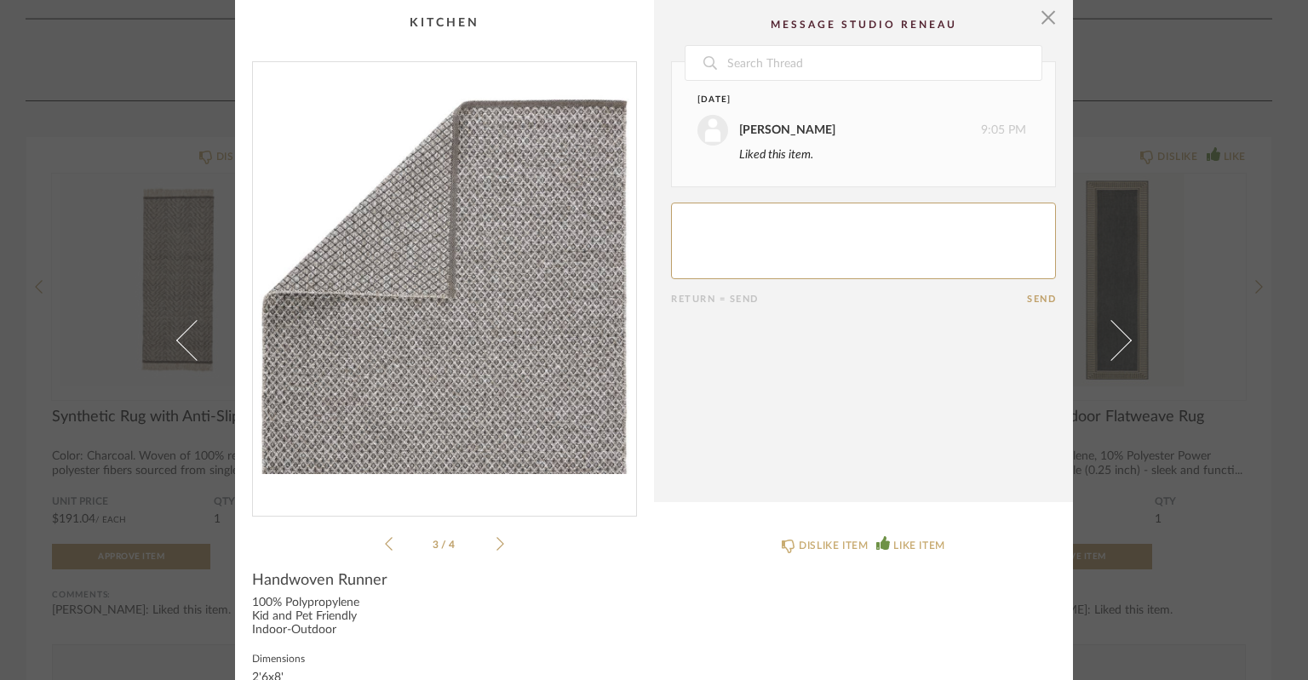
click at [496, 544] on icon at bounding box center [500, 543] width 8 height 15
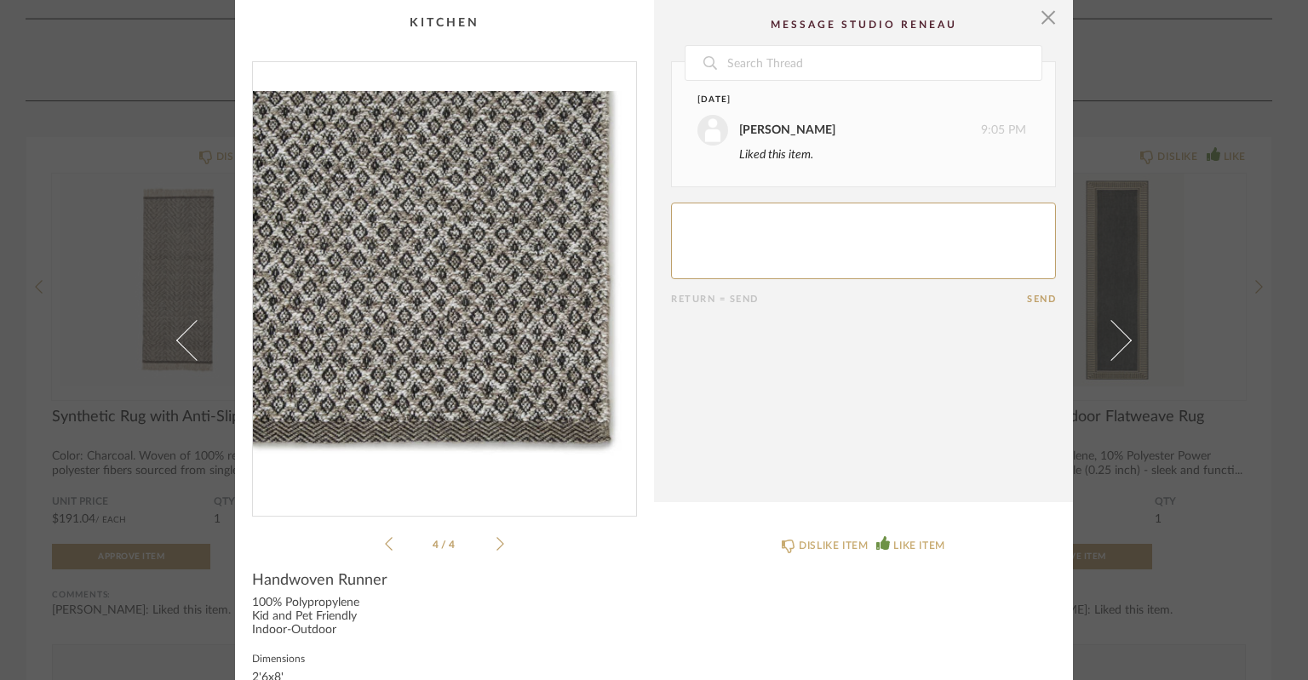
click at [496, 544] on icon at bounding box center [500, 543] width 8 height 15
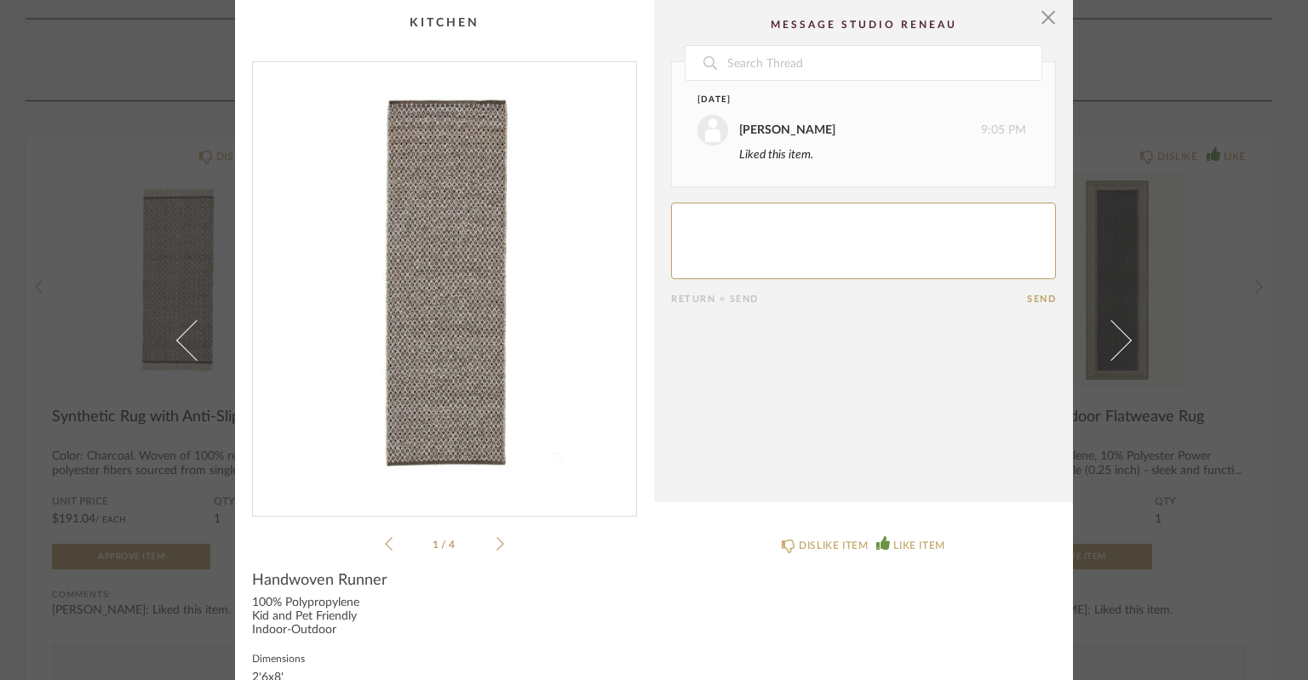
click at [496, 544] on icon at bounding box center [500, 543] width 8 height 15
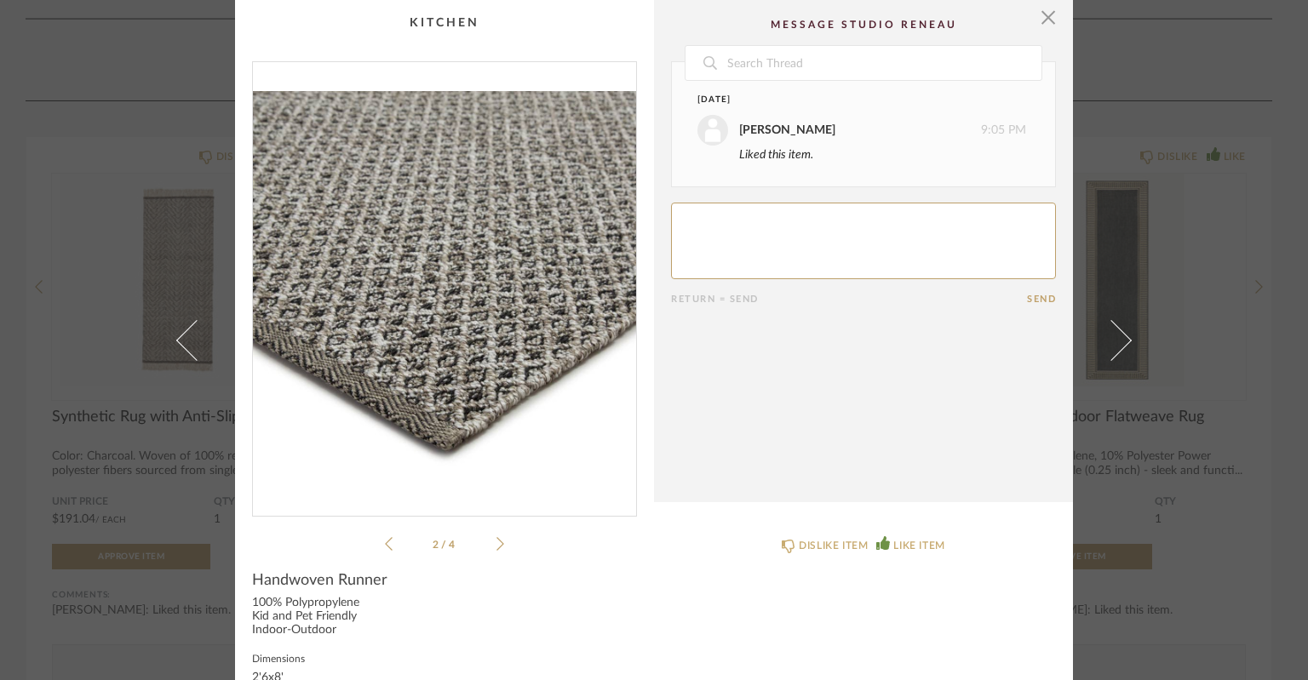
click at [496, 544] on icon at bounding box center [500, 543] width 8 height 15
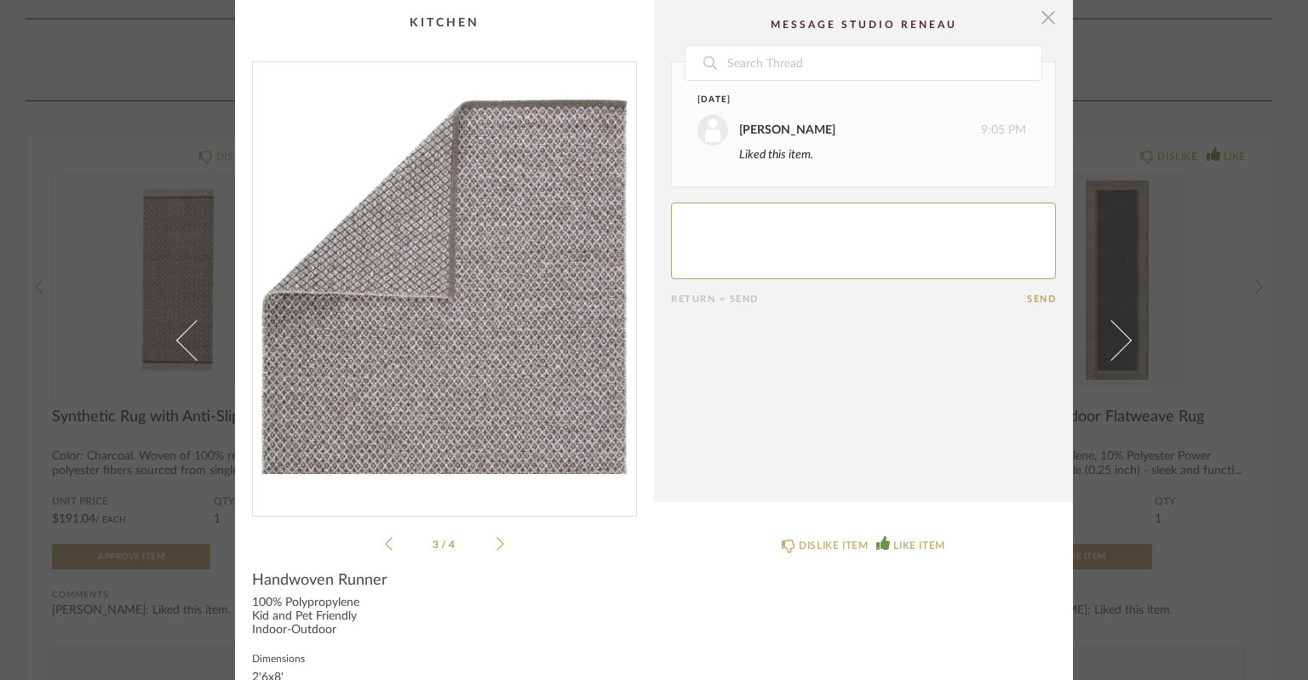
click at [1039, 20] on span "button" at bounding box center [1048, 17] width 34 height 34
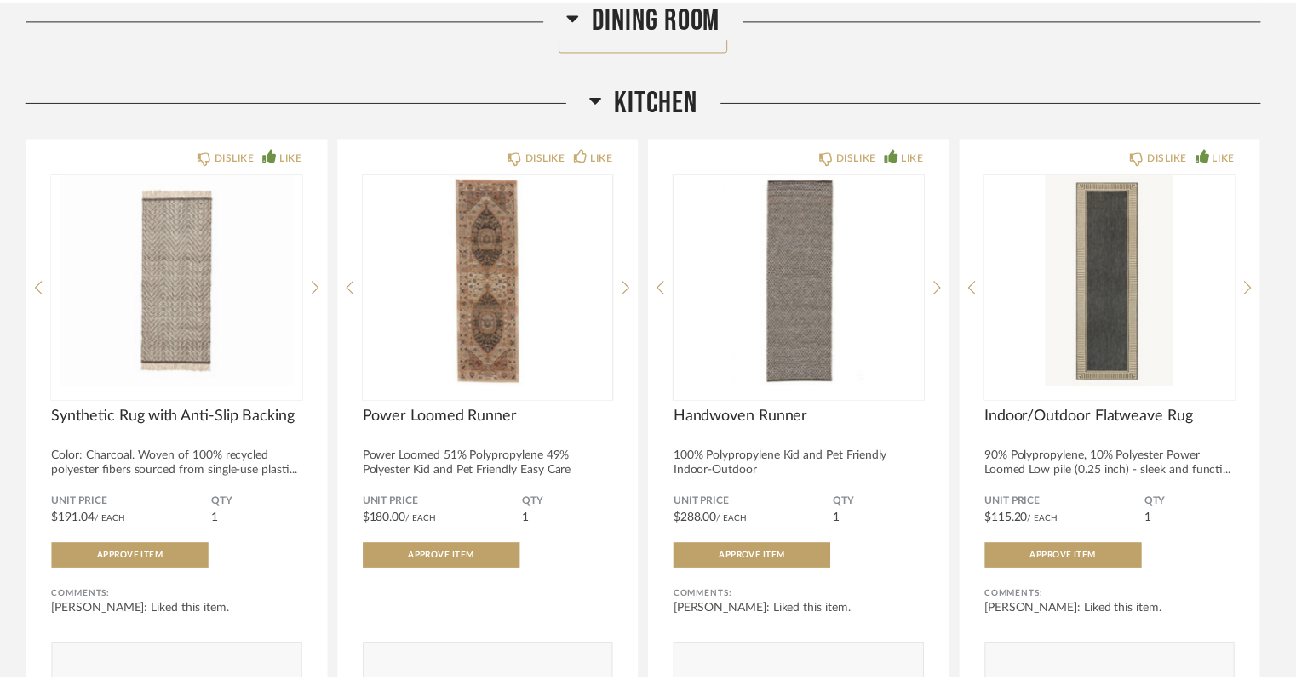
scroll to position [6664, 0]
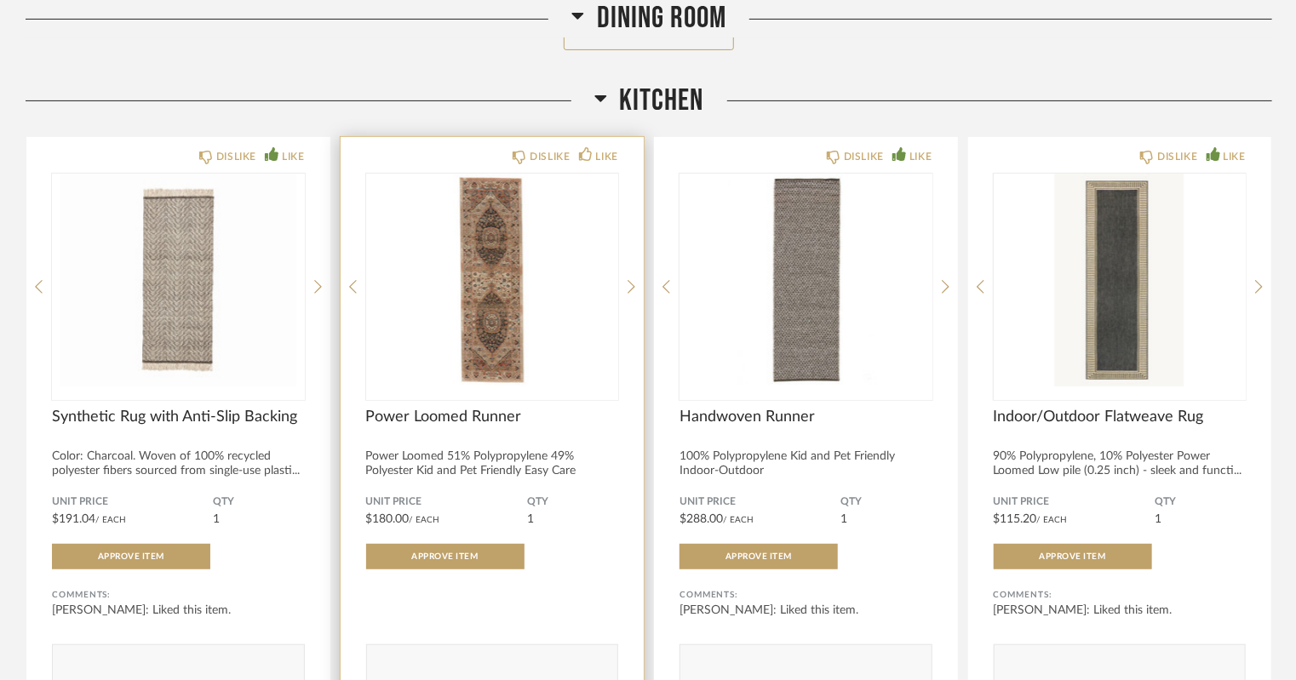
click at [506, 290] on img "0" at bounding box center [492, 280] width 253 height 213
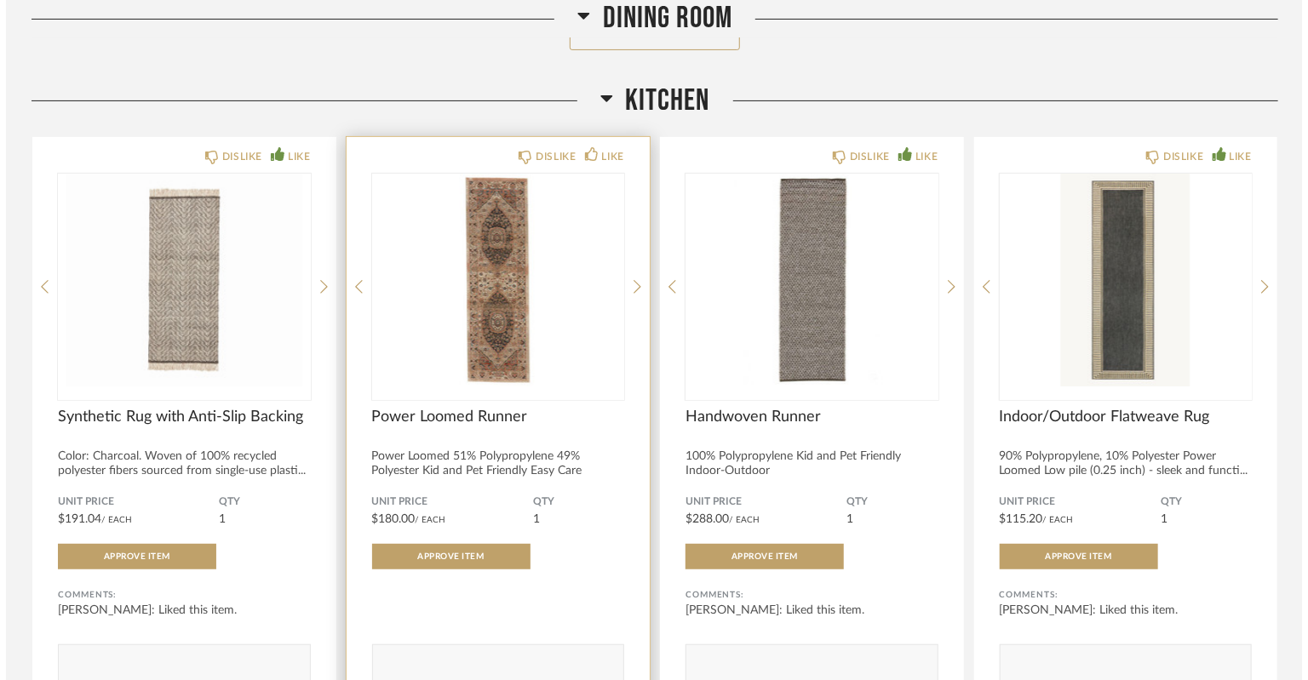
scroll to position [0, 0]
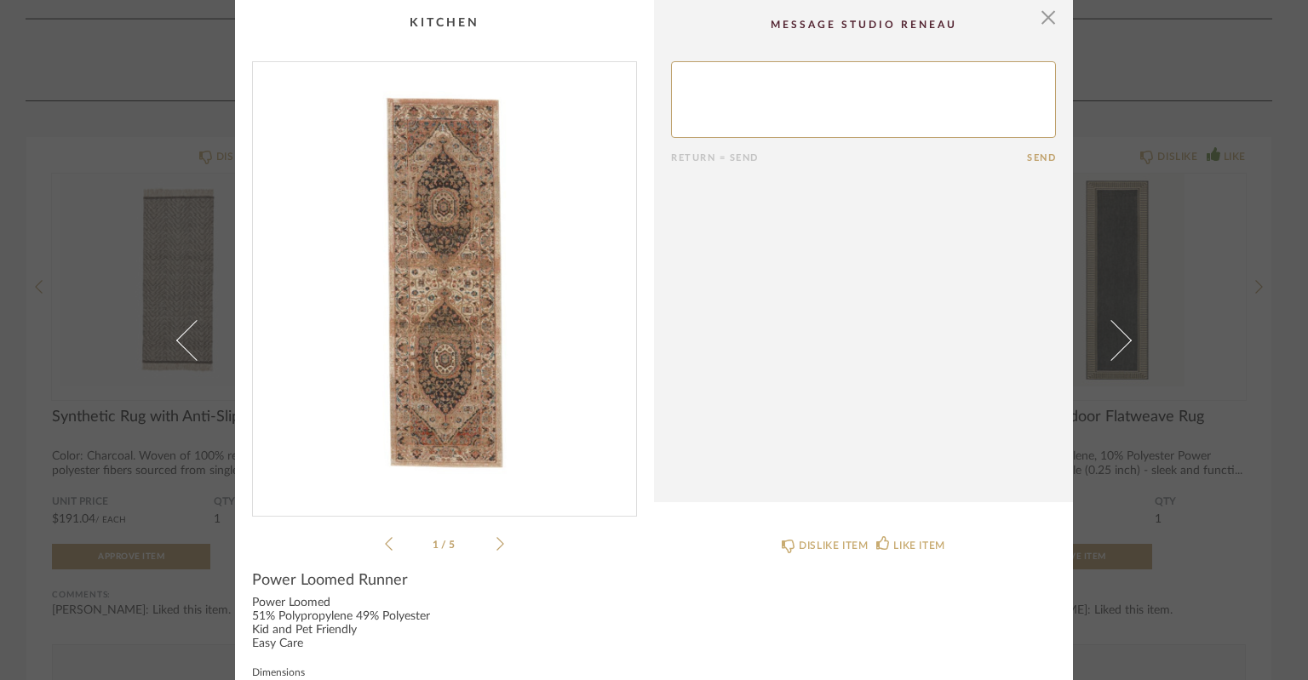
click at [496, 542] on icon at bounding box center [500, 543] width 8 height 15
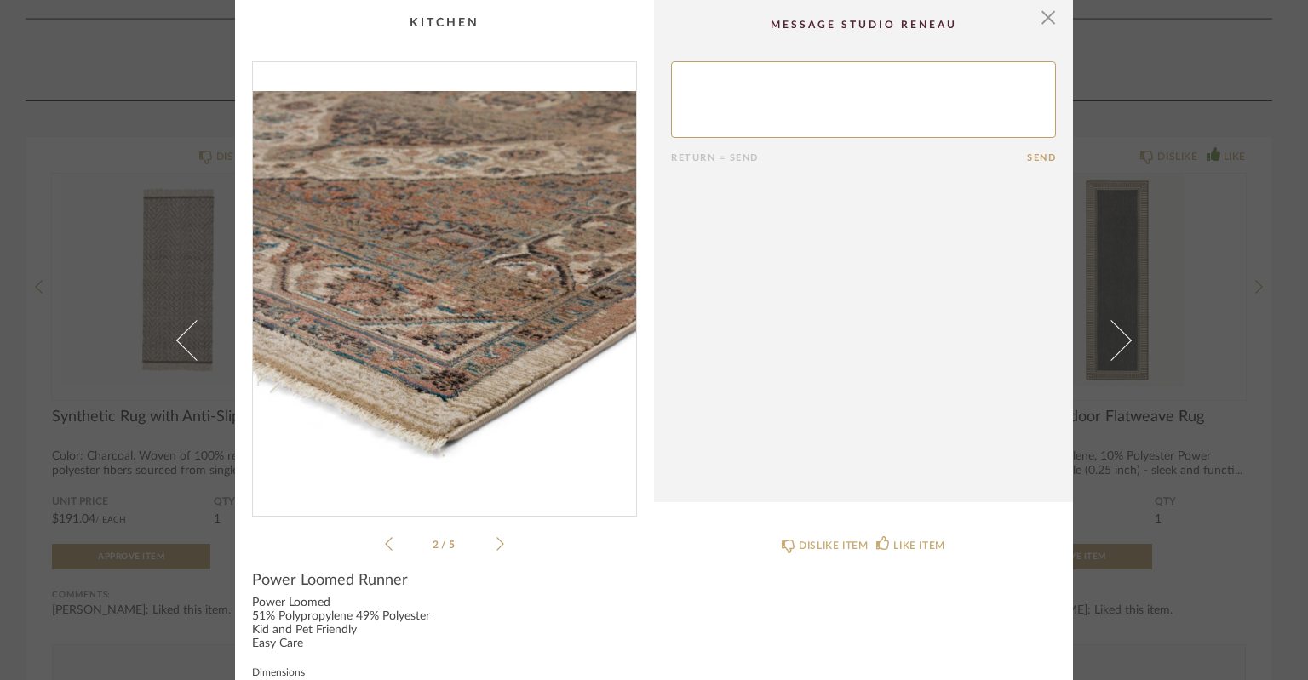
click at [496, 542] on icon at bounding box center [500, 543] width 8 height 15
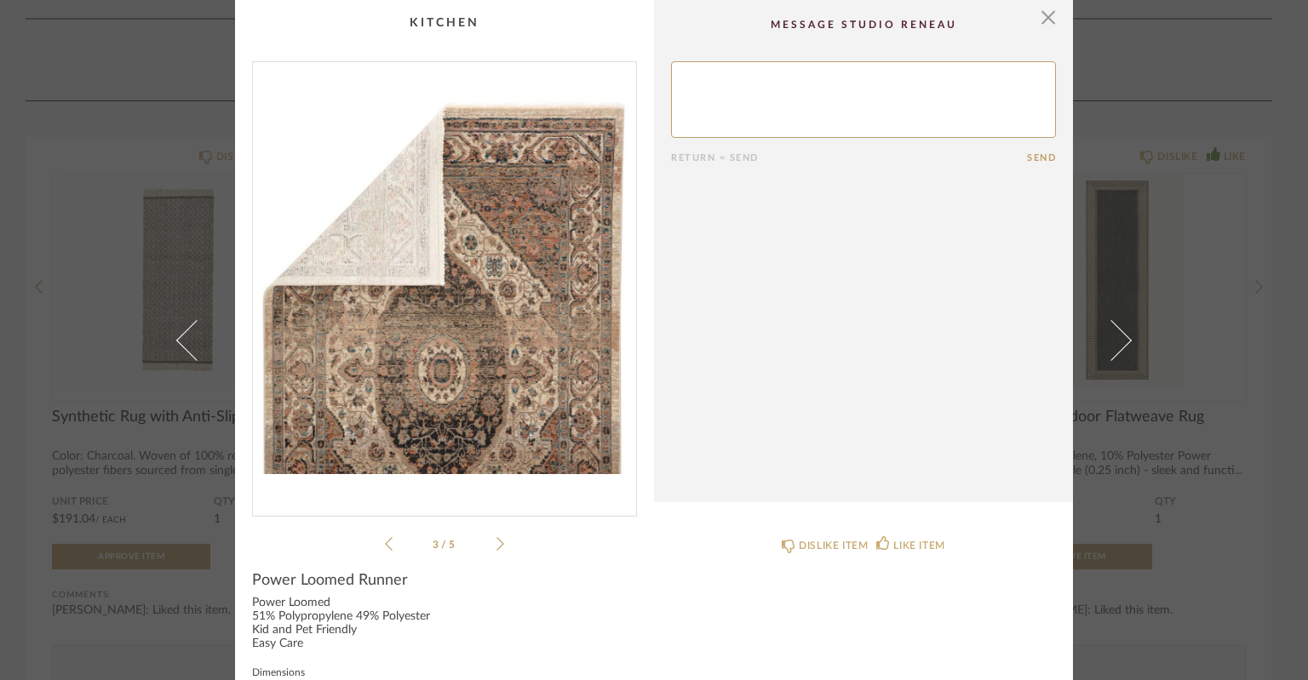
click at [496, 542] on icon at bounding box center [500, 543] width 8 height 15
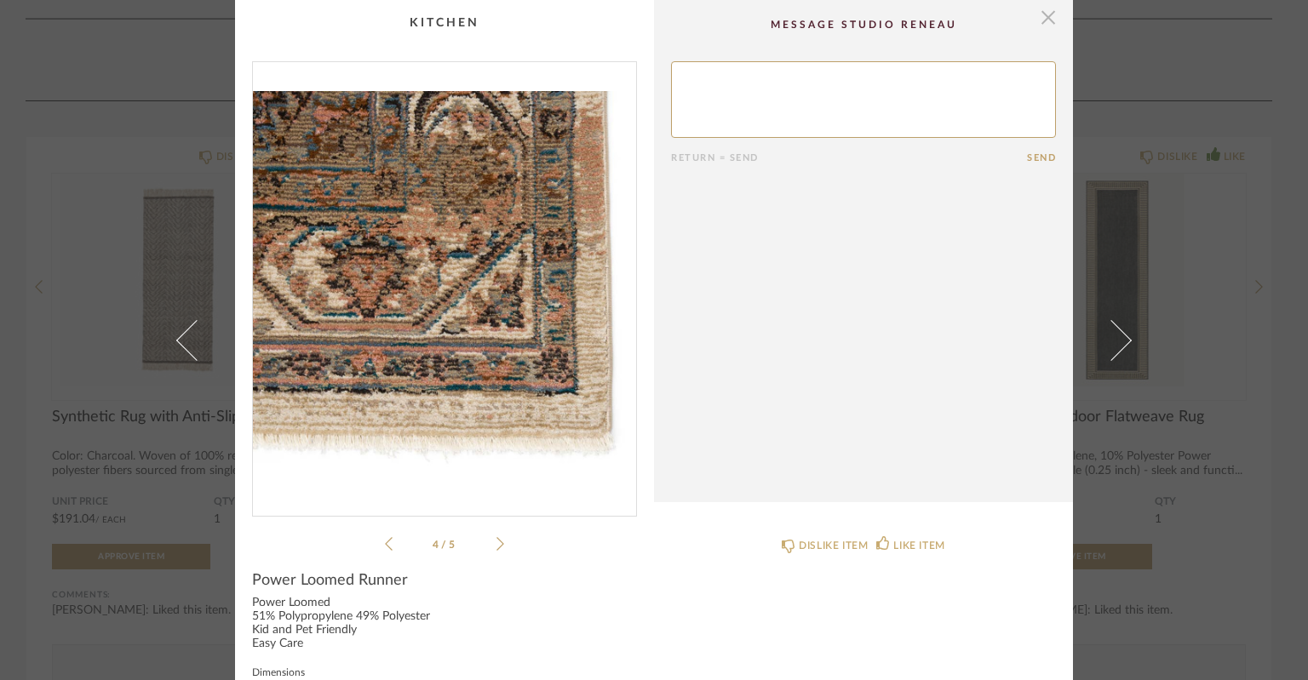
click at [1045, 20] on span "button" at bounding box center [1048, 17] width 34 height 34
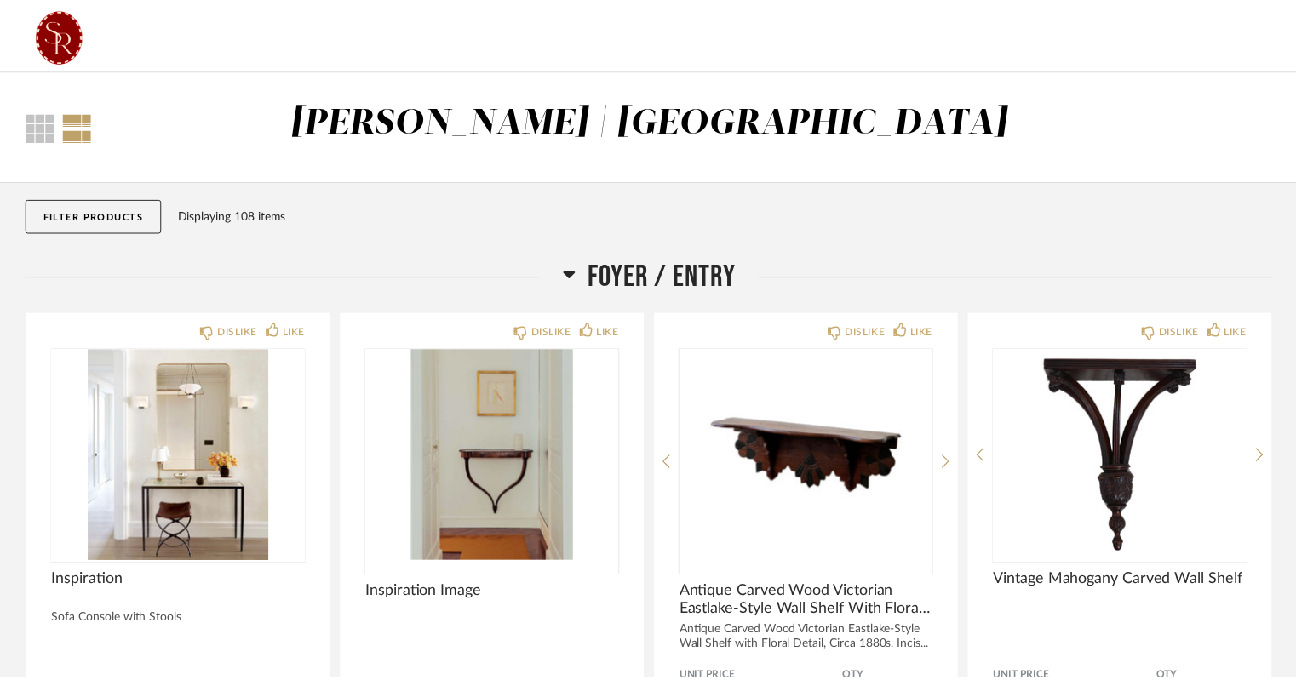
scroll to position [6664, 0]
